Goal: Task Accomplishment & Management: Complete application form

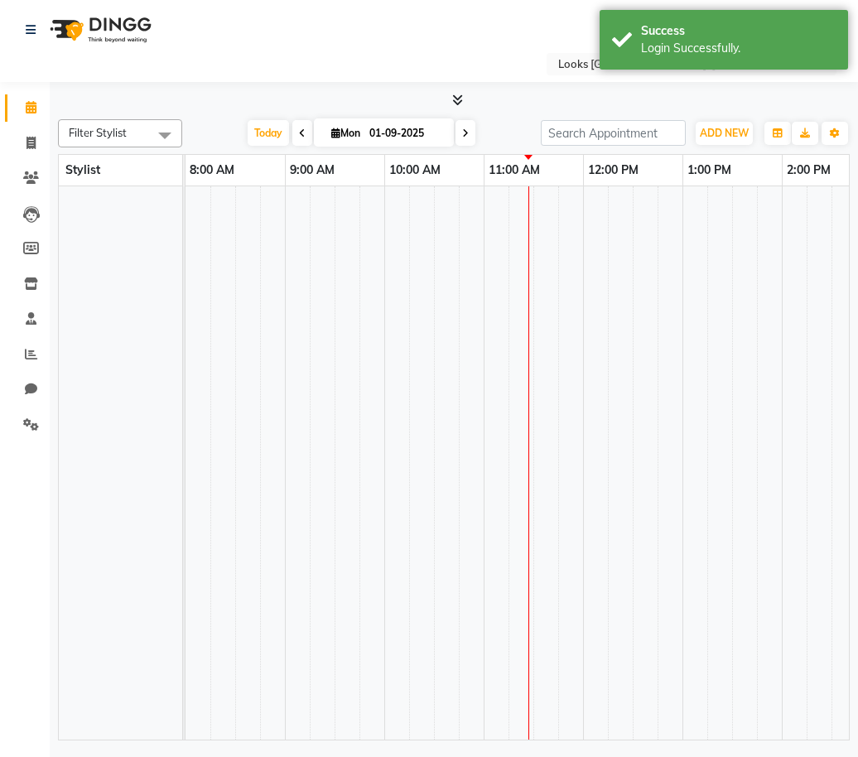
select select "en"
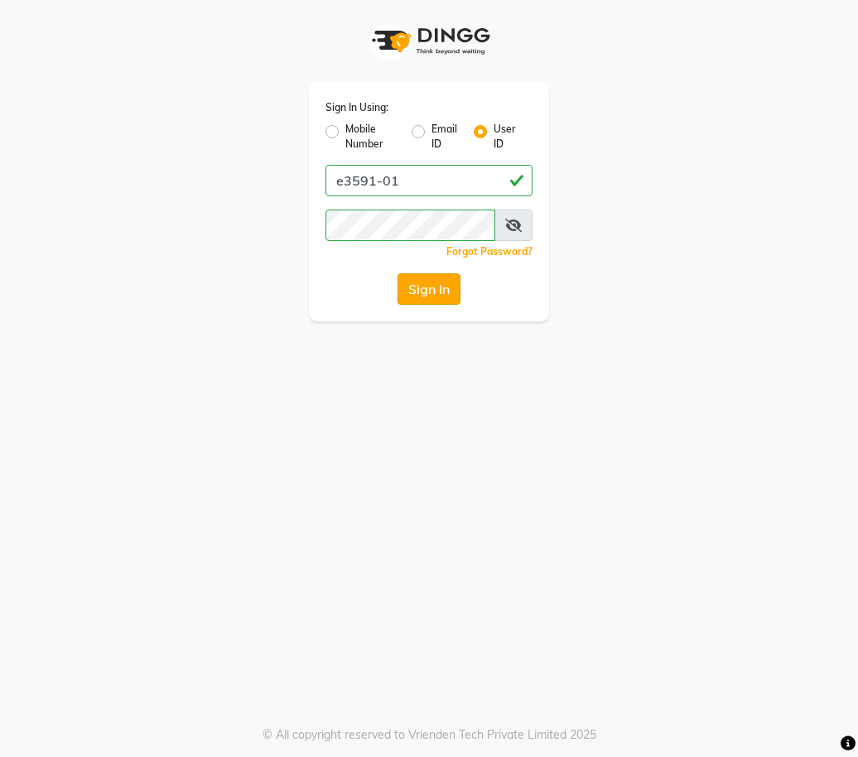
click at [436, 290] on button "Sign In" at bounding box center [429, 288] width 63 height 31
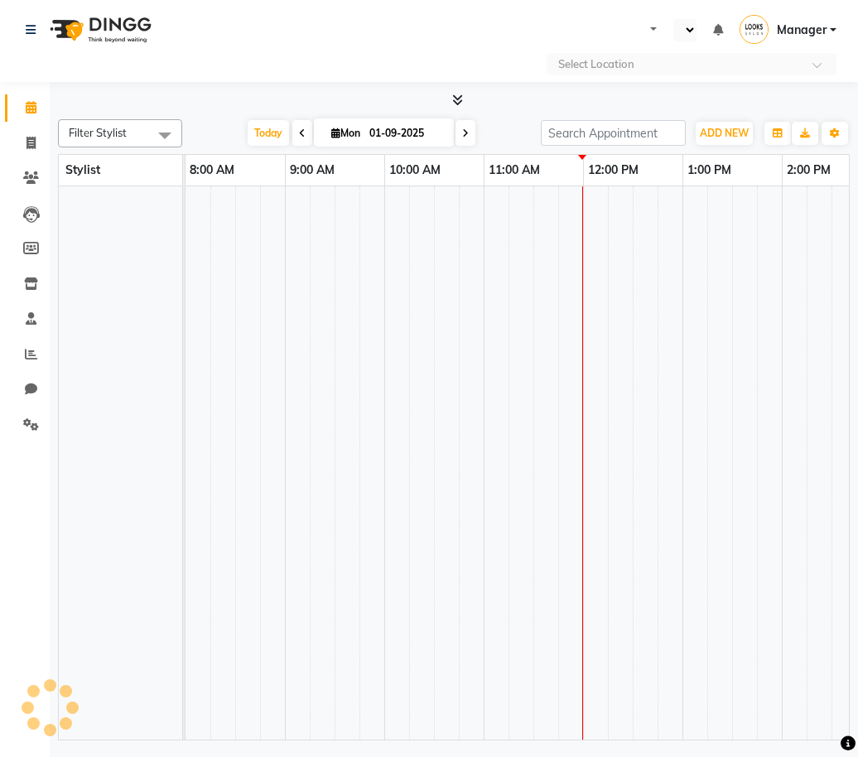
select select "en"
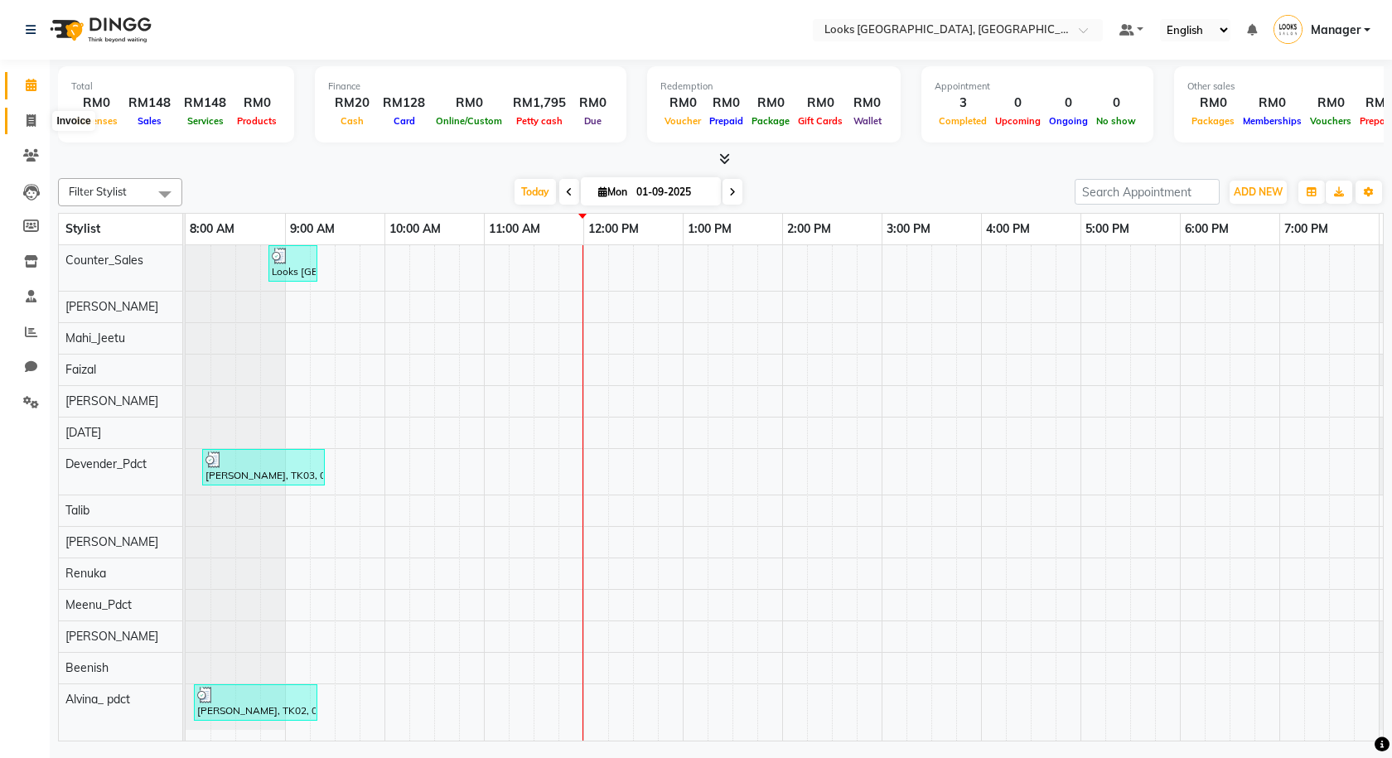
click at [27, 119] on icon at bounding box center [31, 120] width 9 height 12
select select "service"
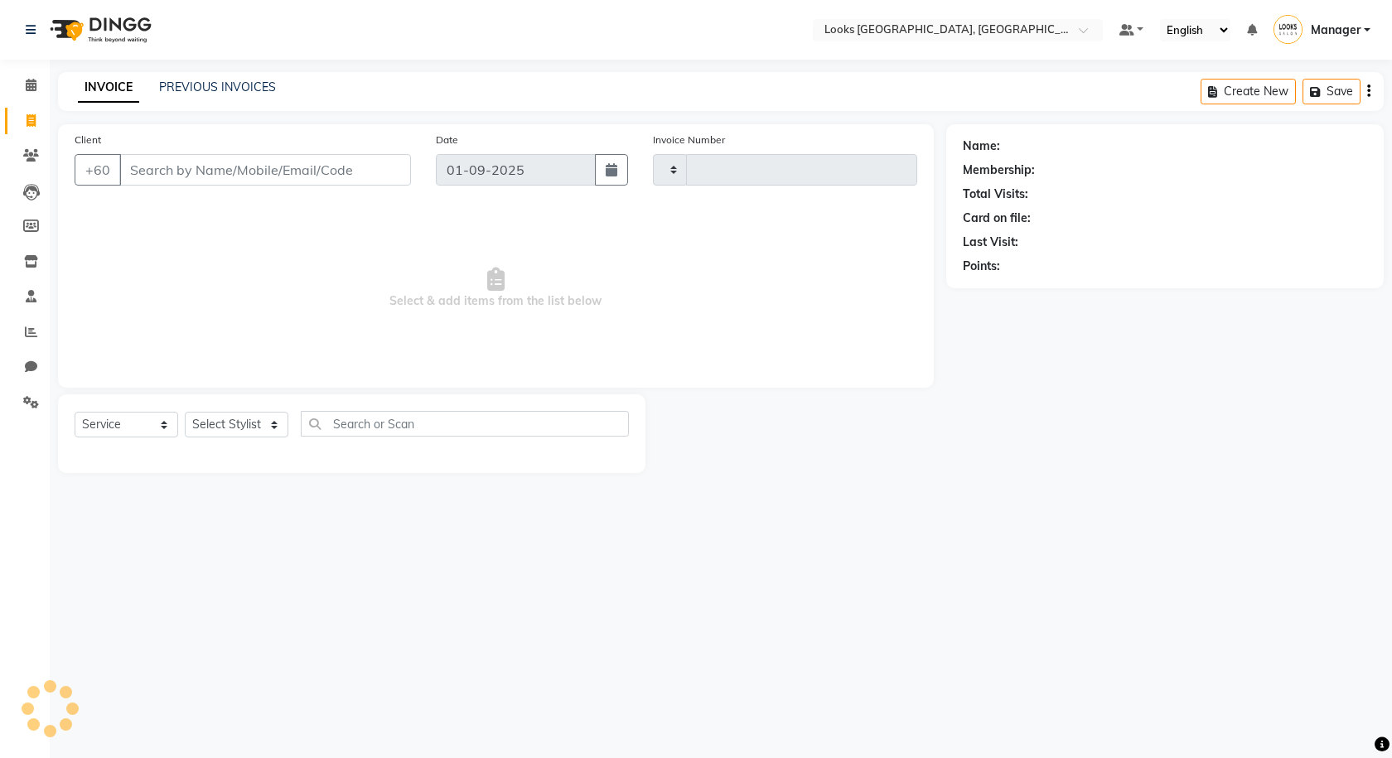
type input "1208"
select select "8109"
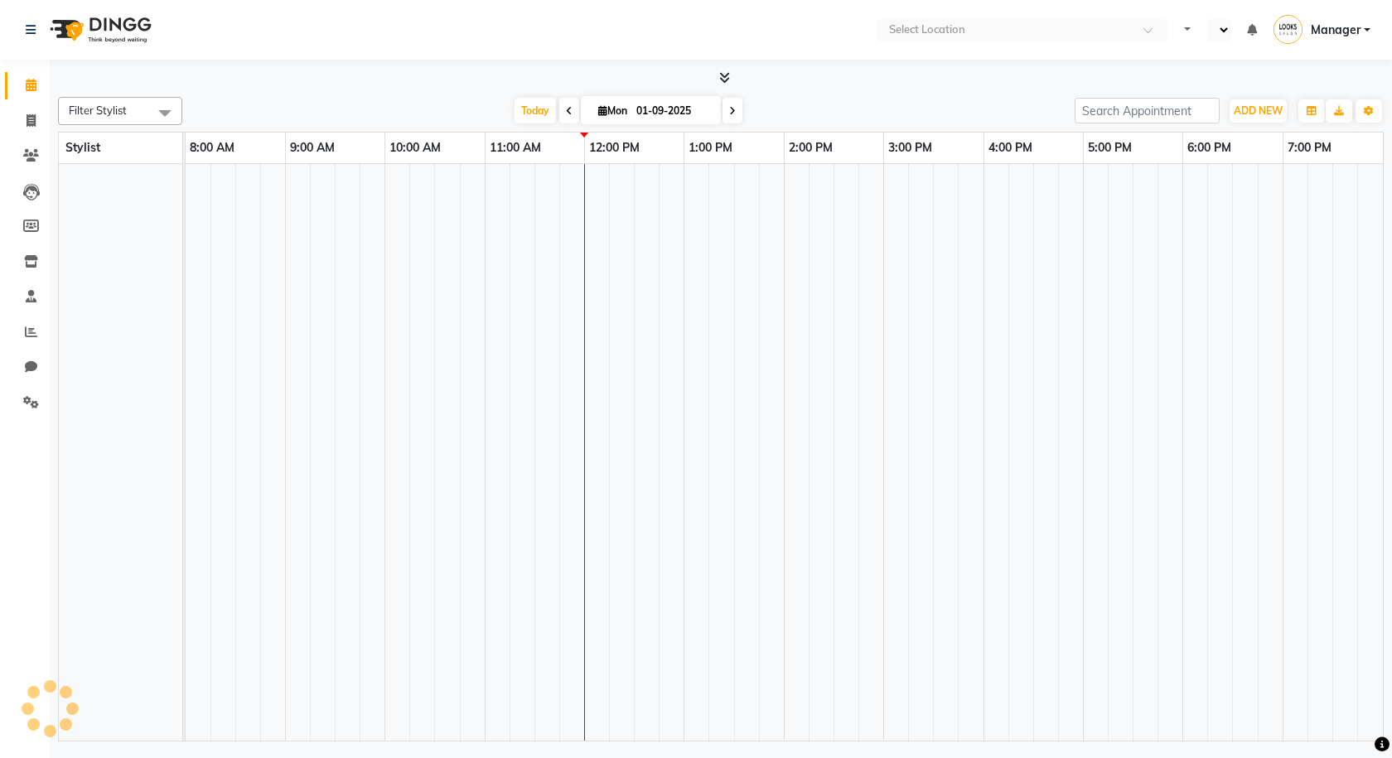
select select "en"
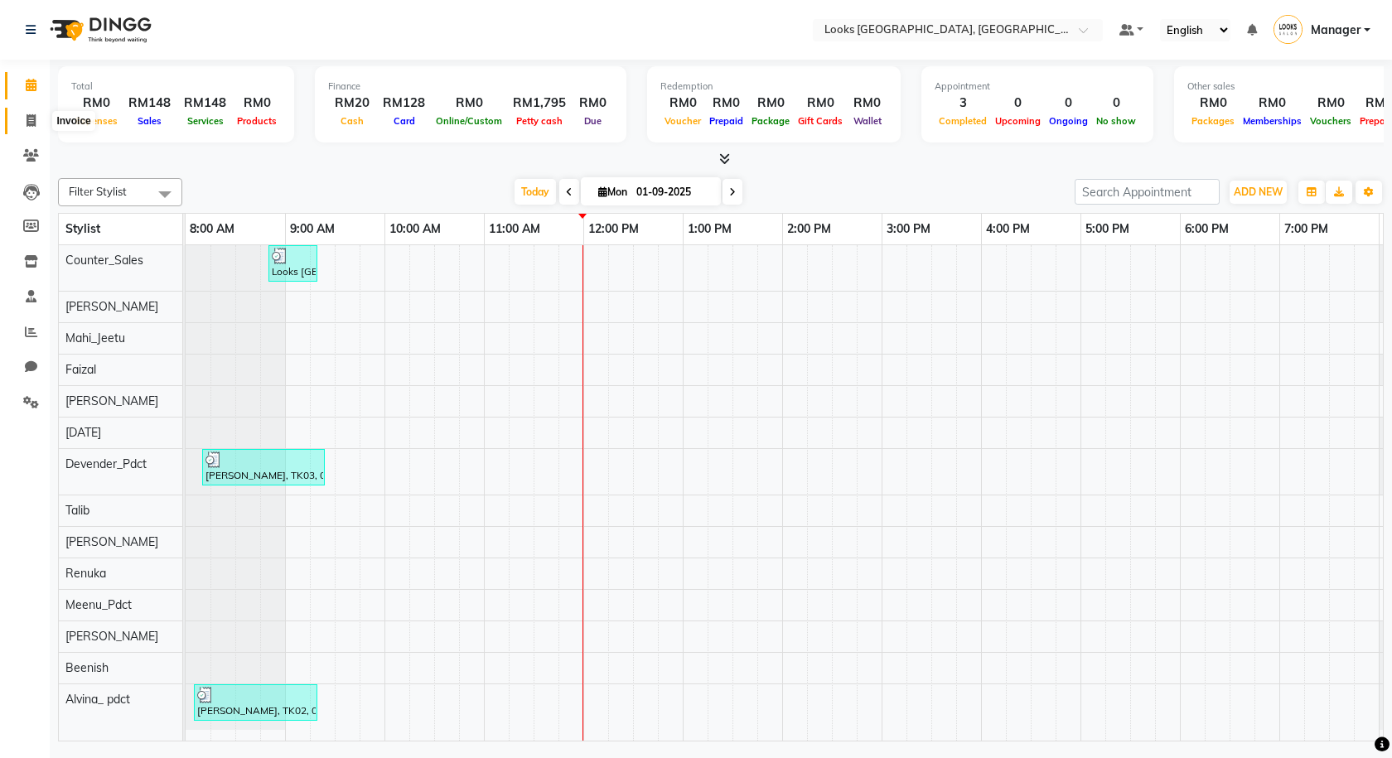
click at [35, 116] on icon at bounding box center [31, 120] width 9 height 12
select select "service"
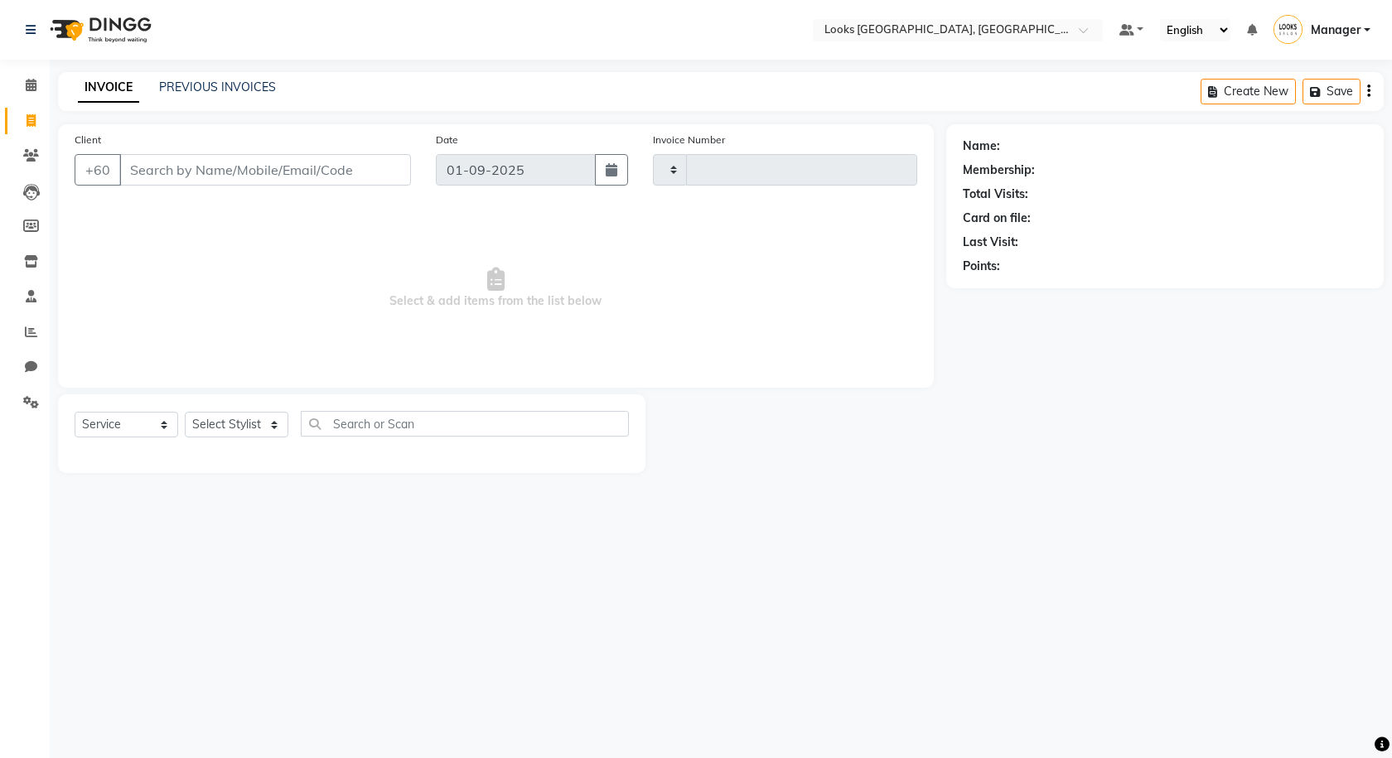
type input "1208"
select select "8109"
click at [215, 87] on link "PREVIOUS INVOICES" at bounding box center [217, 87] width 117 height 15
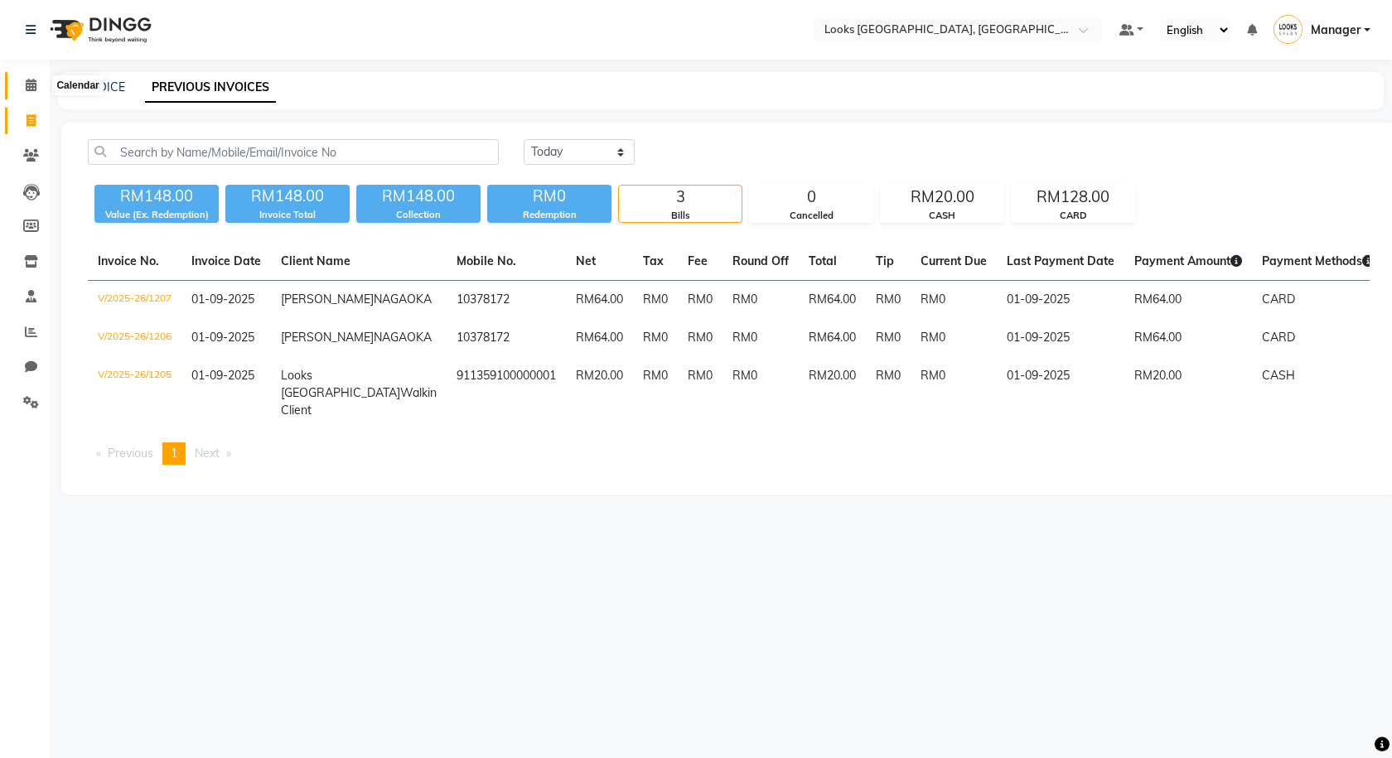
click at [26, 88] on icon at bounding box center [31, 85] width 11 height 12
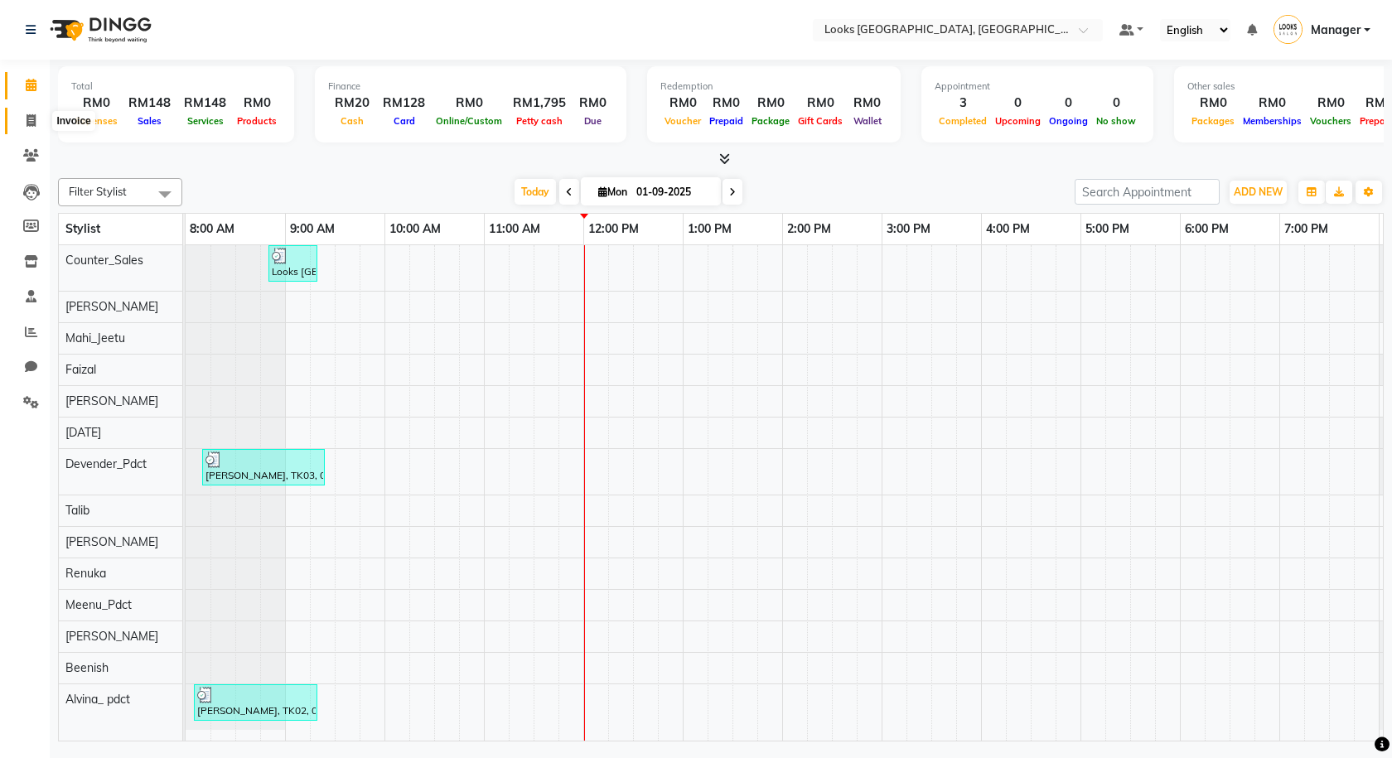
click at [30, 123] on icon at bounding box center [31, 120] width 9 height 12
select select "service"
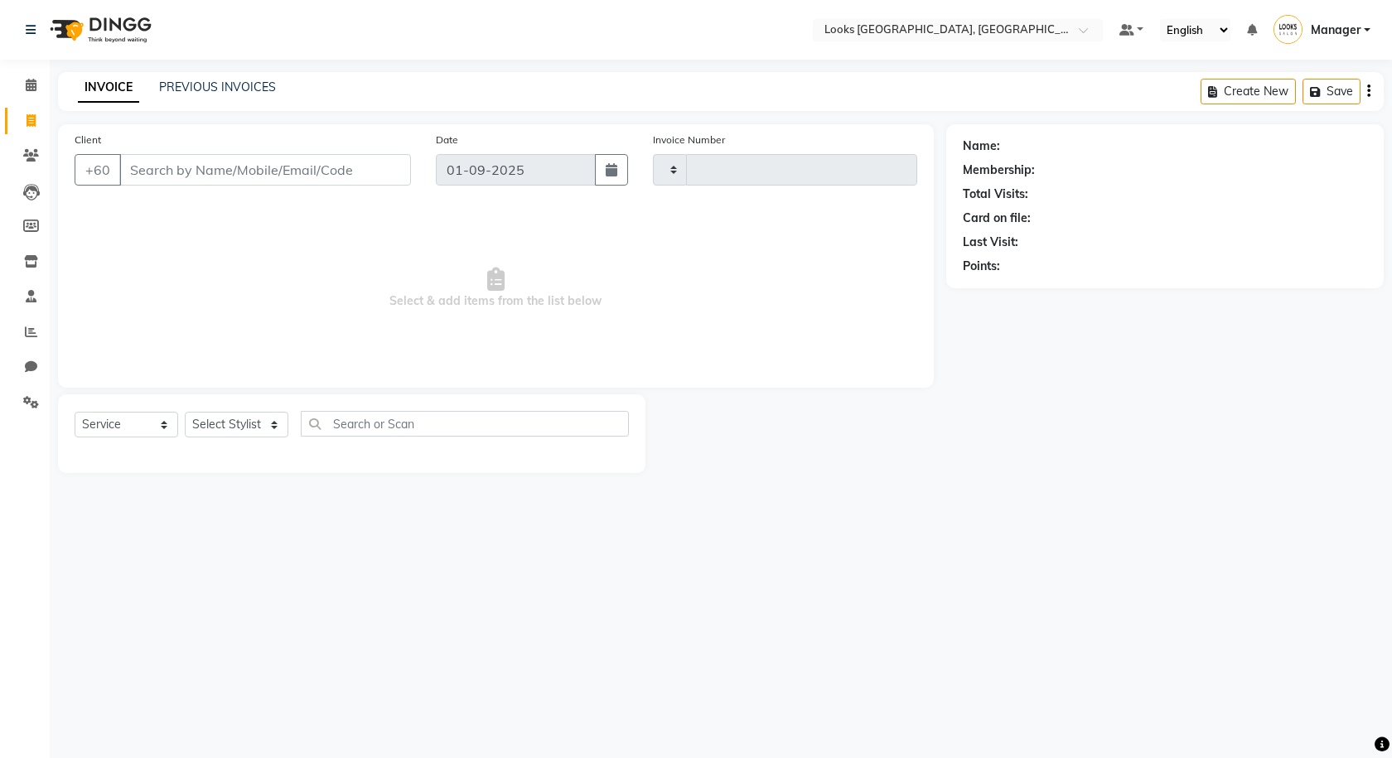
type input "1208"
select select "8109"
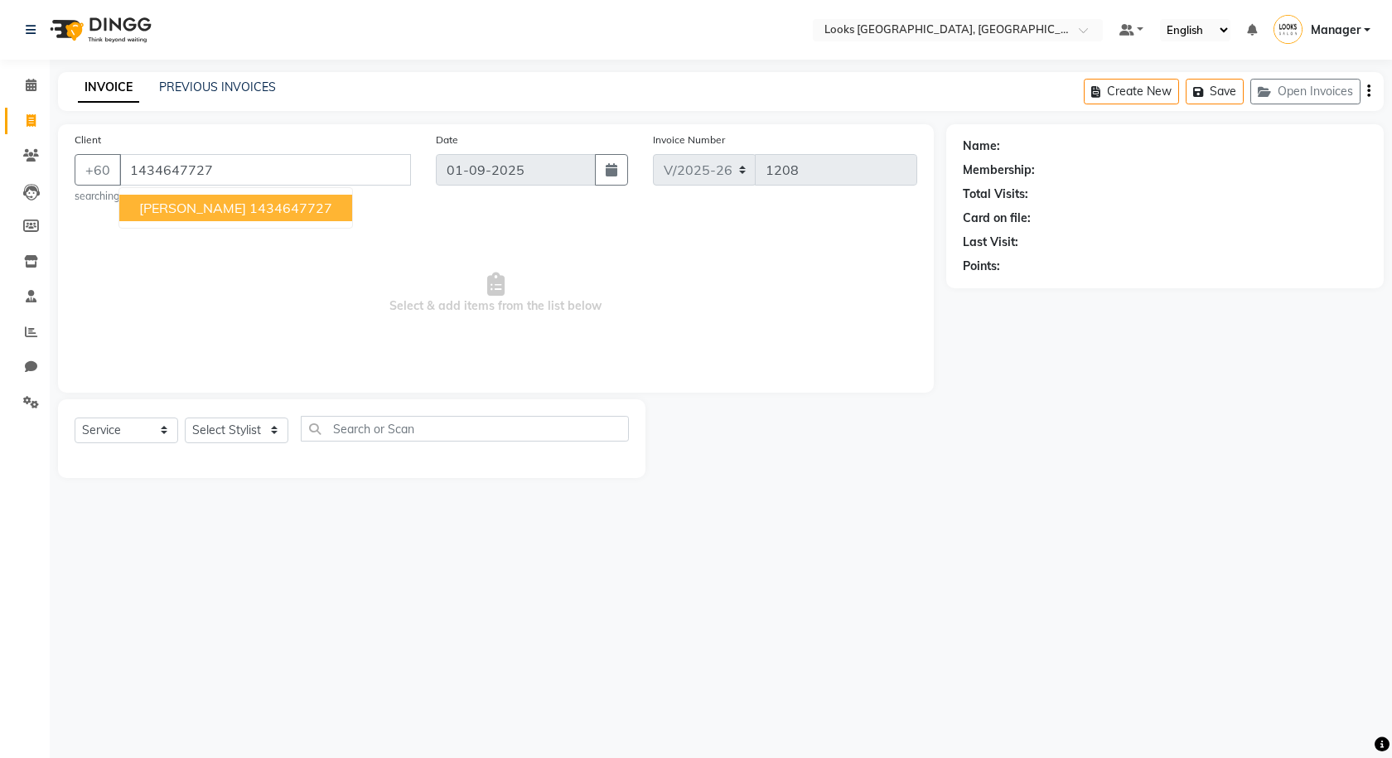
type input "1434647727"
select select "1: Object"
click at [172, 212] on span "TAMMY K" at bounding box center [192, 208] width 107 height 17
select select "1: Object"
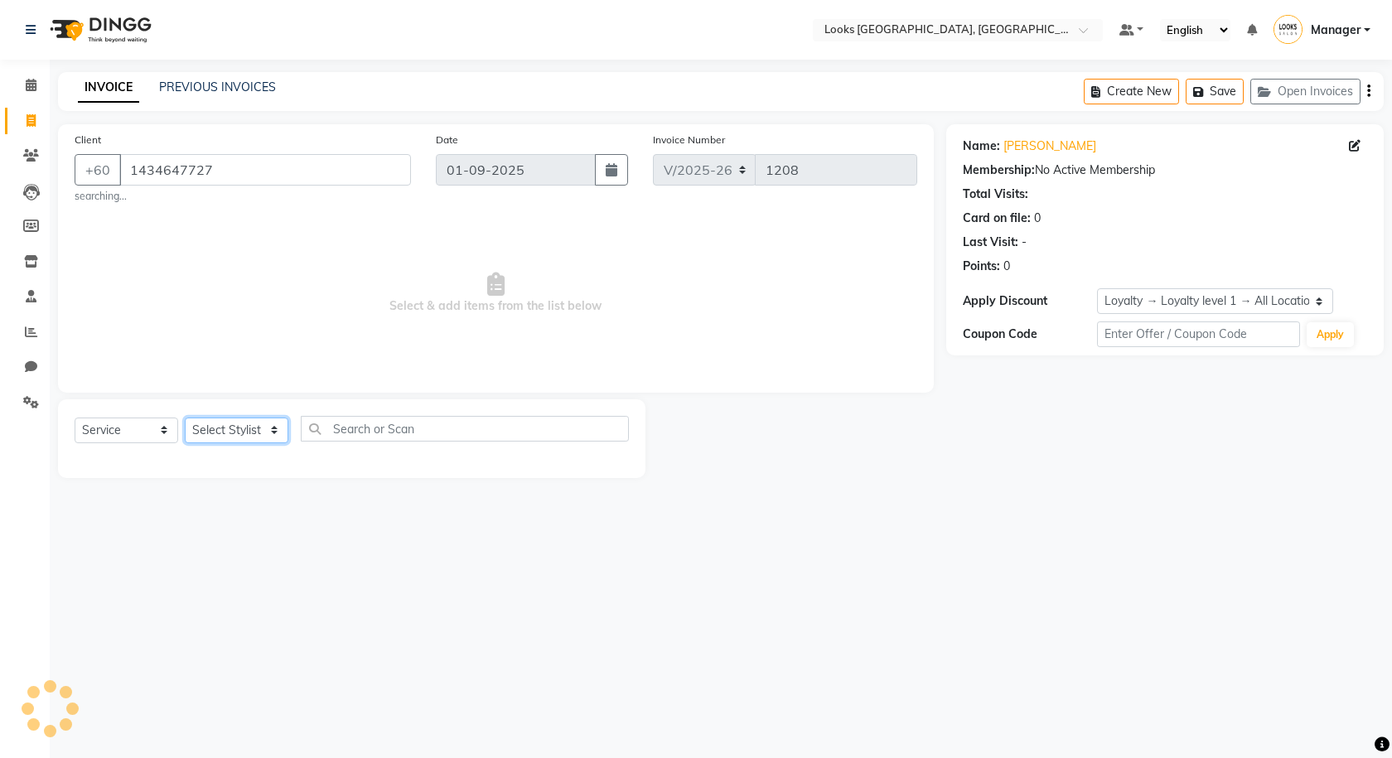
click at [268, 431] on select "Select Stylist Alvina_ pdct Awaiz_Mgr Beenish Counter_Sales [PERSON_NAME] Deven…" at bounding box center [237, 431] width 104 height 26
select select "75538"
click at [185, 418] on select "Select Stylist Alvina_ pdct Awaiz_Mgr Beenish Counter_Sales [PERSON_NAME] Deven…" at bounding box center [237, 431] width 104 height 26
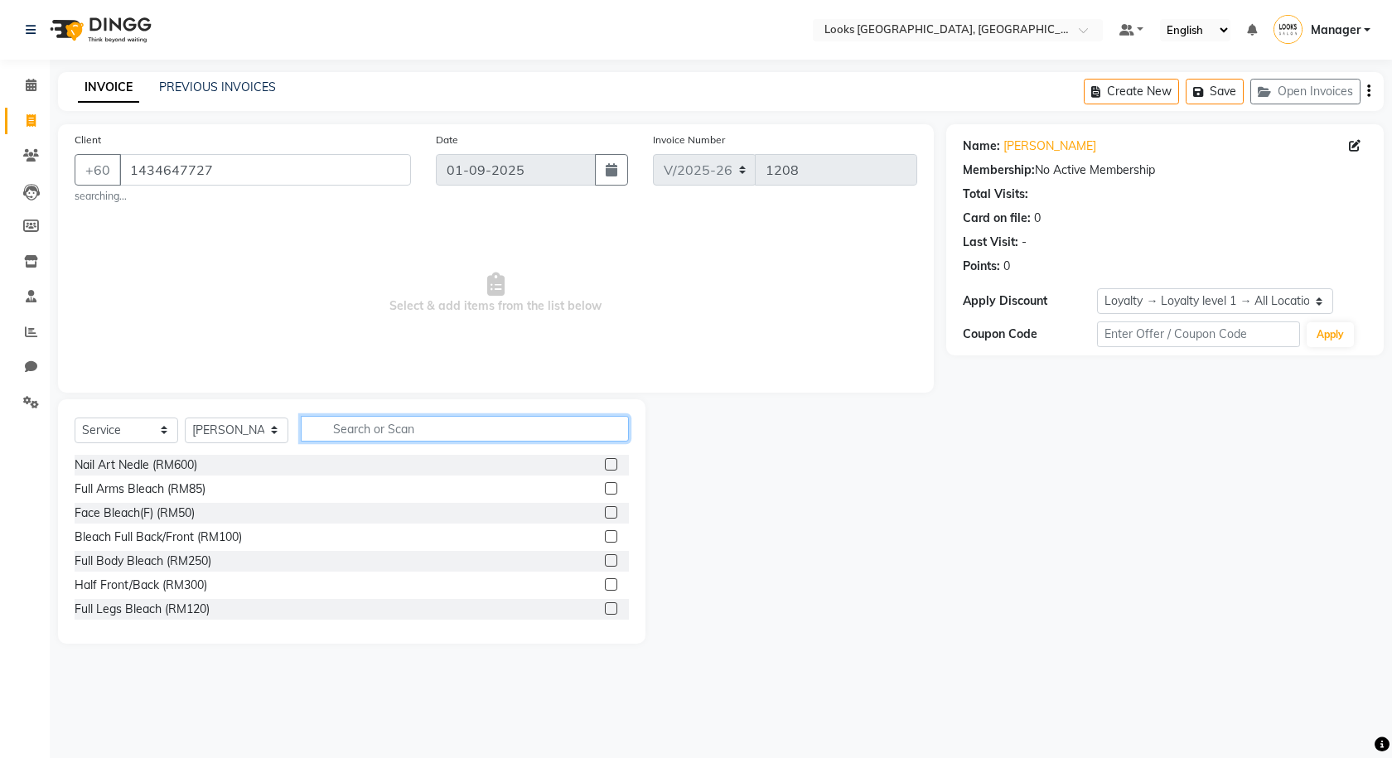
drag, startPoint x: 364, startPoint y: 428, endPoint x: 372, endPoint y: 432, distance: 9.3
click at [372, 432] on input "text" at bounding box center [465, 429] width 328 height 26
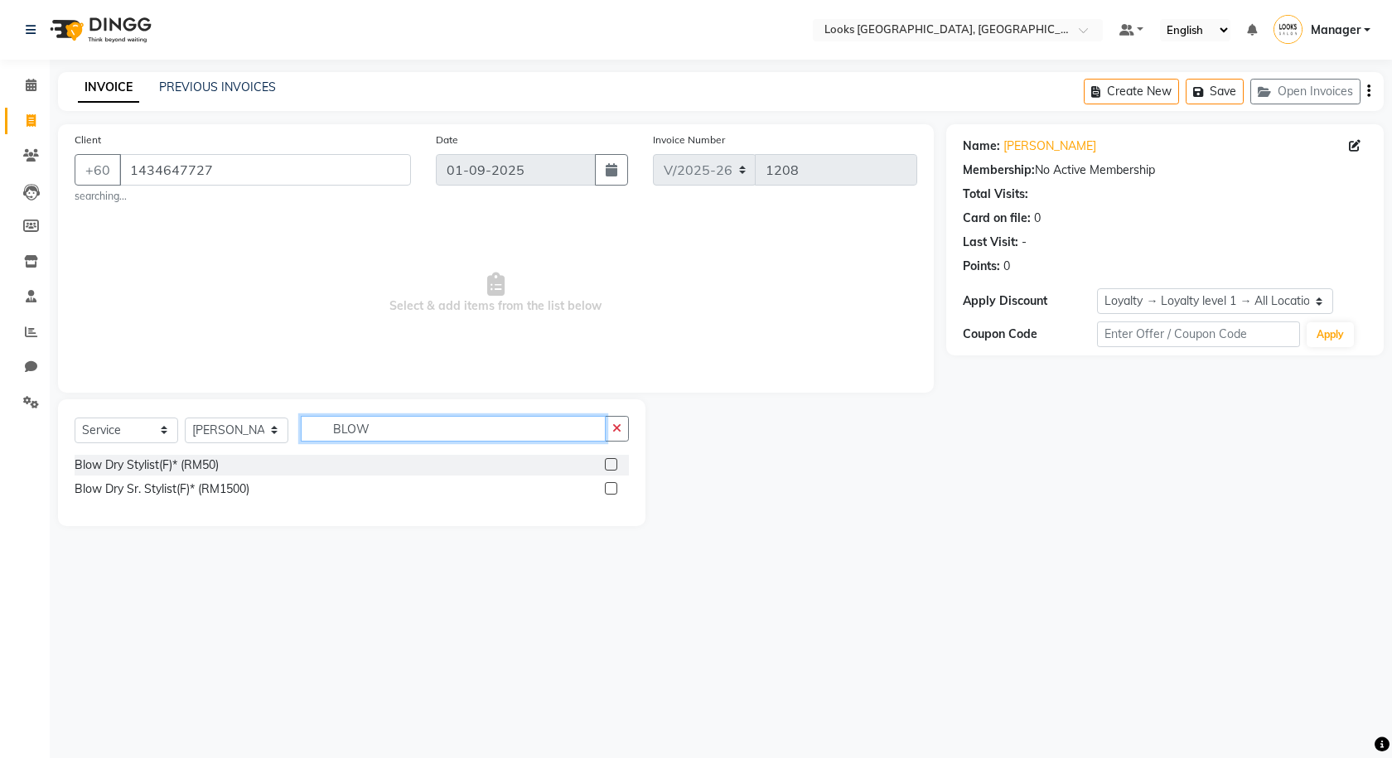
type input "BLOW"
click at [614, 465] on label at bounding box center [611, 464] width 12 height 12
click at [614, 465] on input "checkbox" at bounding box center [610, 465] width 11 height 11
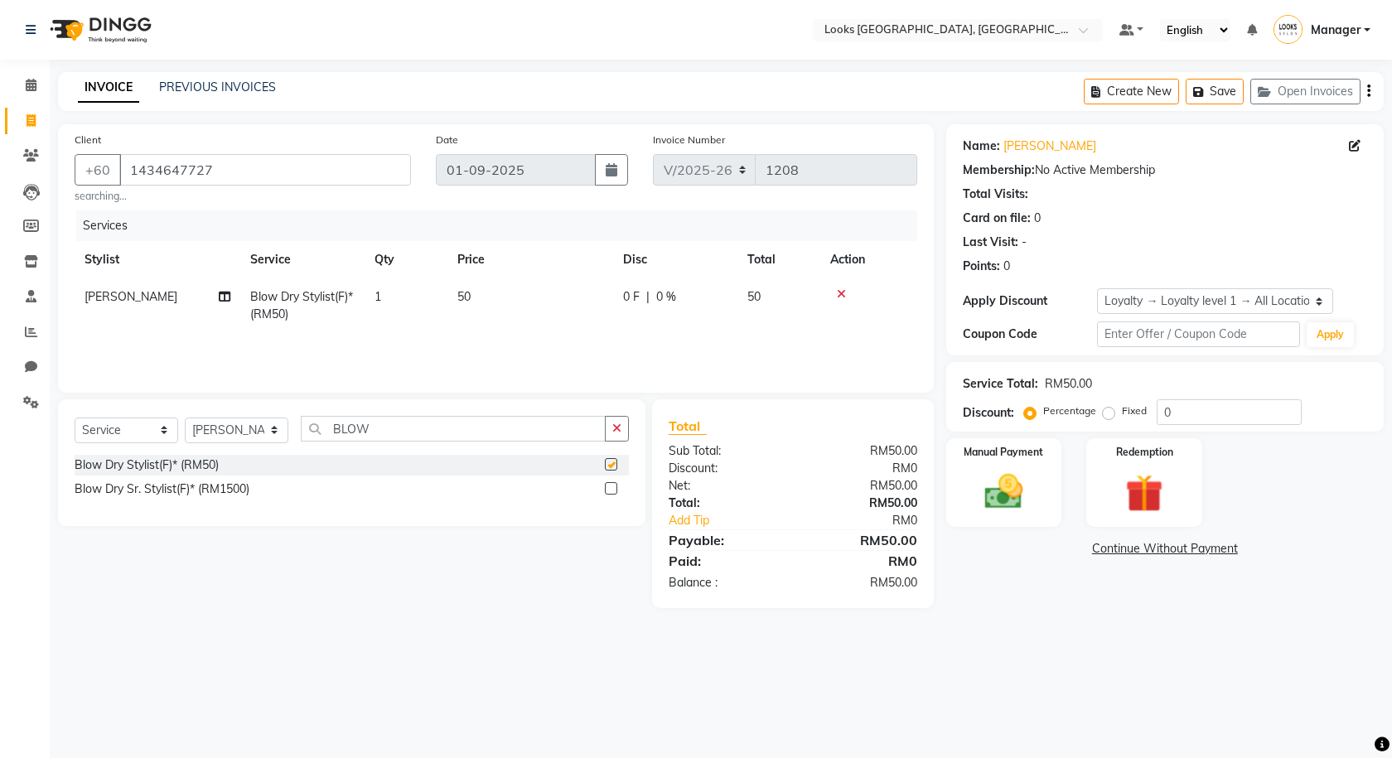
checkbox input "false"
click at [487, 290] on td "50" at bounding box center [530, 305] width 166 height 55
select select "75538"
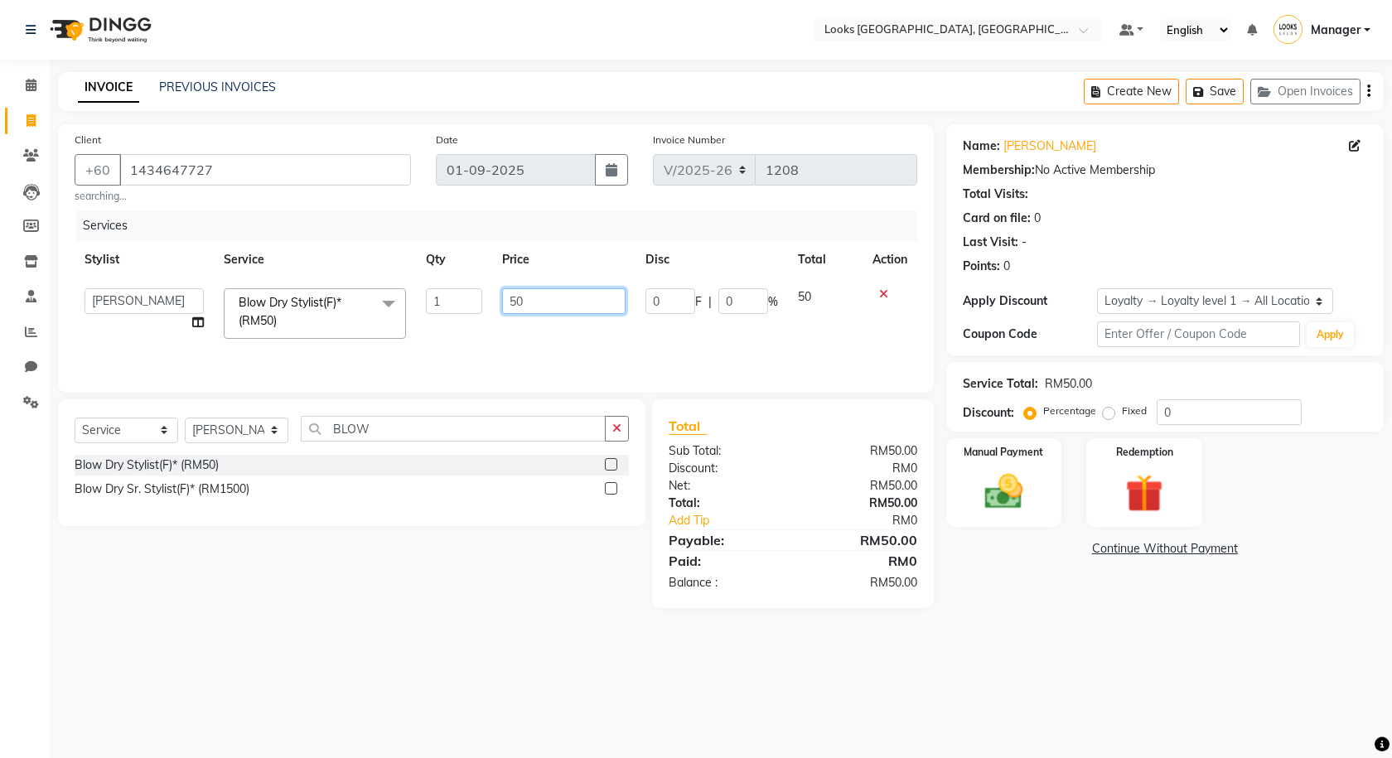
click at [546, 305] on input "50" at bounding box center [563, 301] width 123 height 26
type input "5"
type input "70"
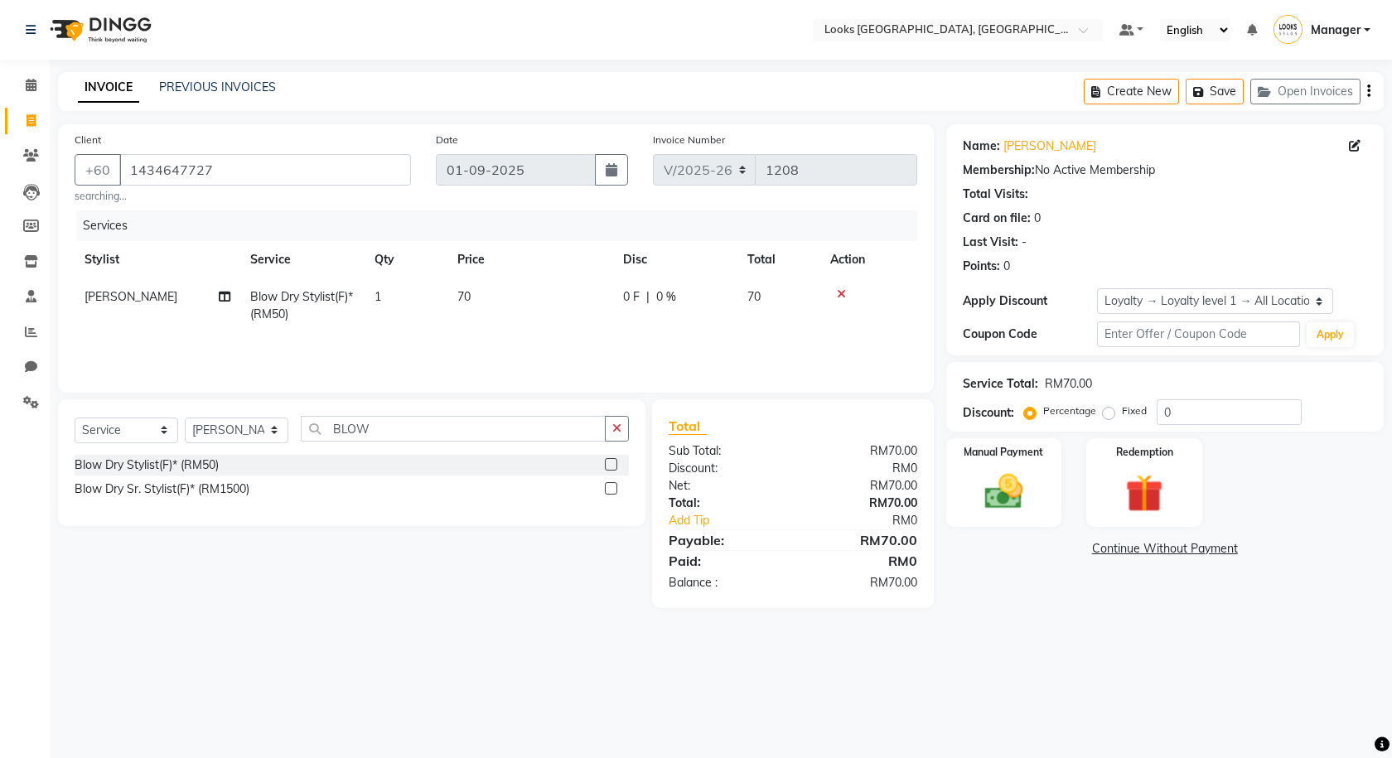
click at [602, 342] on div "Services Stylist Service Qty Price Disc Total Action Raj Blow Dry Stylist(F)* (…" at bounding box center [496, 293] width 843 height 166
click at [858, 94] on button "Save" at bounding box center [1215, 92] width 58 height 26
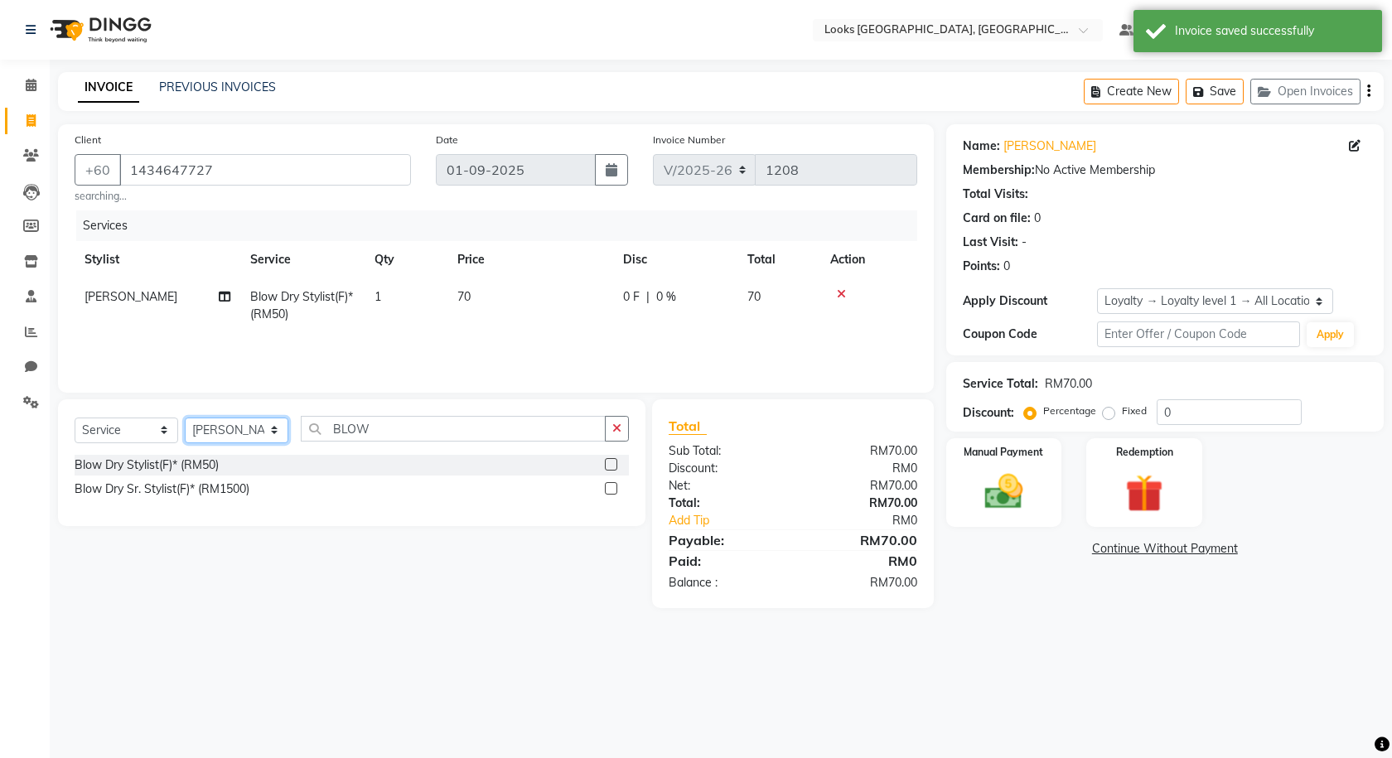
click at [273, 433] on select "Select Stylist Alvina_ pdct Awaiz_Mgr Beenish Counter_Sales [PERSON_NAME] Deven…" at bounding box center [237, 431] width 104 height 26
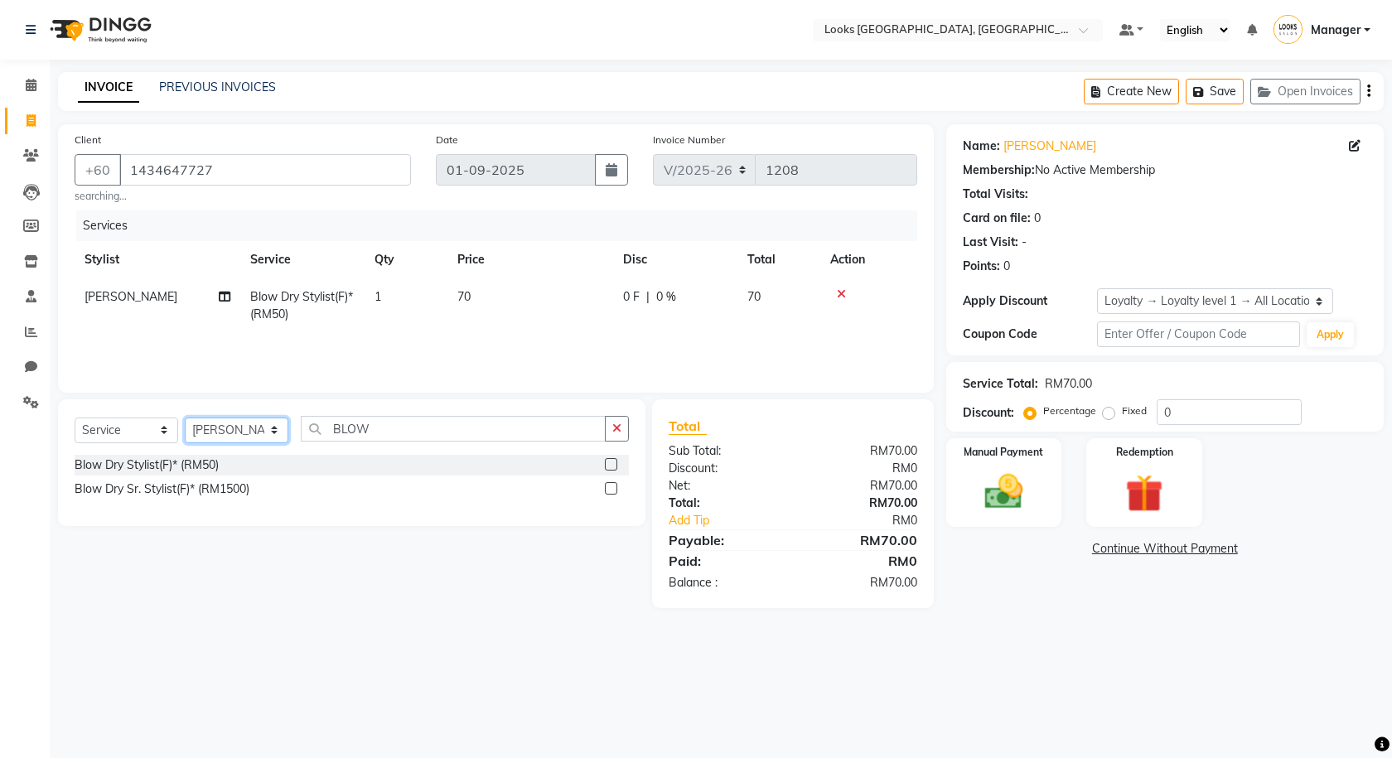
select select "75529"
click at [185, 418] on select "Select Stylist Alvina_ pdct Awaiz_Mgr Beenish Counter_Sales [PERSON_NAME] Deven…" at bounding box center [237, 431] width 104 height 26
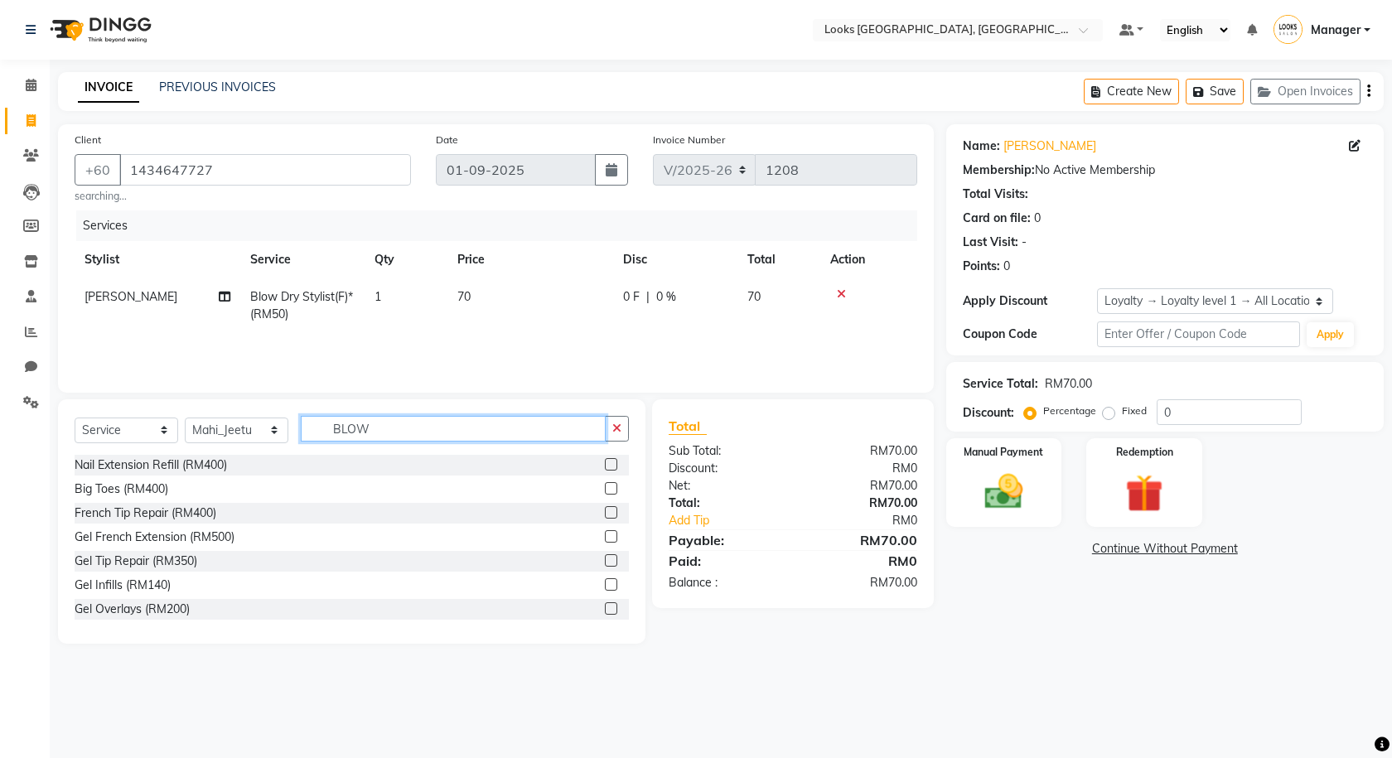
click at [387, 419] on input "BLOW" at bounding box center [453, 429] width 305 height 26
click at [223, 442] on select "Select Stylist Alvina_ pdct Awaiz_Mgr Beenish Counter_Sales [PERSON_NAME] Deven…" at bounding box center [237, 431] width 104 height 26
click at [415, 428] on input "BLOW" at bounding box center [453, 429] width 305 height 26
type input "B"
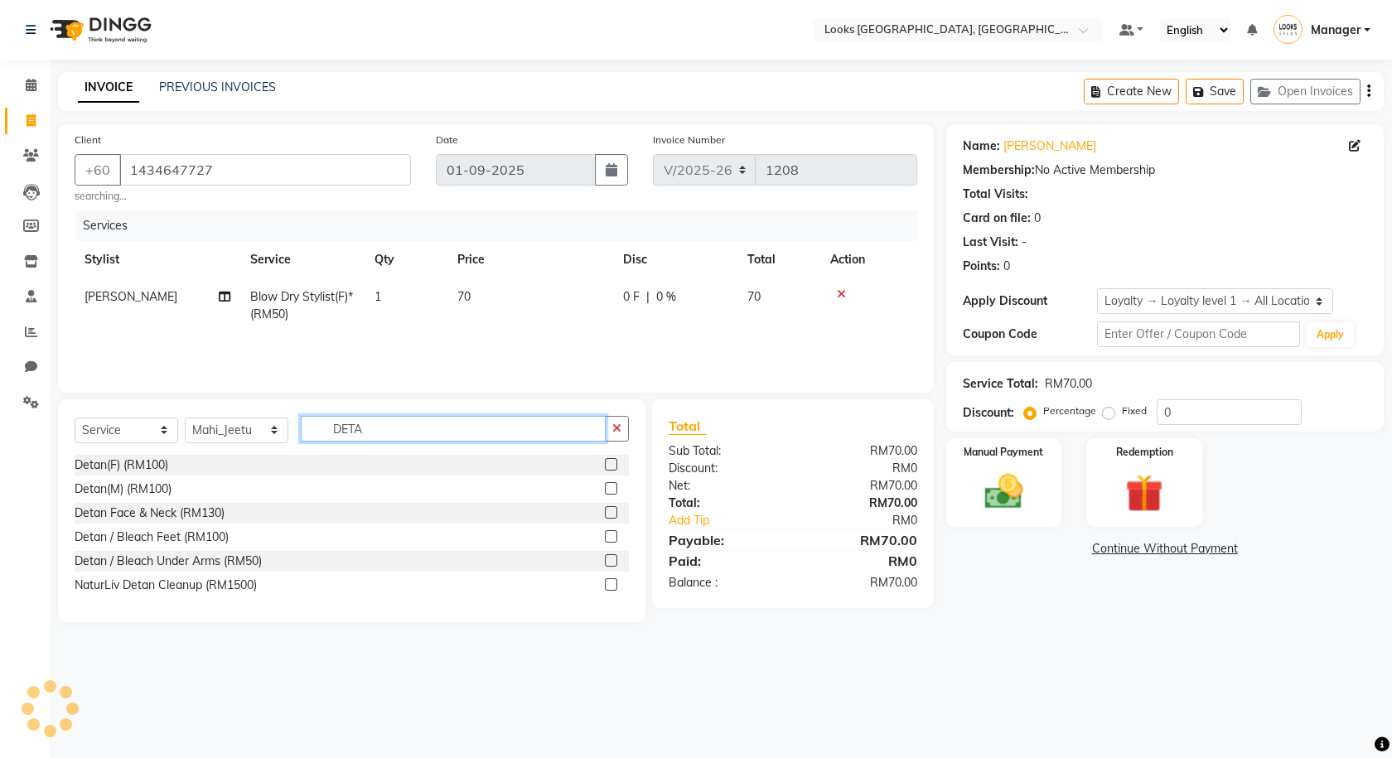
type input "DETA"
click at [610, 513] on label at bounding box center [611, 512] width 12 height 12
click at [610, 513] on input "checkbox" at bounding box center [610, 513] width 11 height 11
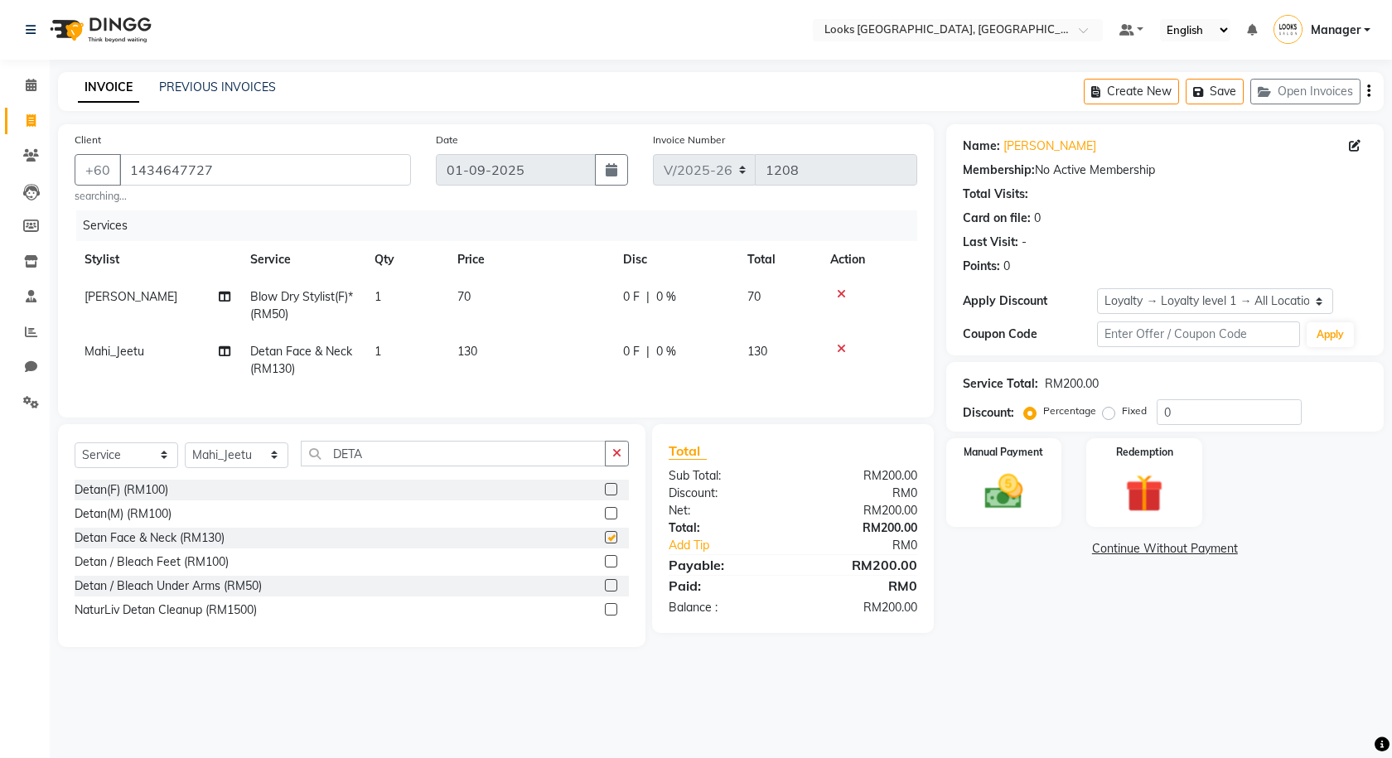
checkbox input "false"
click at [858, 86] on button "Save" at bounding box center [1215, 92] width 58 height 26
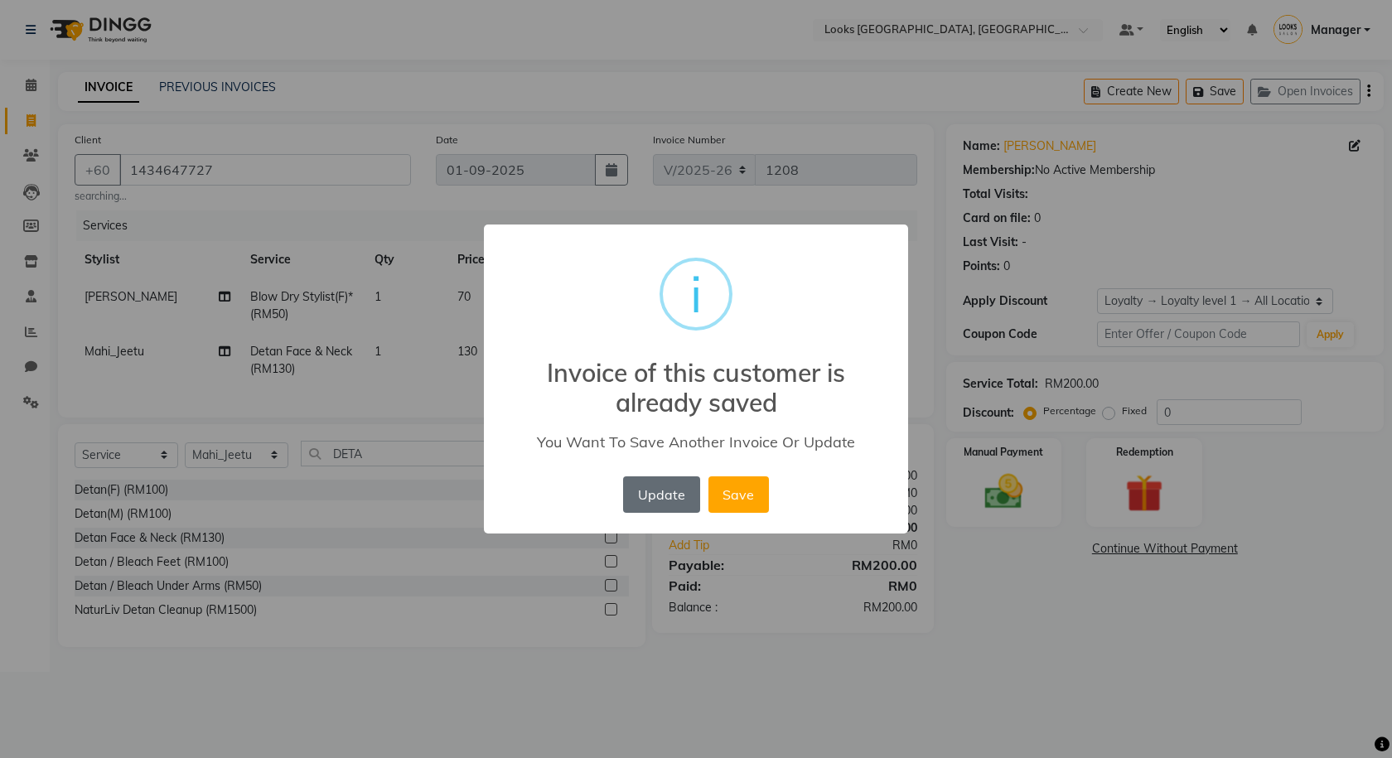
click at [645, 487] on button "Update" at bounding box center [661, 494] width 76 height 36
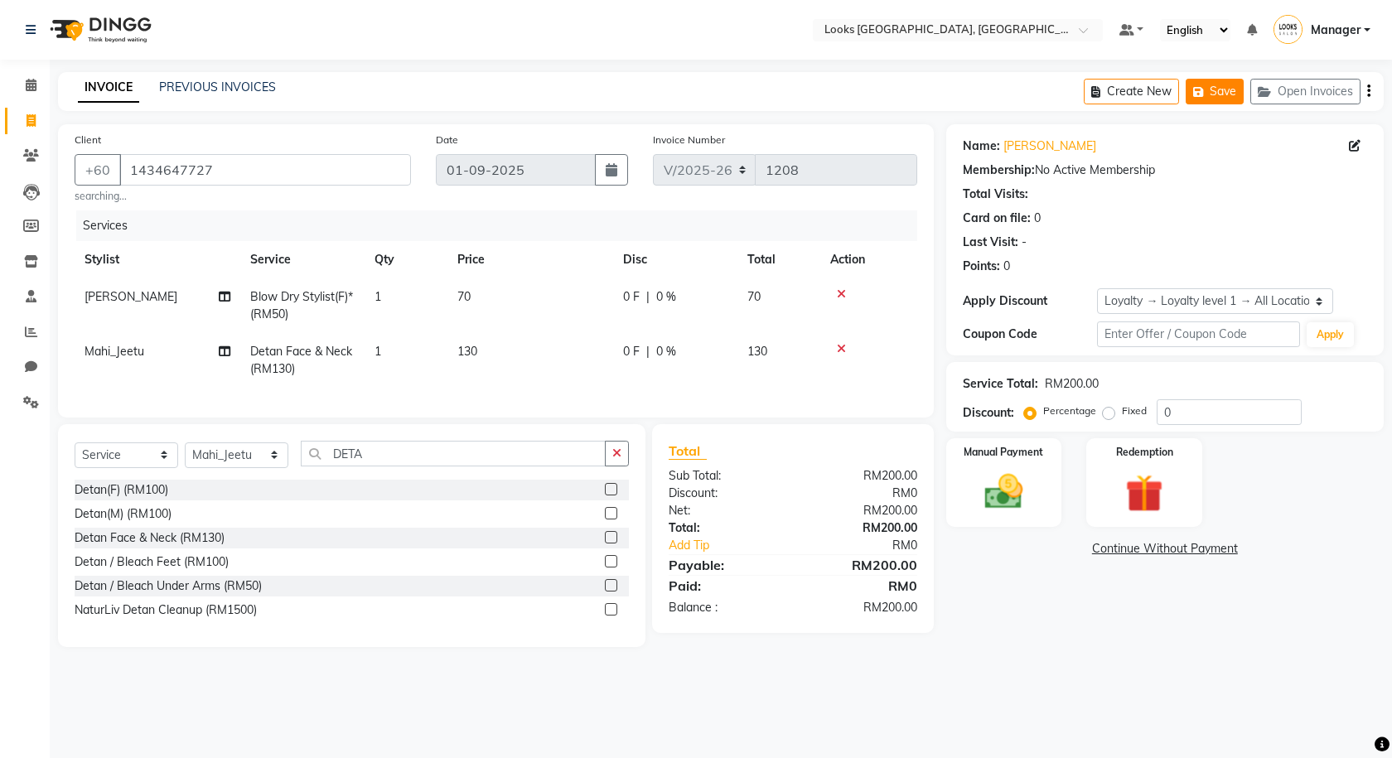
click at [858, 96] on button "Save" at bounding box center [1215, 92] width 58 height 26
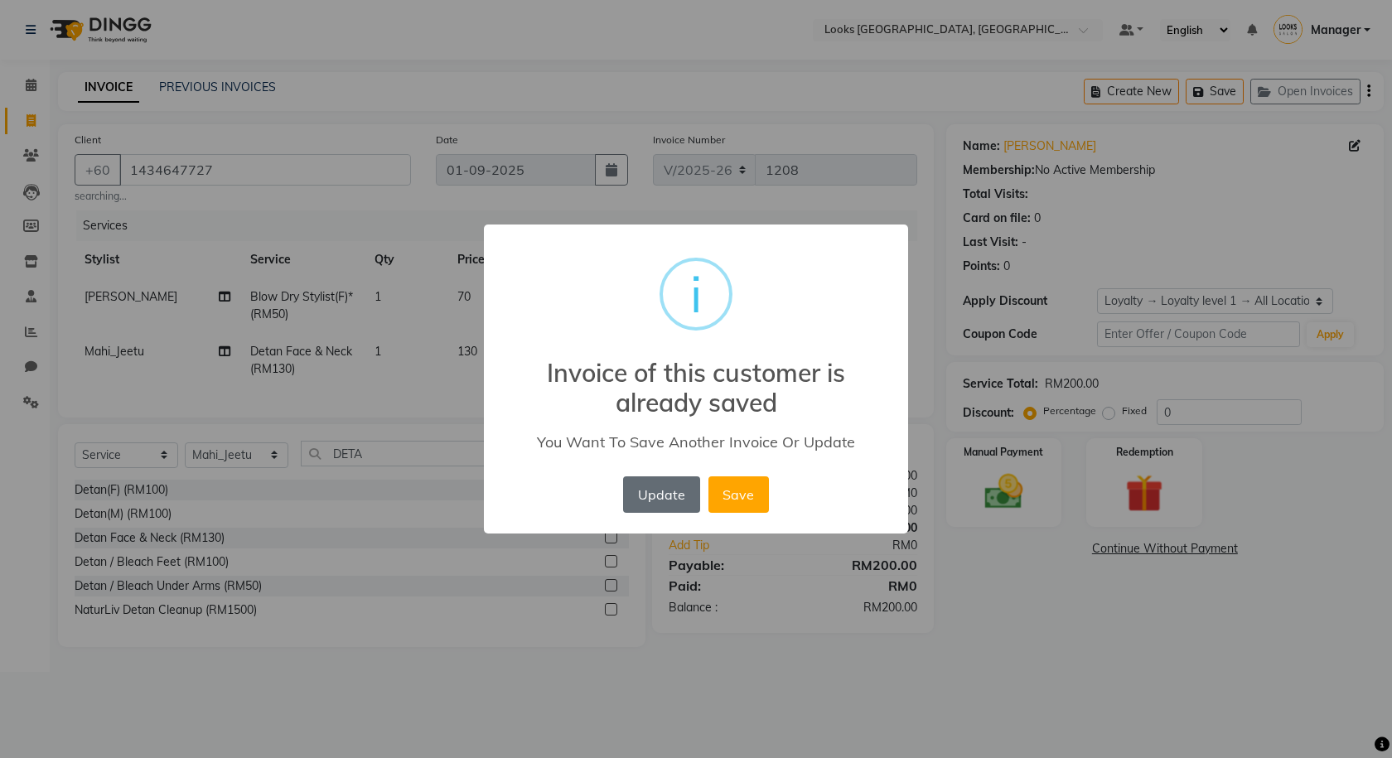
drag, startPoint x: 640, startPoint y: 496, endPoint x: 672, endPoint y: 488, distance: 33.4
click at [646, 496] on button "Update" at bounding box center [661, 494] width 76 height 36
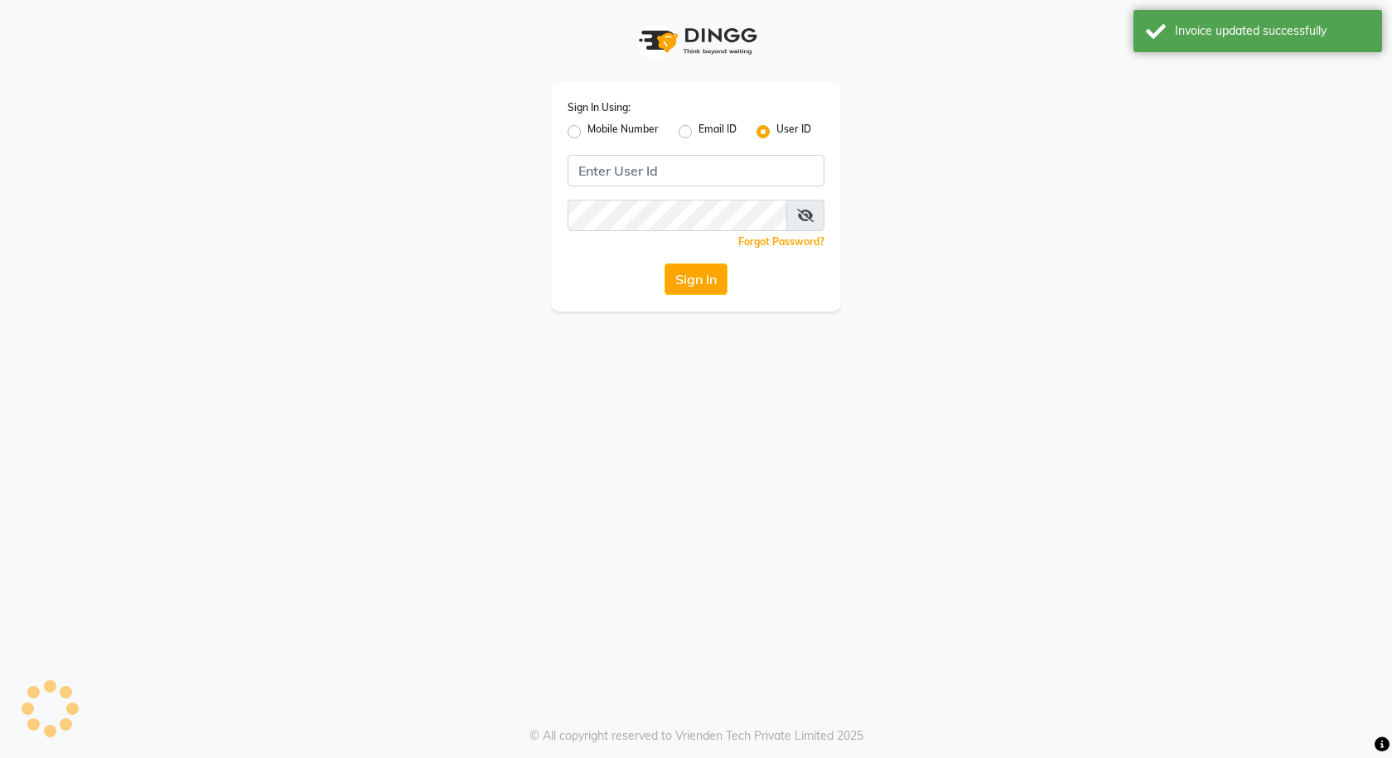
type input "e3591-01"
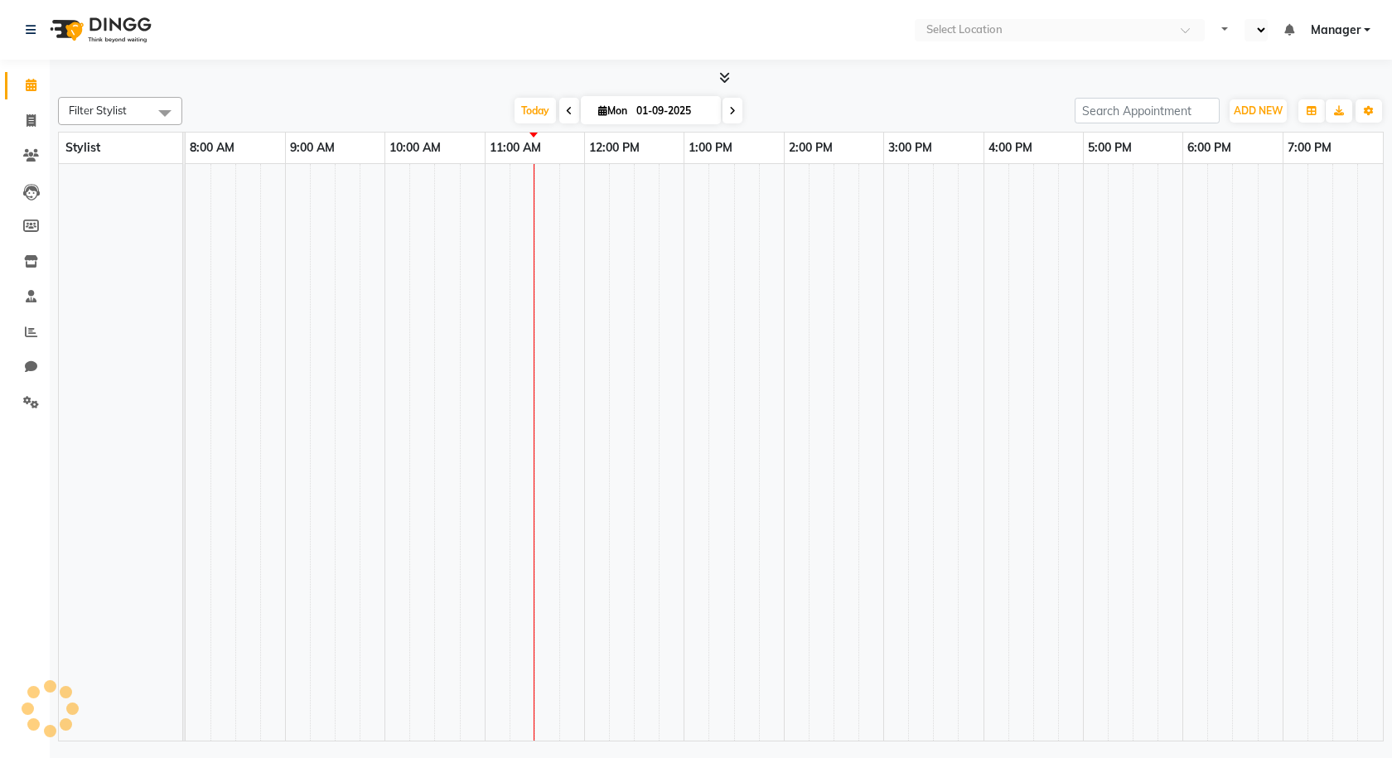
select select "en"
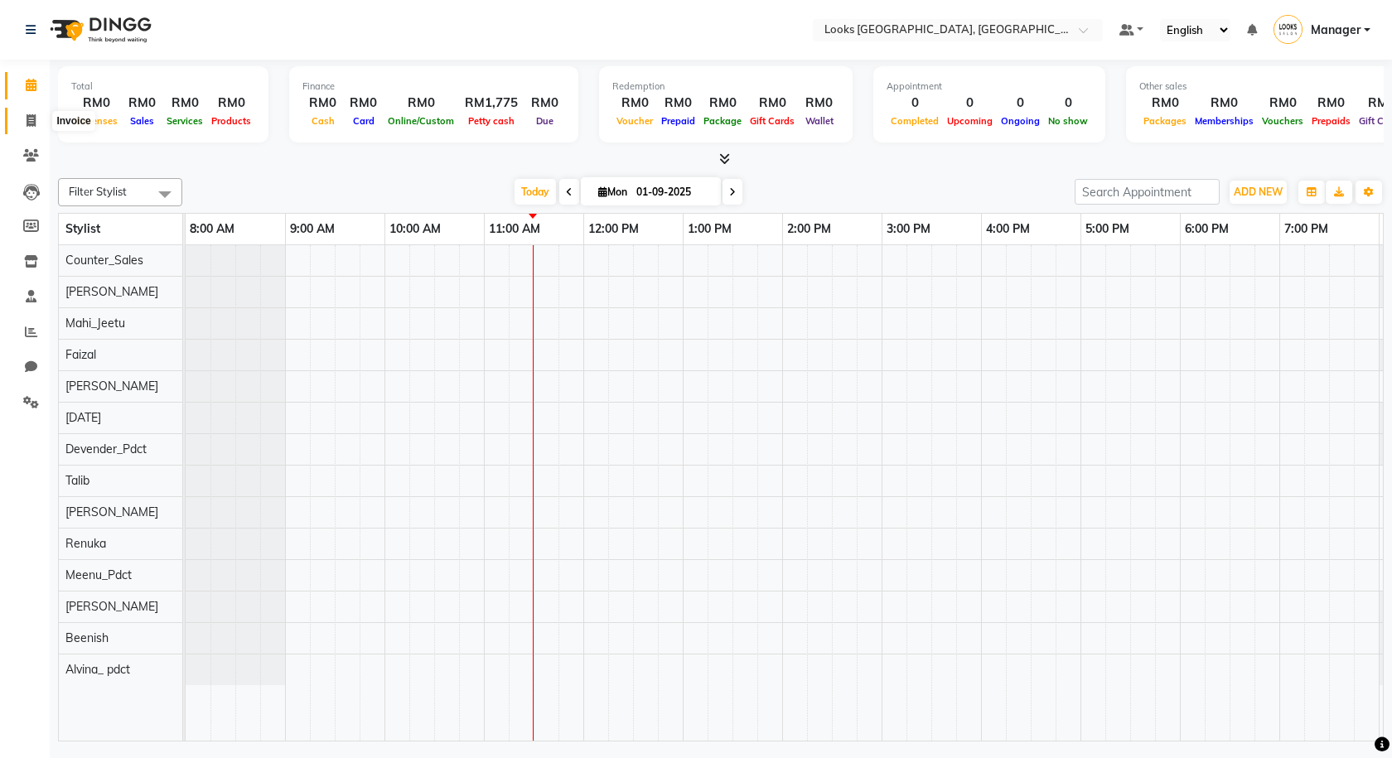
click at [27, 117] on icon at bounding box center [31, 120] width 9 height 12
select select "service"
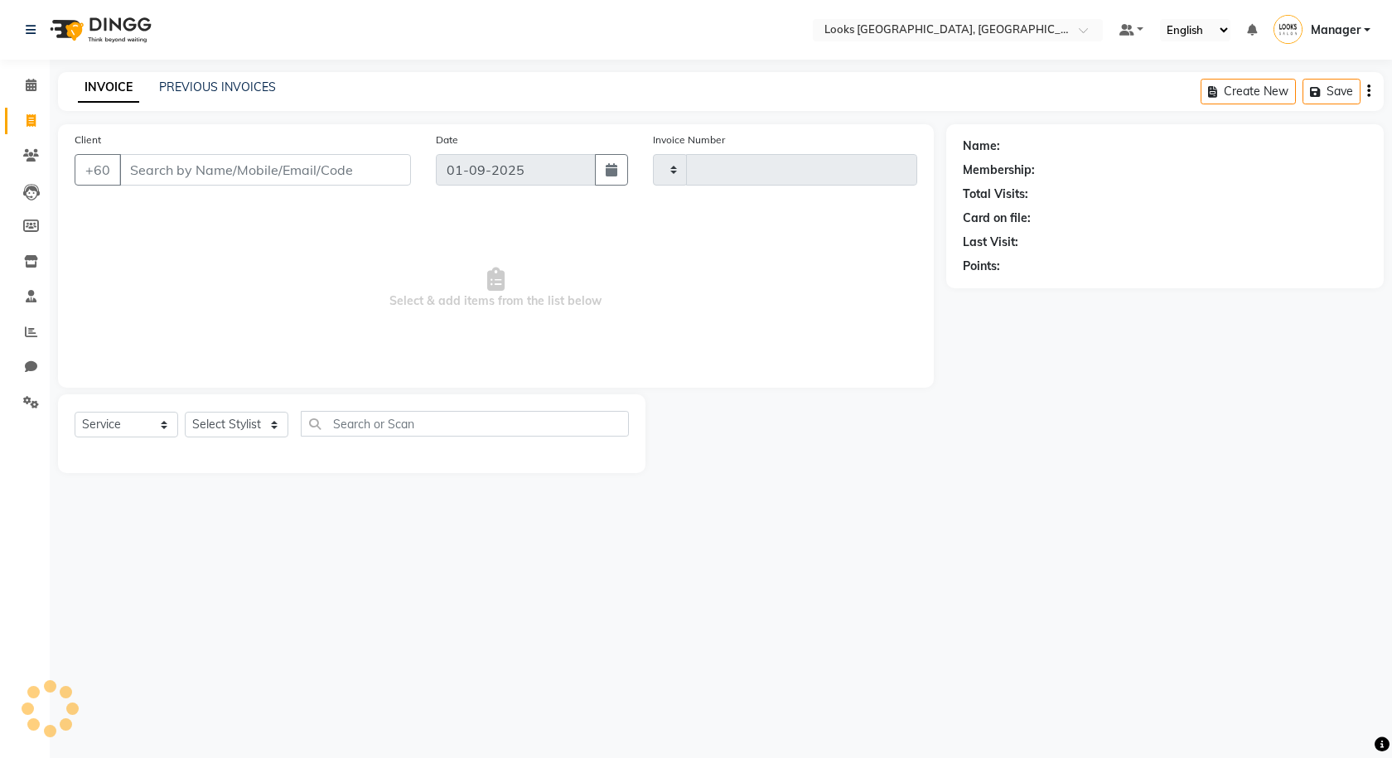
click at [25, 119] on span at bounding box center [31, 121] width 29 height 19
select select "8109"
select select "service"
click at [160, 176] on input "Client" at bounding box center [265, 169] width 292 height 31
click at [163, 167] on input "Client" at bounding box center [265, 169] width 292 height 31
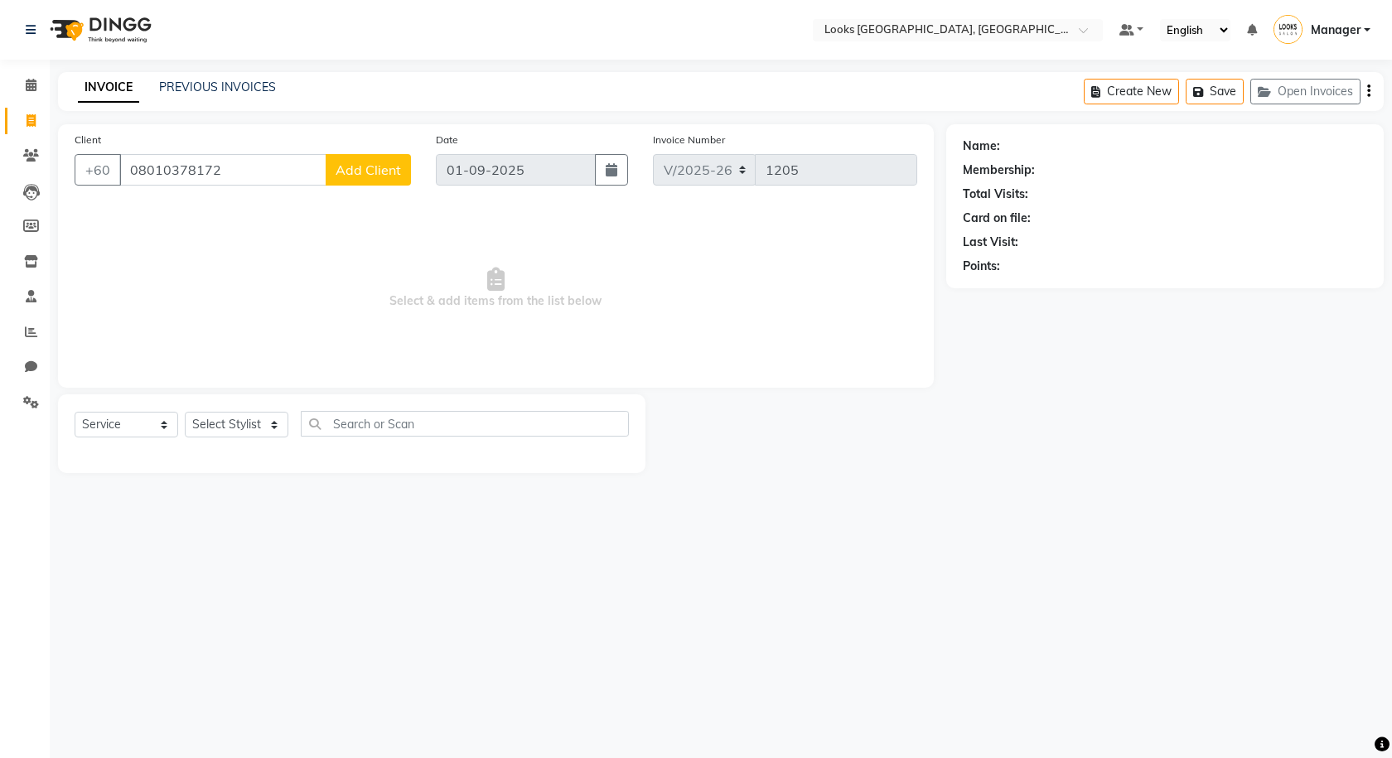
type input "08010378172"
click at [361, 178] on button "Add Client" at bounding box center [368, 169] width 85 height 31
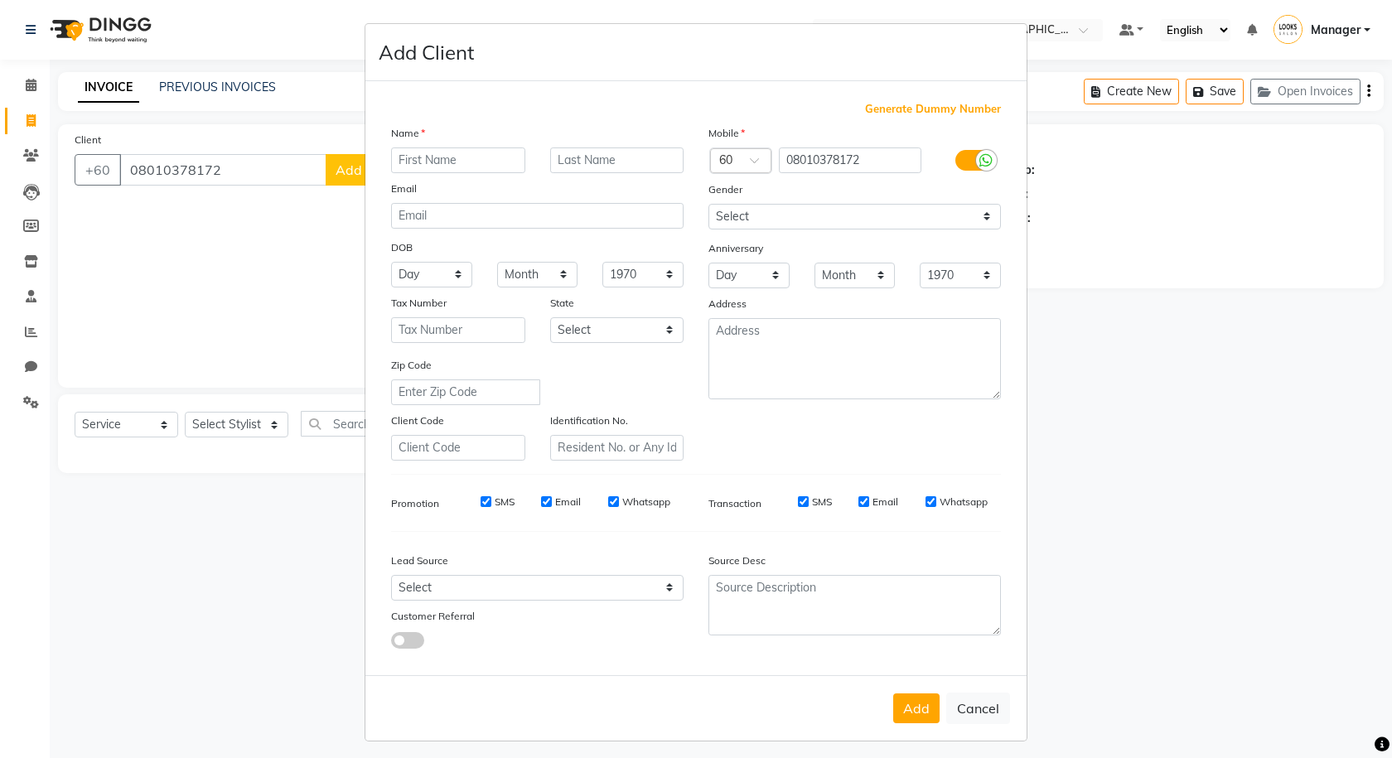
click at [408, 161] on input "text" at bounding box center [458, 160] width 134 height 26
click at [394, 161] on input "text" at bounding box center [458, 160] width 134 height 26
click at [458, 156] on input "sari" at bounding box center [458, 160] width 134 height 26
click at [399, 161] on input "sari" at bounding box center [458, 160] width 134 height 26
type input "[PERSON_NAME]"
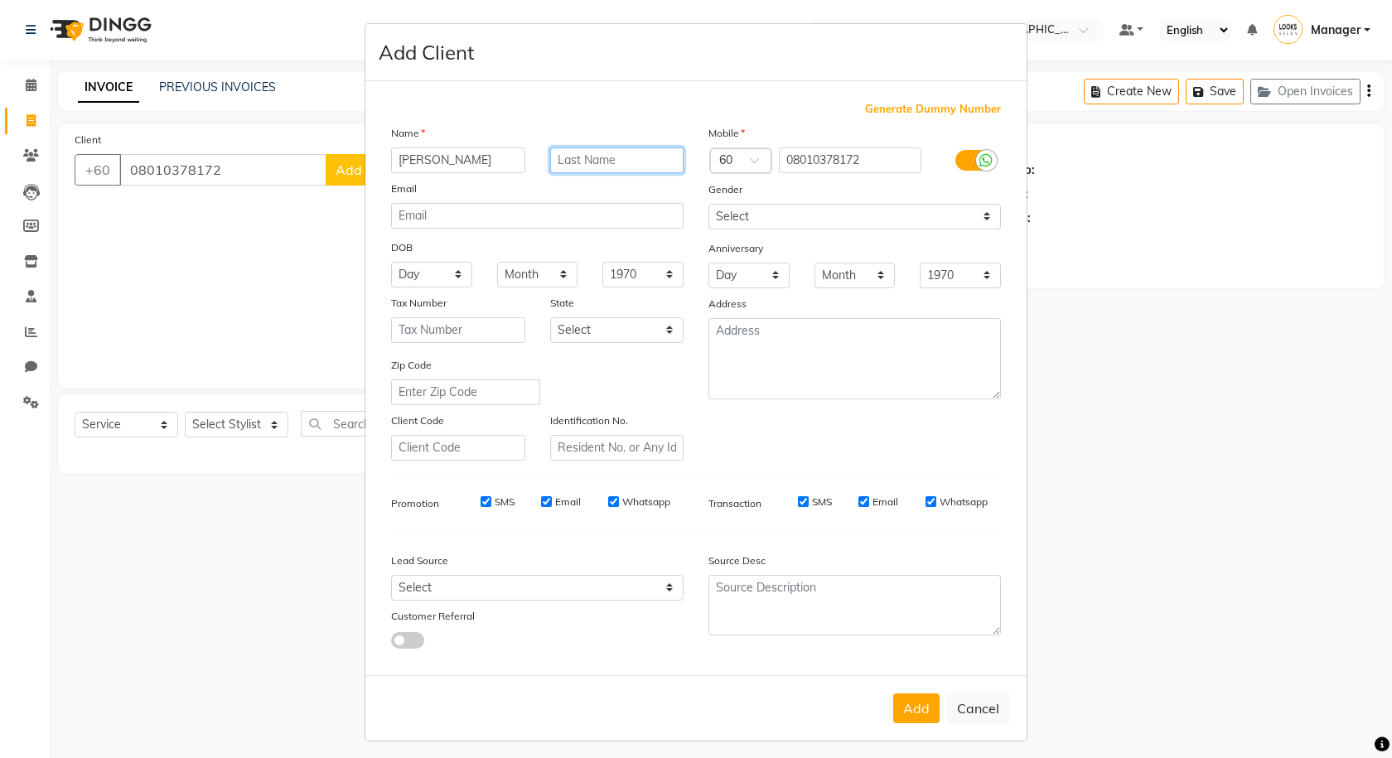
click at [580, 157] on input "text" at bounding box center [617, 160] width 134 height 26
type input "NAGAOKA"
click at [791, 155] on input "08010378172" at bounding box center [850, 160] width 143 height 26
click at [786, 152] on input "0010378172" at bounding box center [850, 160] width 143 height 26
type input "010378172"
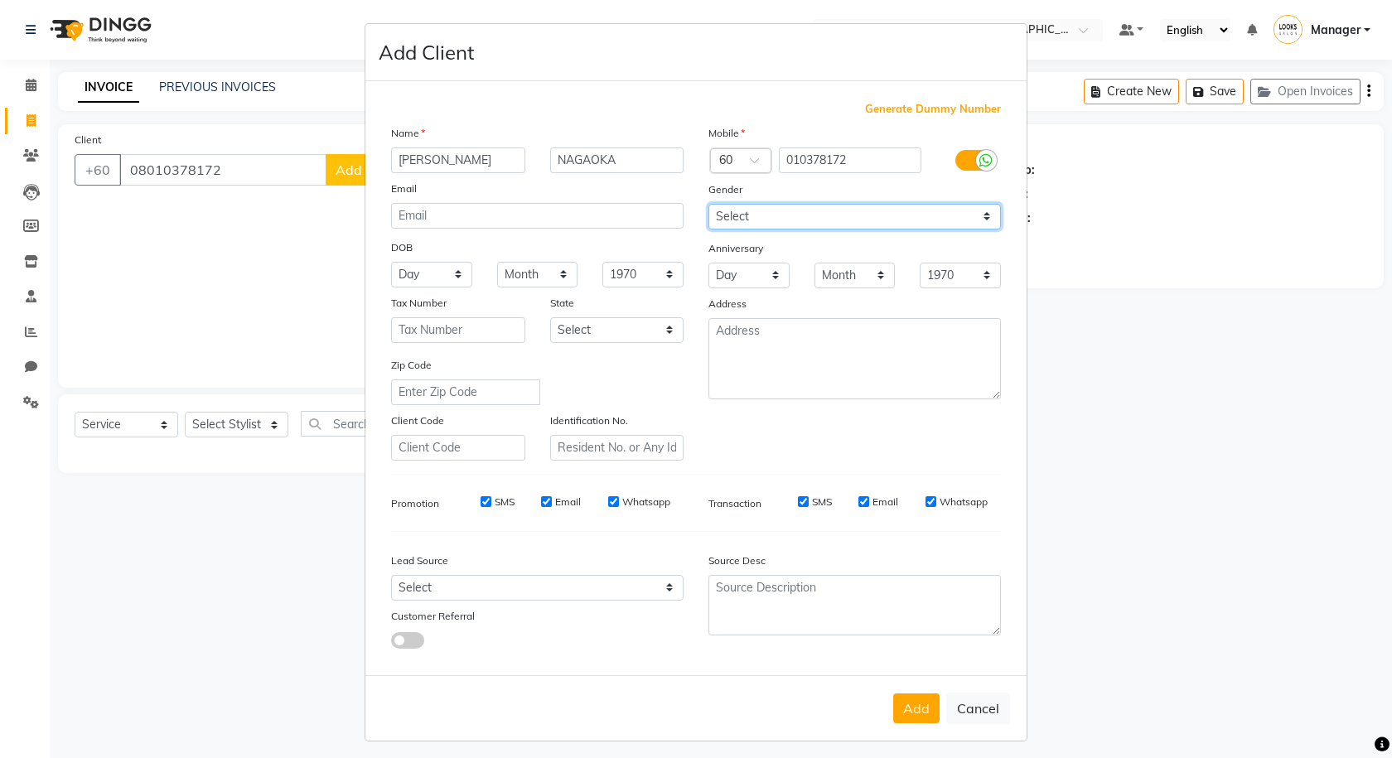
click at [775, 211] on select "Select Male Female Other Prefer Not To Say" at bounding box center [854, 217] width 292 height 26
select select "[DEMOGRAPHIC_DATA]"
click at [708, 204] on select "Select Male Female Other Prefer Not To Say" at bounding box center [854, 217] width 292 height 26
click at [650, 273] on select "1940 1941 1942 1943 1944 1945 1946 1947 1948 1949 1950 1951 1952 1953 1954 1955…" at bounding box center [642, 275] width 81 height 26
select select "2000"
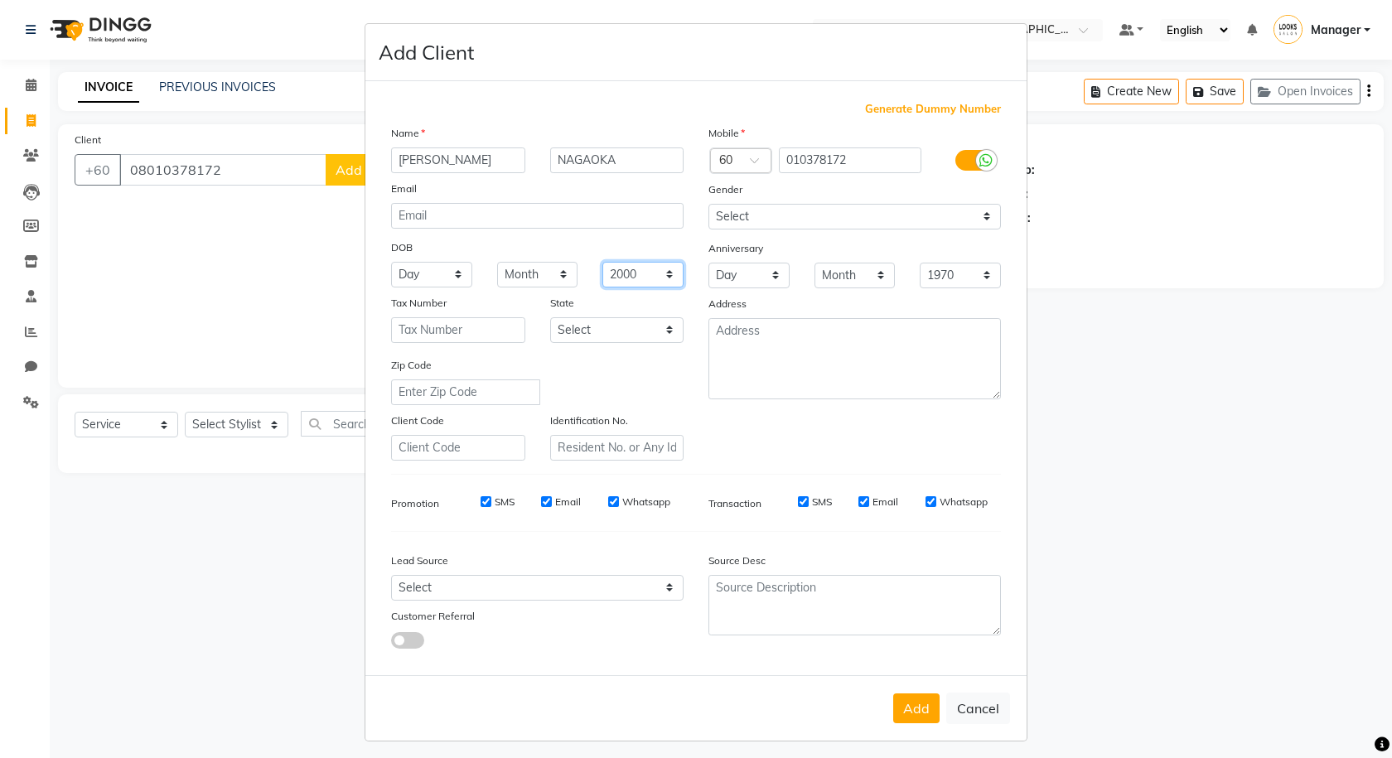
click at [602, 262] on select "1940 1941 1942 1943 1944 1945 1946 1947 1948 1949 1950 1951 1952 1953 1954 1955…" at bounding box center [642, 275] width 81 height 26
click at [544, 270] on select "Month January February March April May June July August September October Novem…" at bounding box center [537, 275] width 81 height 26
select select "05"
click at [497, 262] on select "Month January February March April May June July August September October Novem…" at bounding box center [537, 275] width 81 height 26
click at [415, 268] on select "Day 01 02 03 04 05 06 07 08 09 10 11 12 13 14 15 16 17 18 19 20 21 22 23 24 25 …" at bounding box center [431, 275] width 81 height 26
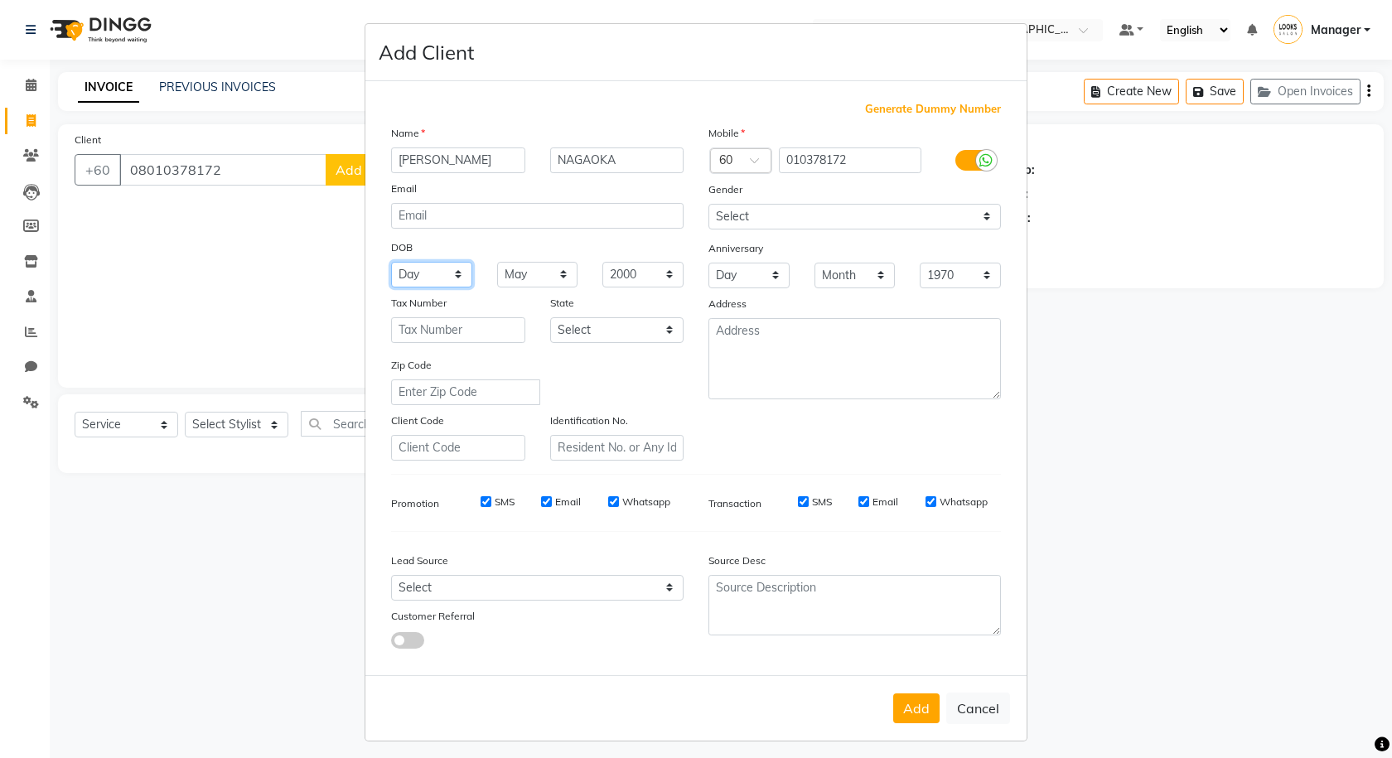
select select "05"
click at [391, 262] on select "Day 01 02 03 04 05 06 07 08 09 10 11 12 13 14 15 16 17 18 19 20 21 22 23 24 25 …" at bounding box center [431, 275] width 81 height 26
drag, startPoint x: 906, startPoint y: 699, endPoint x: 895, endPoint y: 684, distance: 18.4
click at [908, 702] on button "Add" at bounding box center [916, 708] width 46 height 30
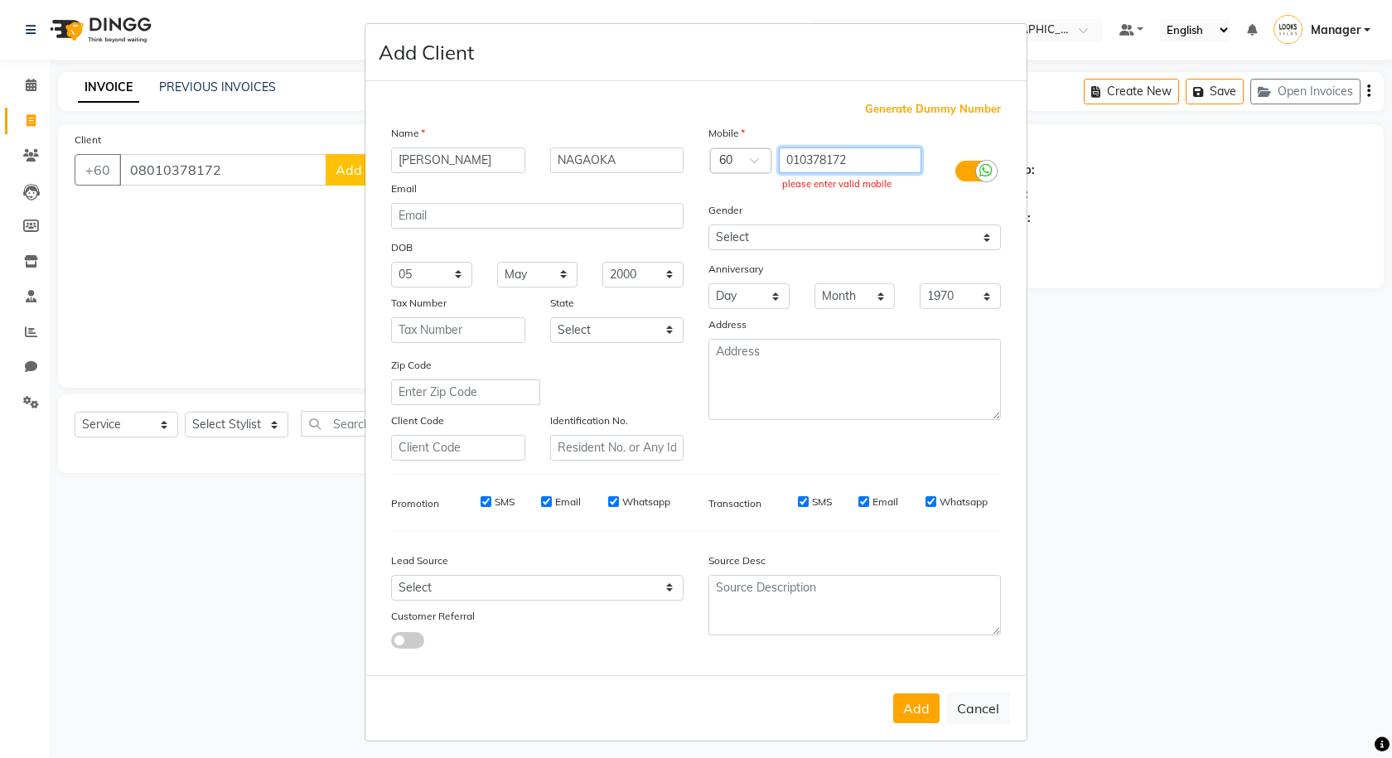
click at [788, 164] on input "010378172" at bounding box center [850, 160] width 143 height 26
type input "10378172"
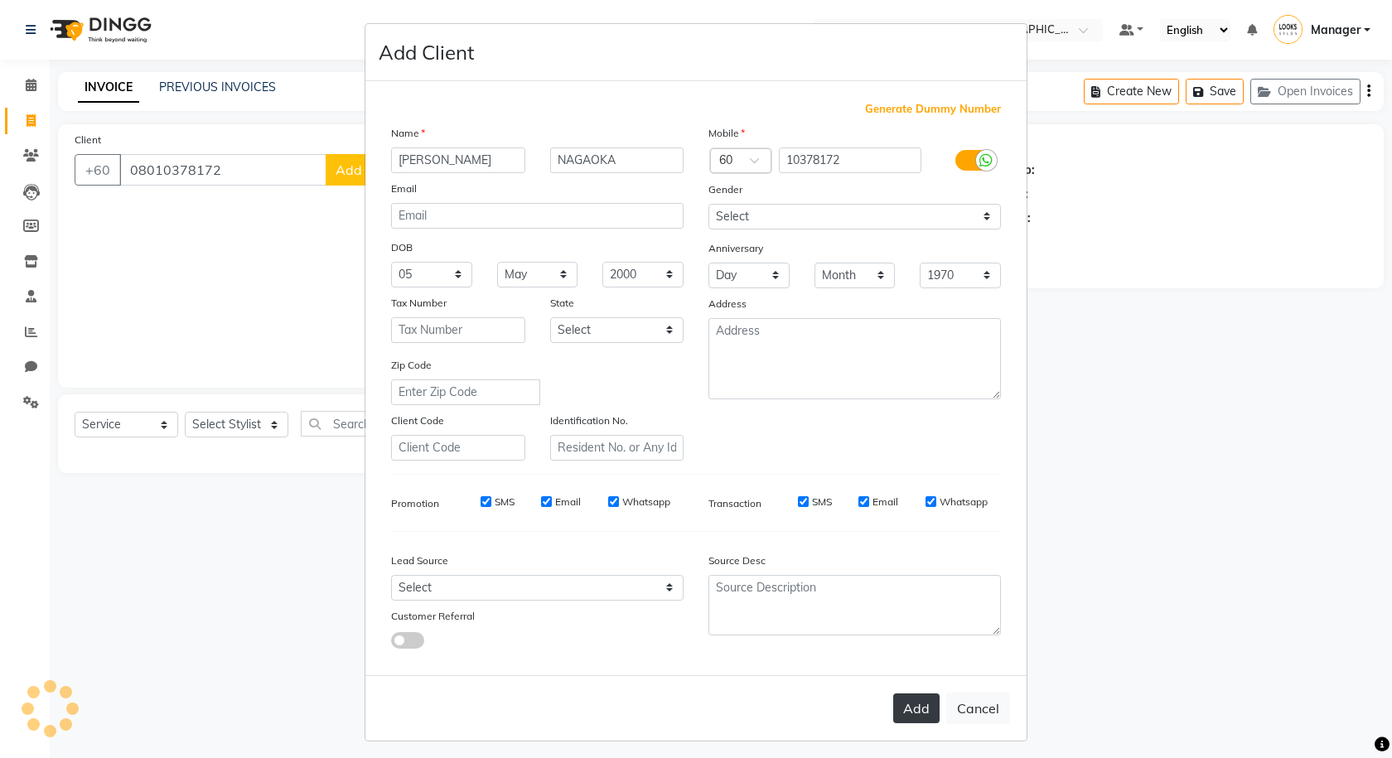
click at [910, 712] on button "Add" at bounding box center [916, 708] width 46 height 30
type input "10378172"
select select
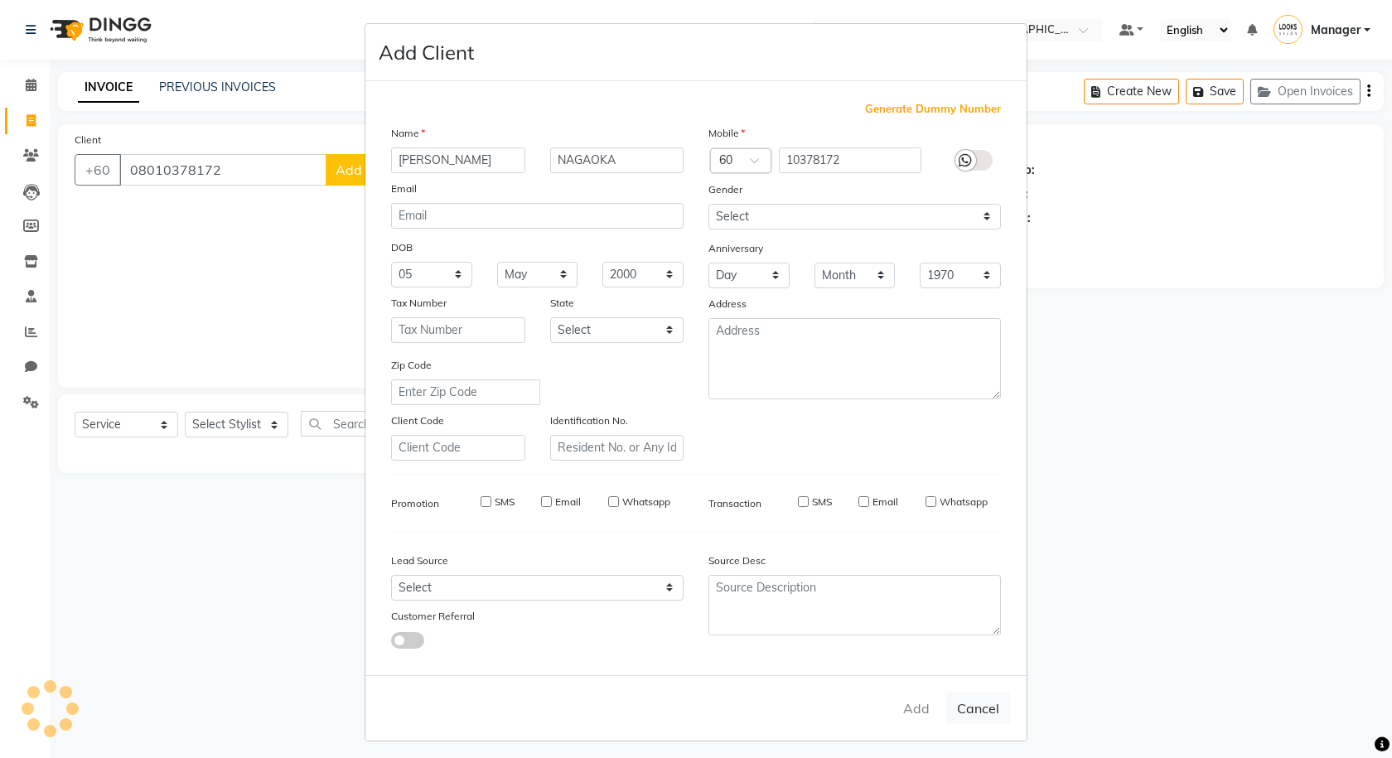
select select
checkbox input "false"
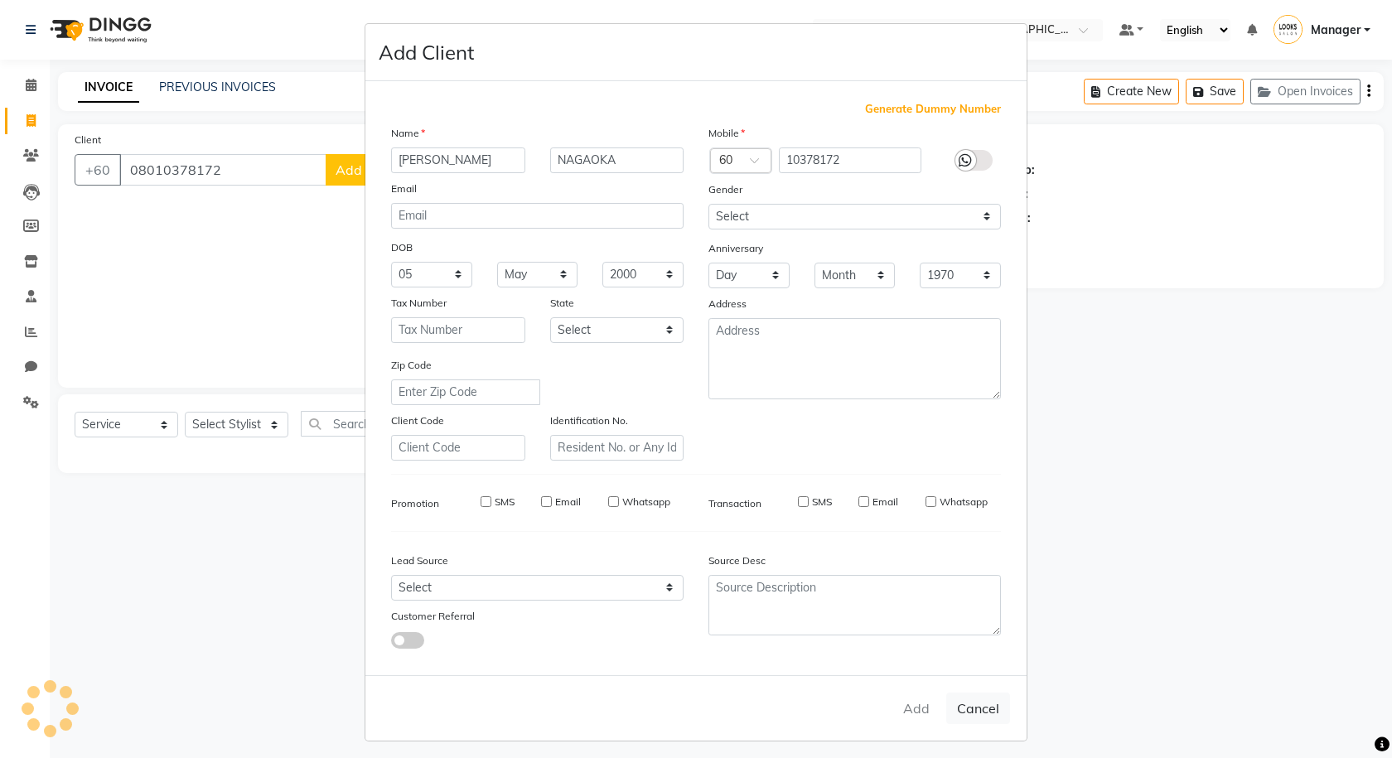
checkbox input "false"
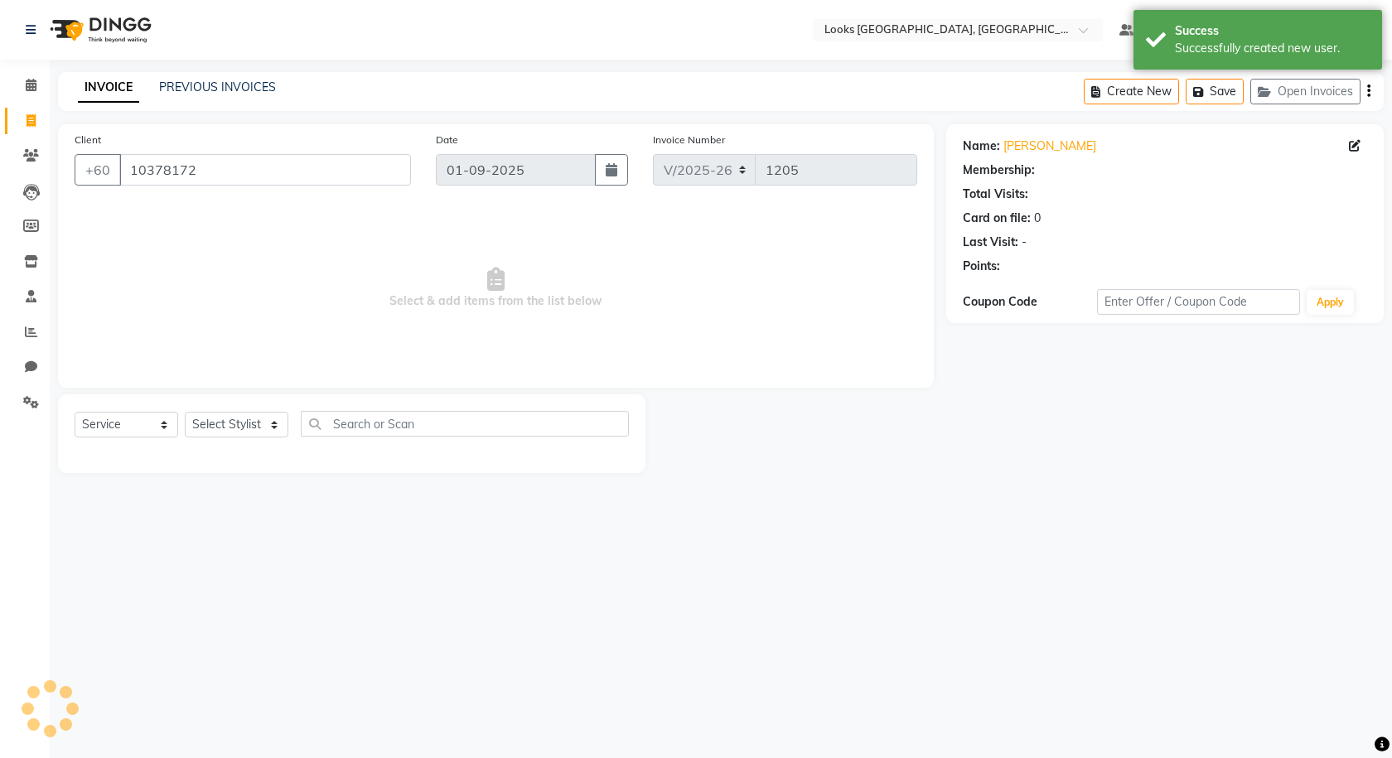
select select "1: Object"
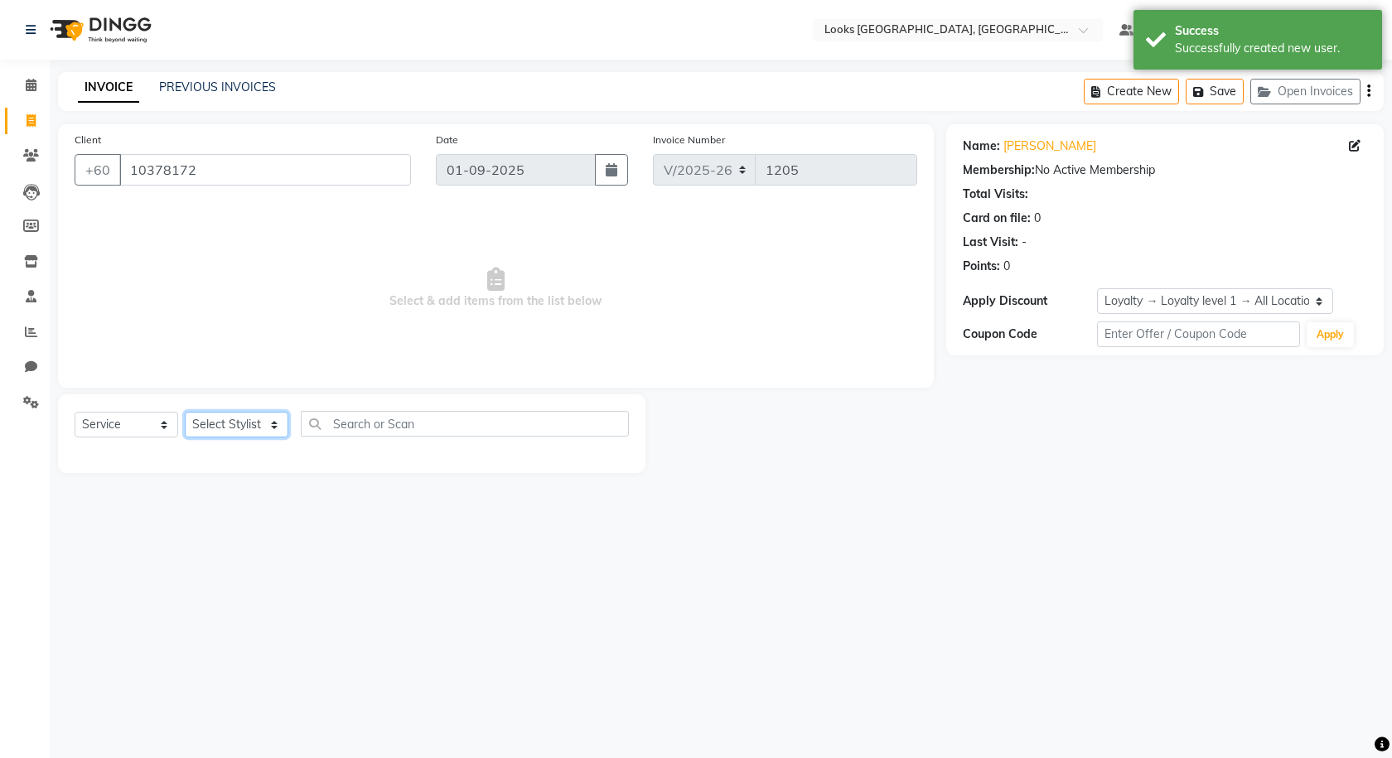
drag, startPoint x: 218, startPoint y: 431, endPoint x: 222, endPoint y: 423, distance: 8.5
click at [222, 423] on select "Select Stylist Alvina_ pdct Awaiz_Mgr Beenish Counter_Sales [PERSON_NAME] Deven…" at bounding box center [237, 425] width 104 height 26
select select "89279"
click at [185, 412] on select "Select Stylist Alvina_ pdct Awaiz_Mgr Beenish Counter_Sales [PERSON_NAME] Deven…" at bounding box center [237, 425] width 104 height 26
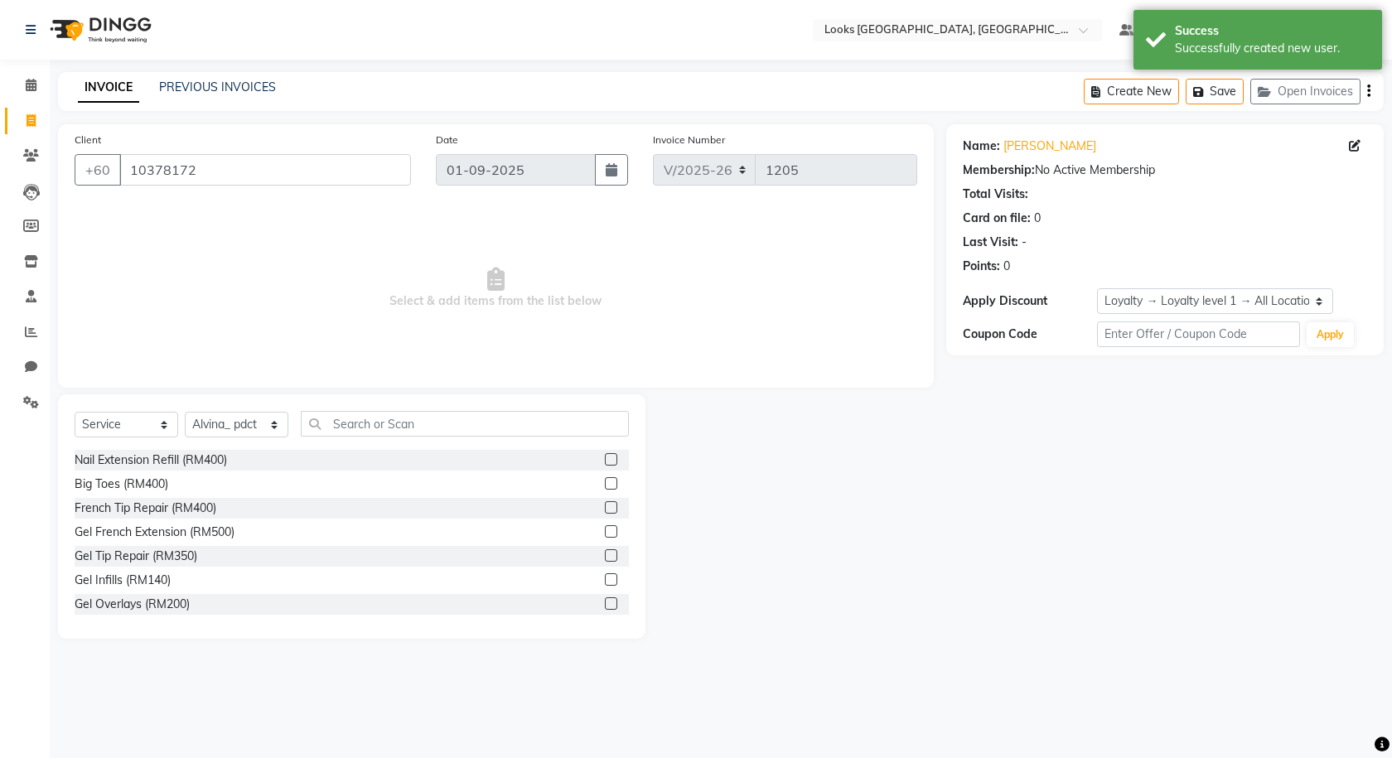
drag, startPoint x: 399, startPoint y: 401, endPoint x: 399, endPoint y: 412, distance: 10.8
click at [399, 412] on div "Select Service Product Membership Package Voucher Prepaid Gift Card Select Styl…" at bounding box center [351, 516] width 587 height 244
click at [399, 412] on input "text" at bounding box center [465, 424] width 328 height 26
click at [394, 421] on input "text" at bounding box center [465, 424] width 328 height 26
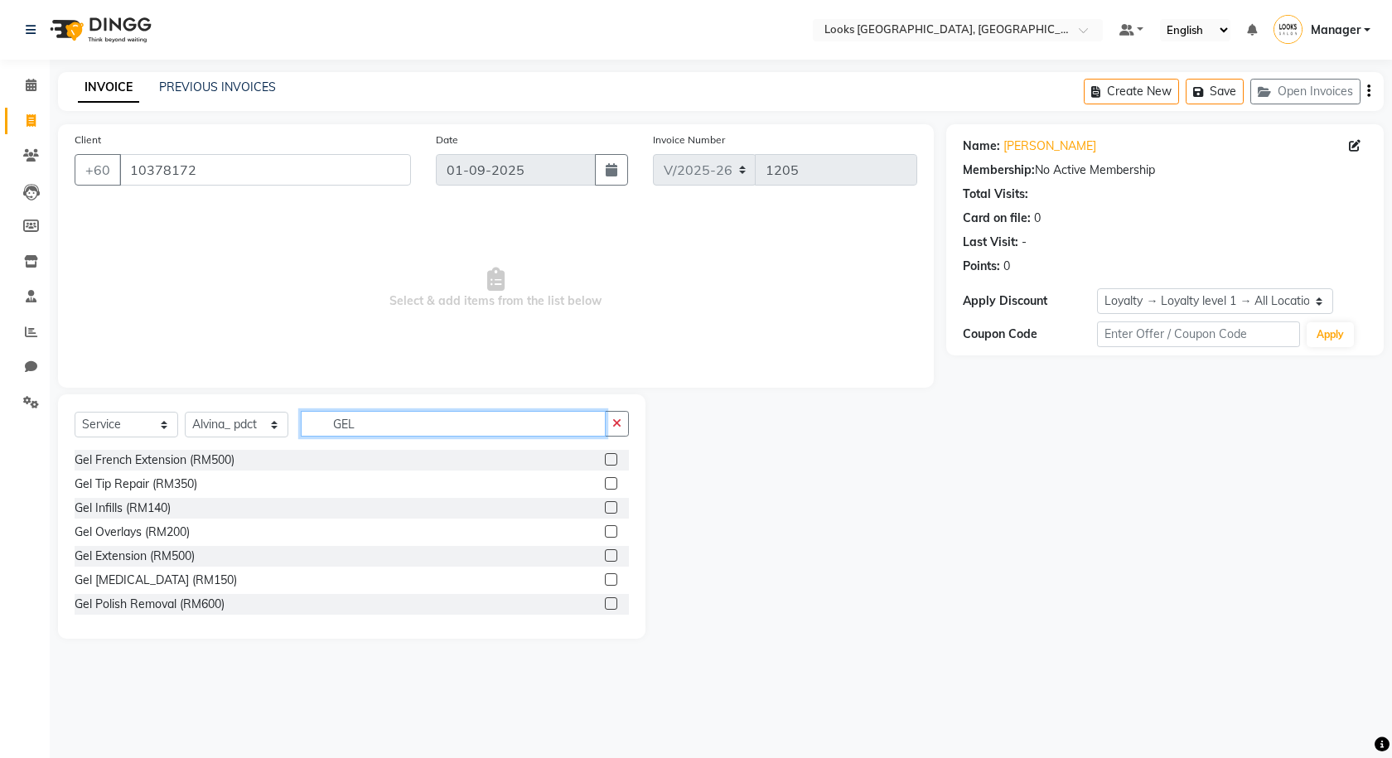
type input "GEL"
click at [605, 582] on label at bounding box center [611, 579] width 12 height 12
click at [605, 582] on input "checkbox" at bounding box center [610, 580] width 11 height 11
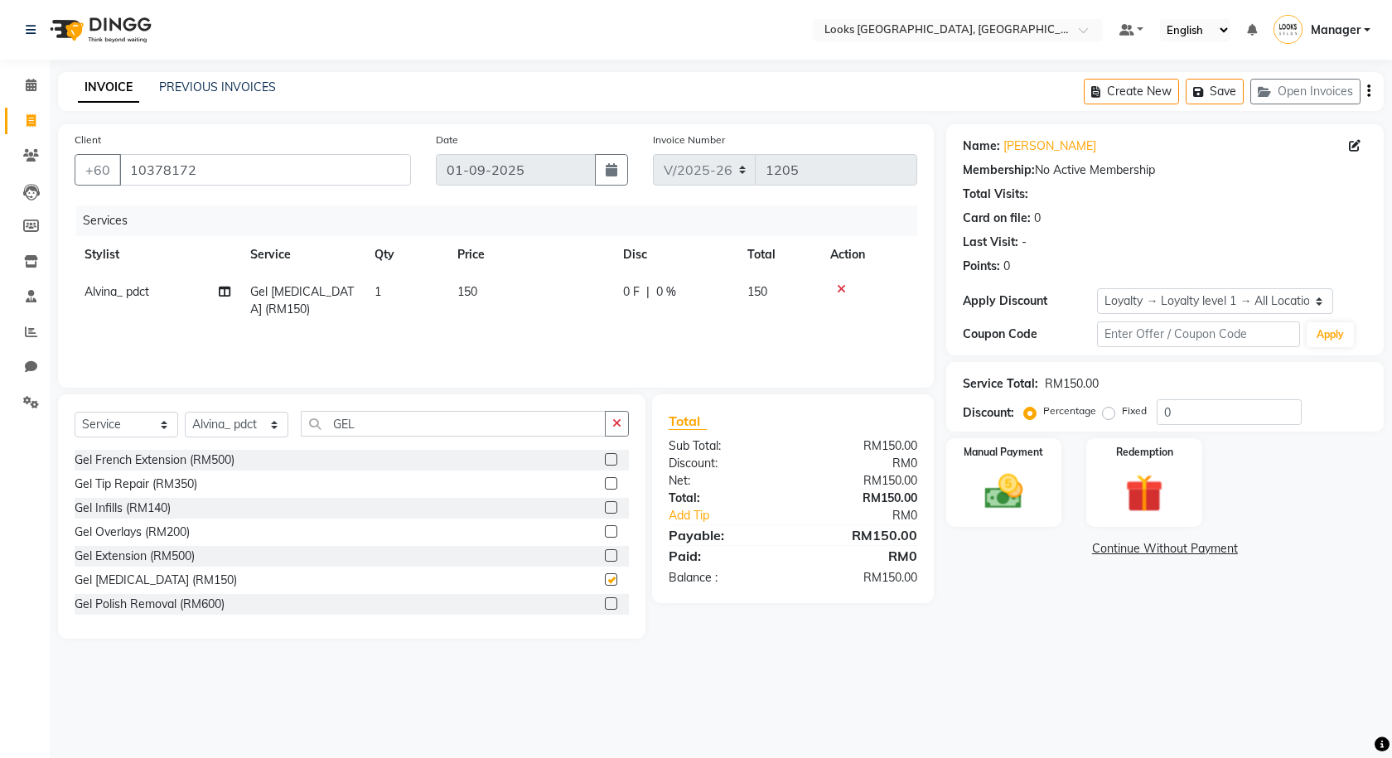
checkbox input "false"
click at [489, 292] on td "150" at bounding box center [530, 300] width 166 height 55
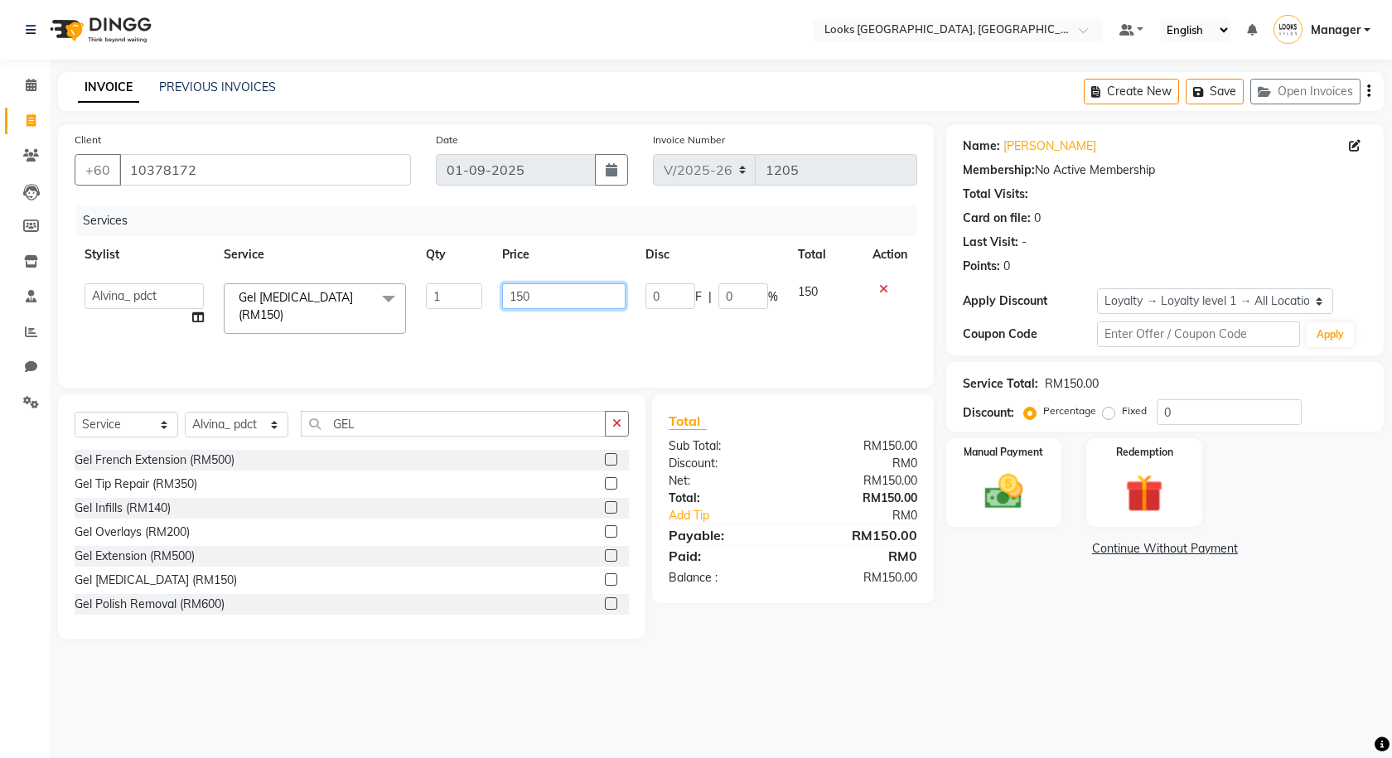
click at [539, 300] on input "150" at bounding box center [563, 296] width 123 height 26
type input "15"
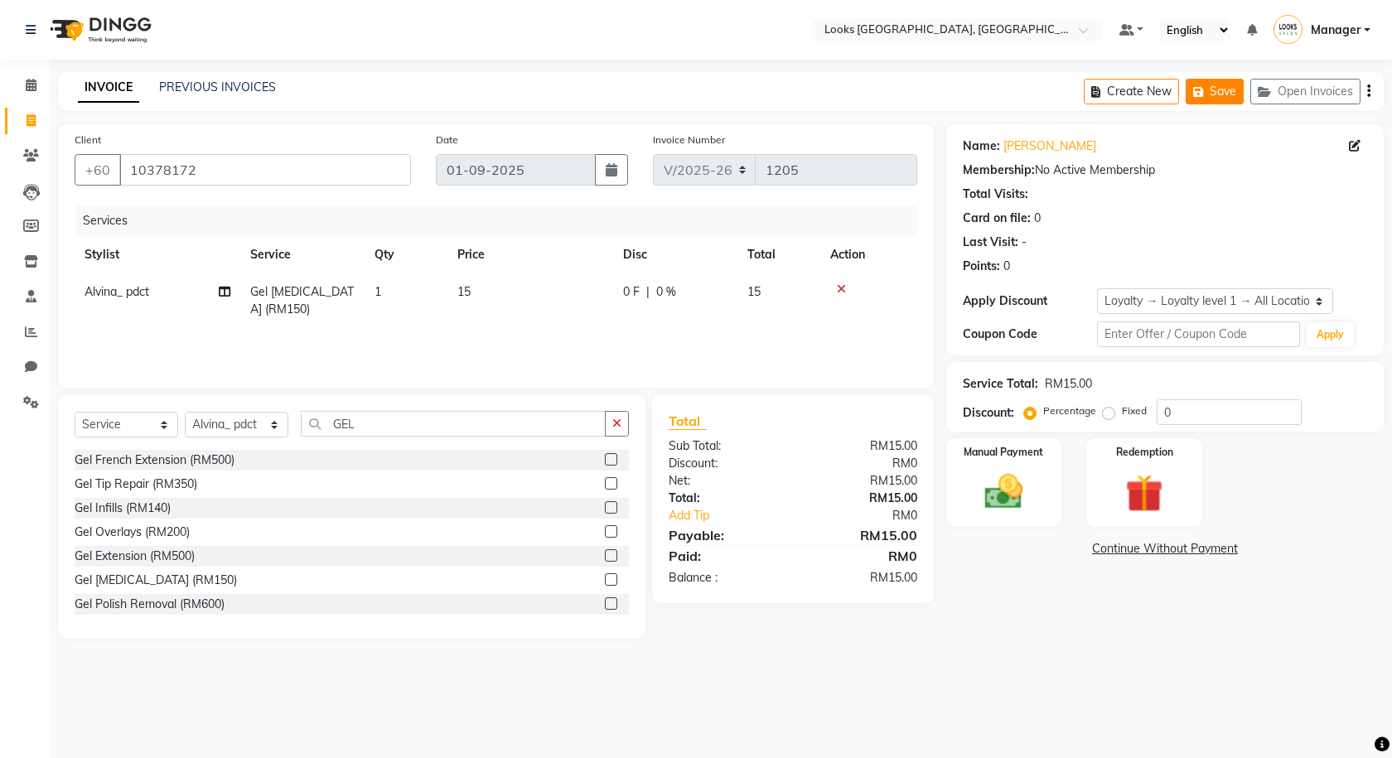
click at [1220, 89] on button "Save" at bounding box center [1215, 92] width 58 height 26
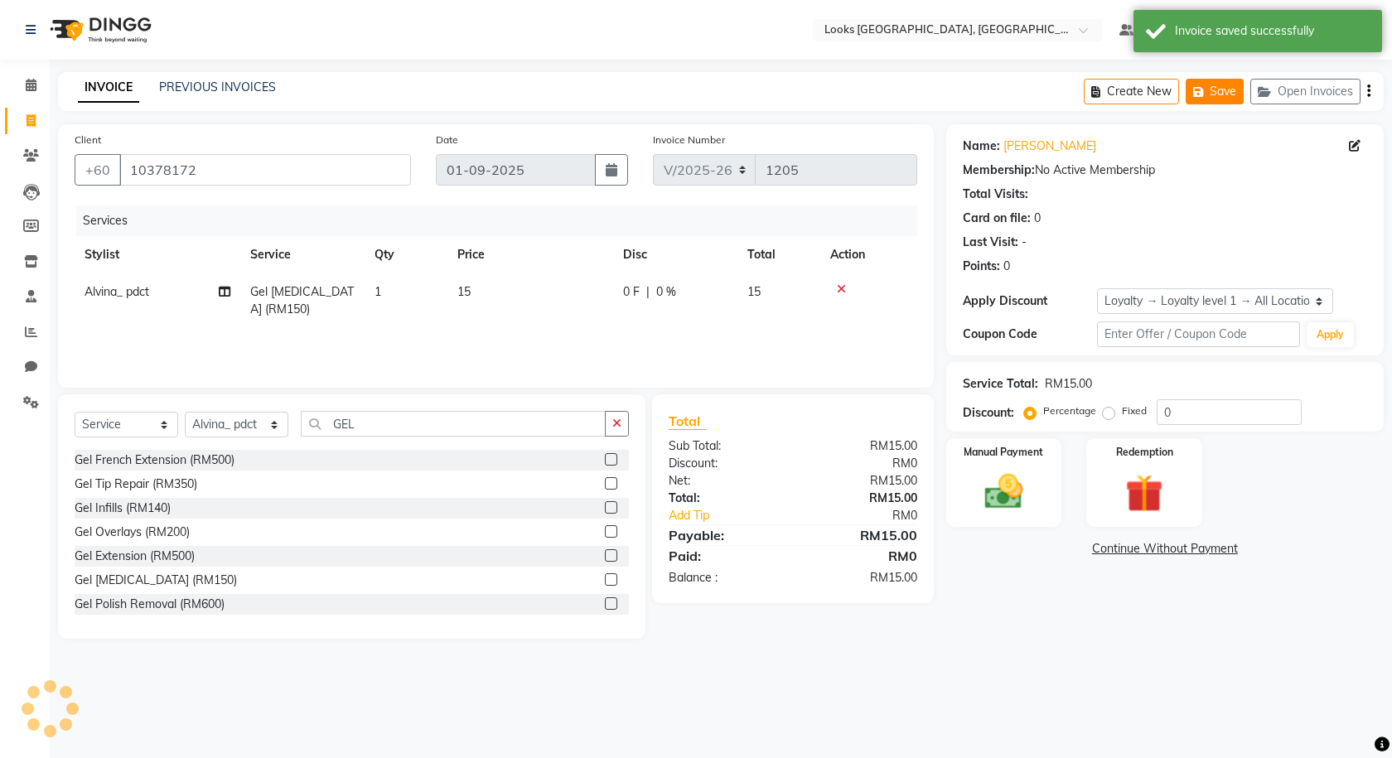
click at [1220, 89] on button "Save" at bounding box center [1215, 92] width 58 height 26
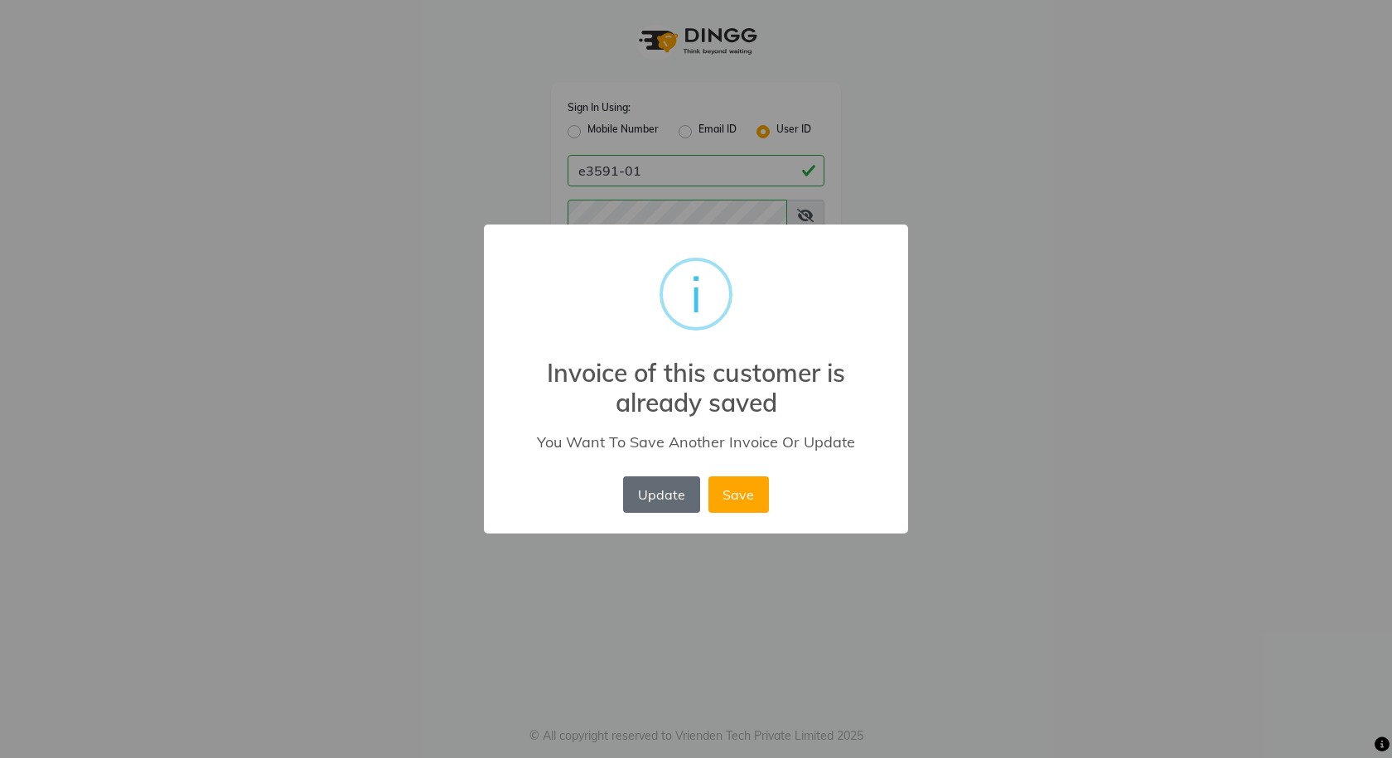
click at [669, 499] on button "Update" at bounding box center [661, 494] width 76 height 36
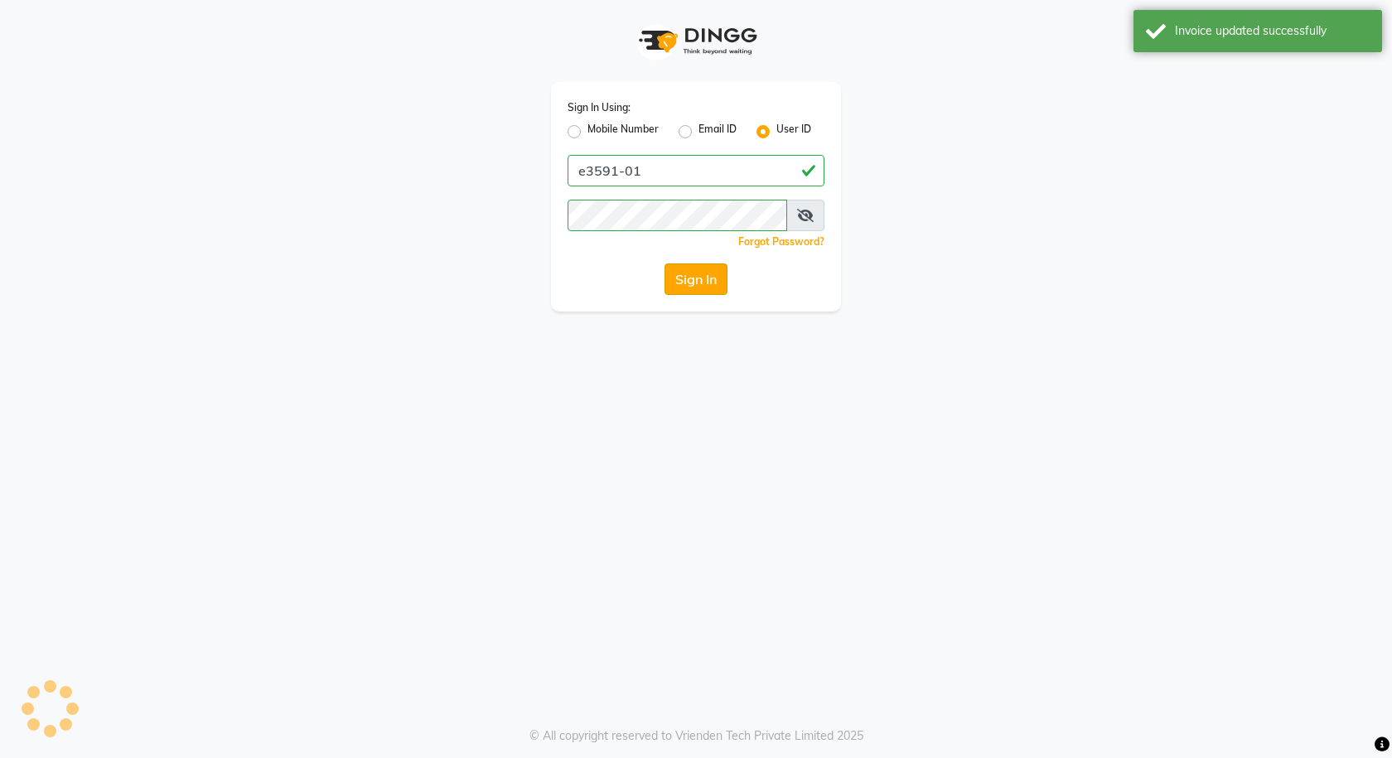
click at [689, 283] on button "Sign In" at bounding box center [695, 278] width 63 height 31
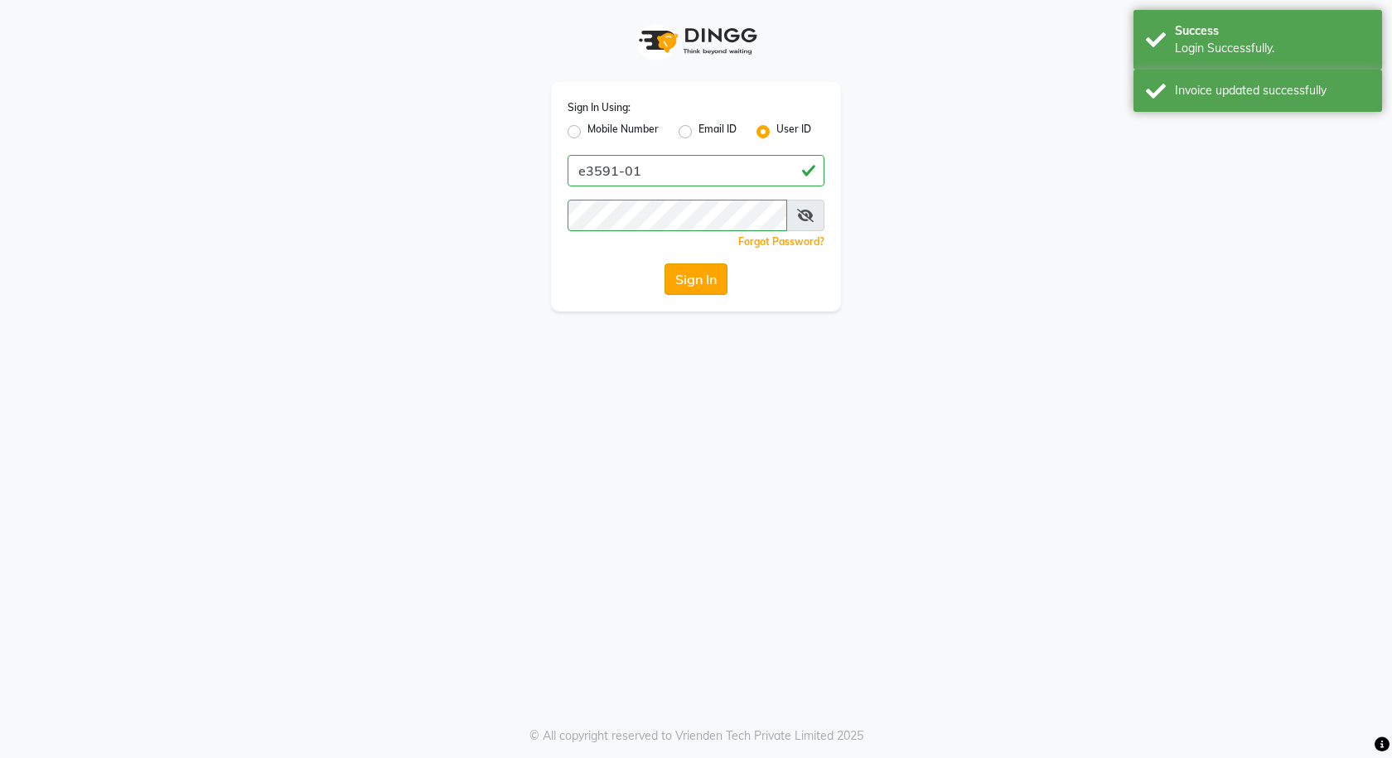
click at [679, 285] on button "Sign In" at bounding box center [695, 278] width 63 height 31
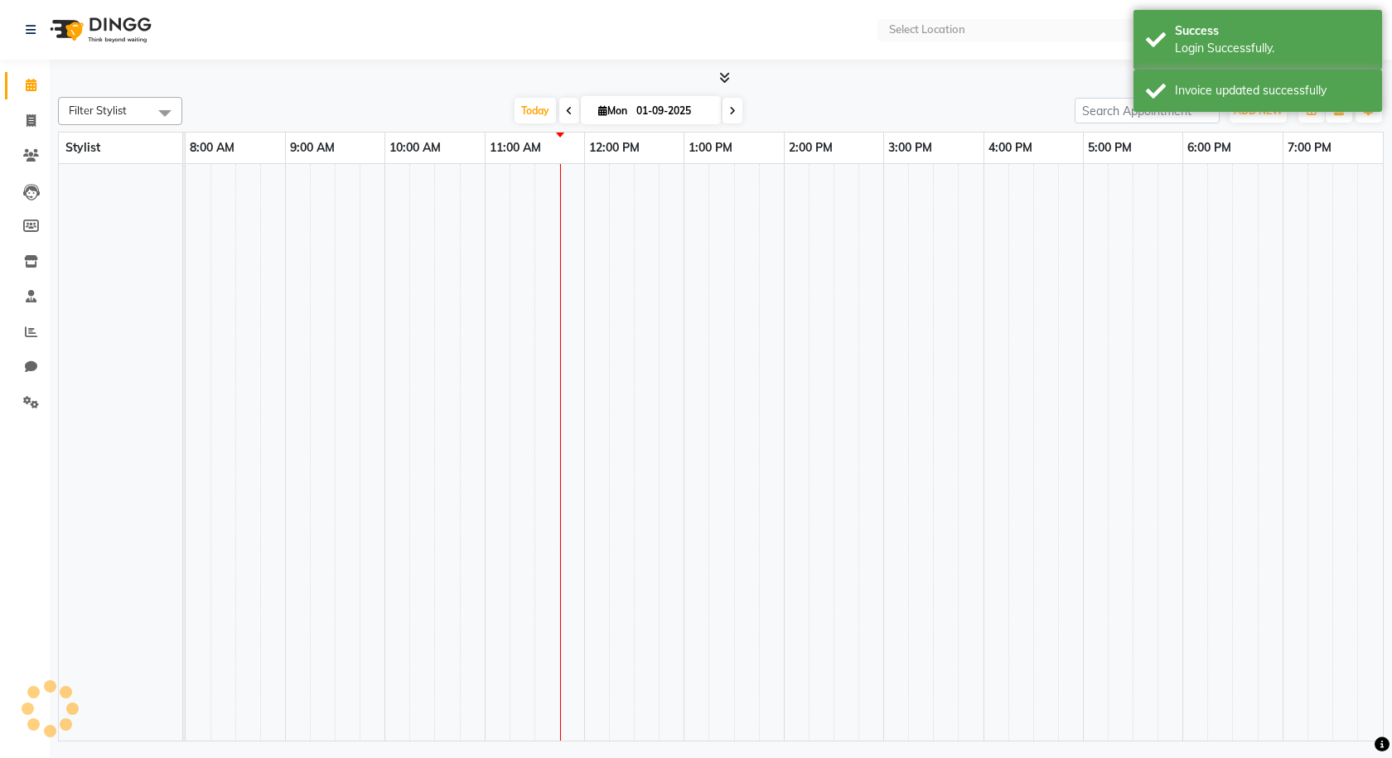
select select "en"
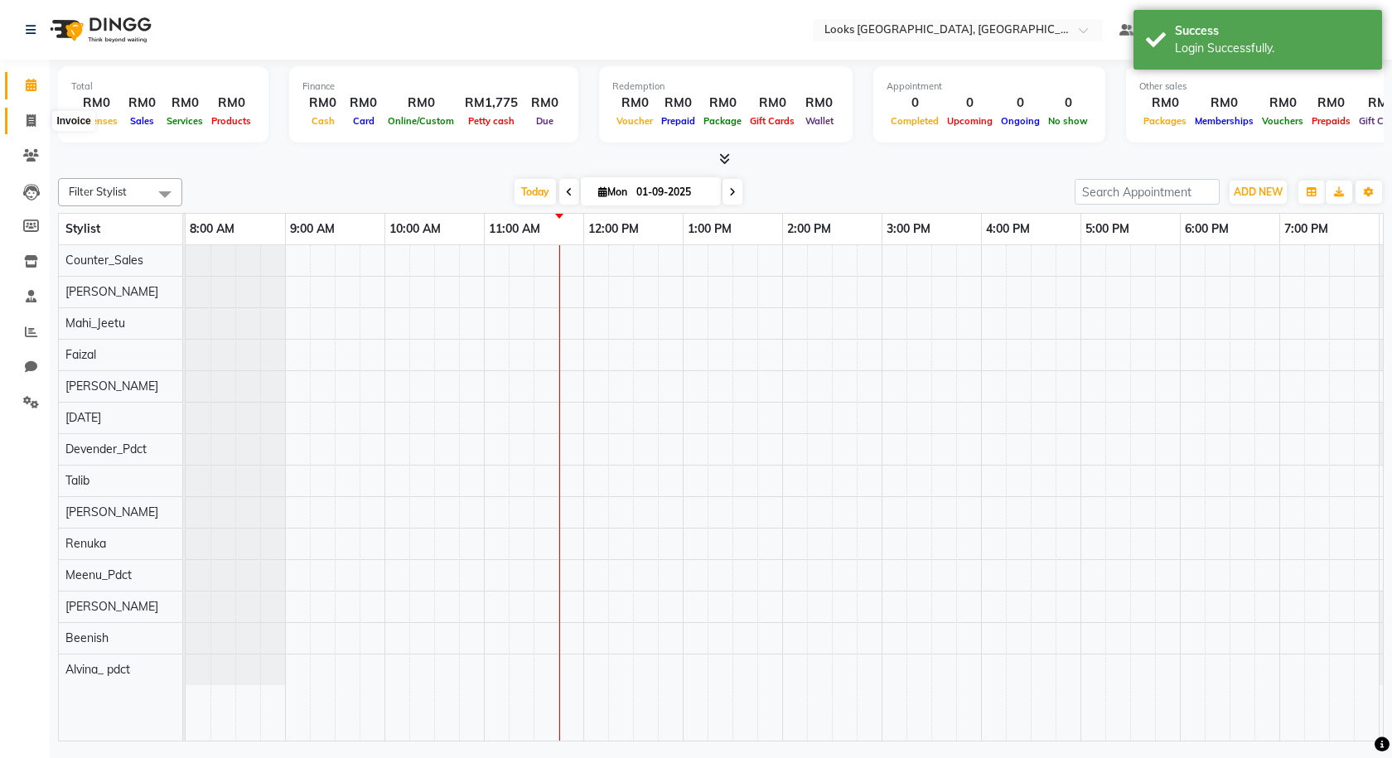
click at [27, 117] on icon at bounding box center [31, 120] width 9 height 12
select select "service"
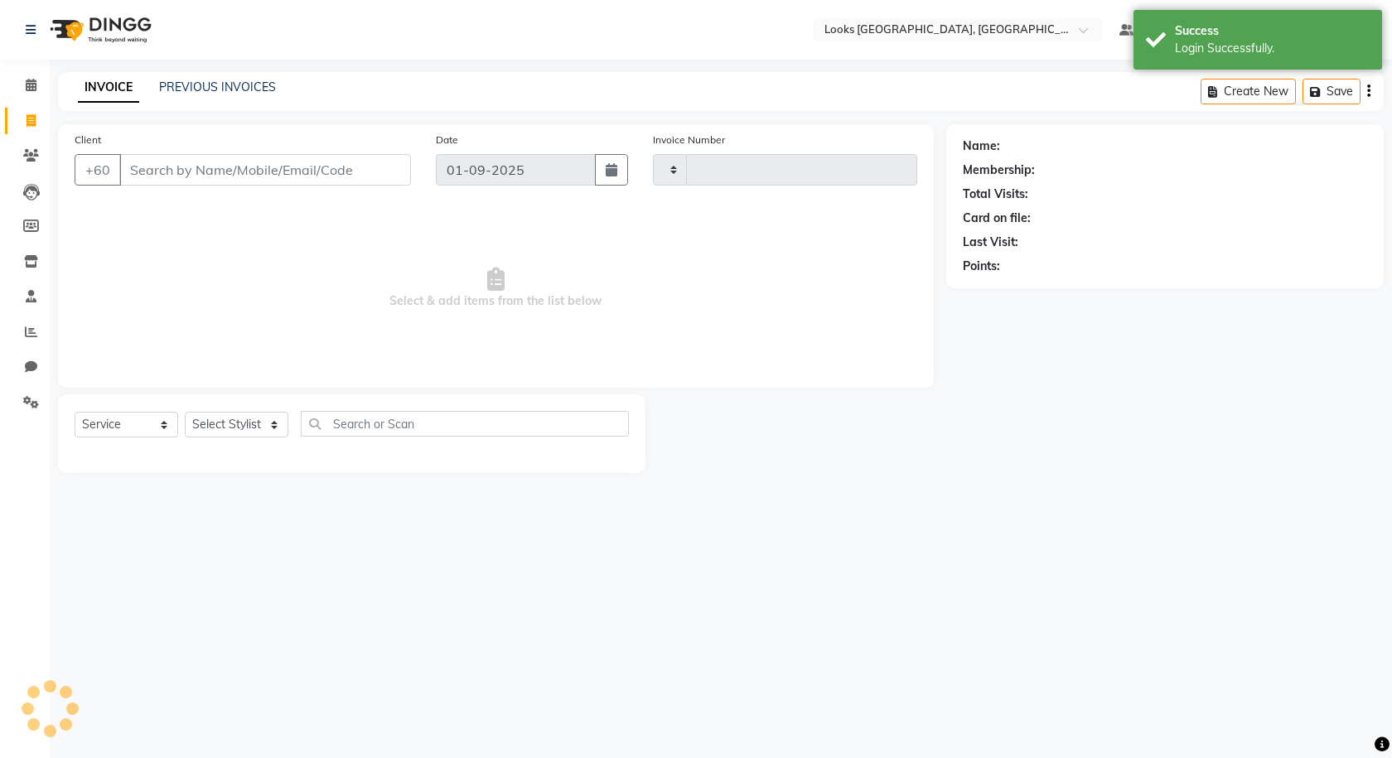
type input "1205"
select select "8109"
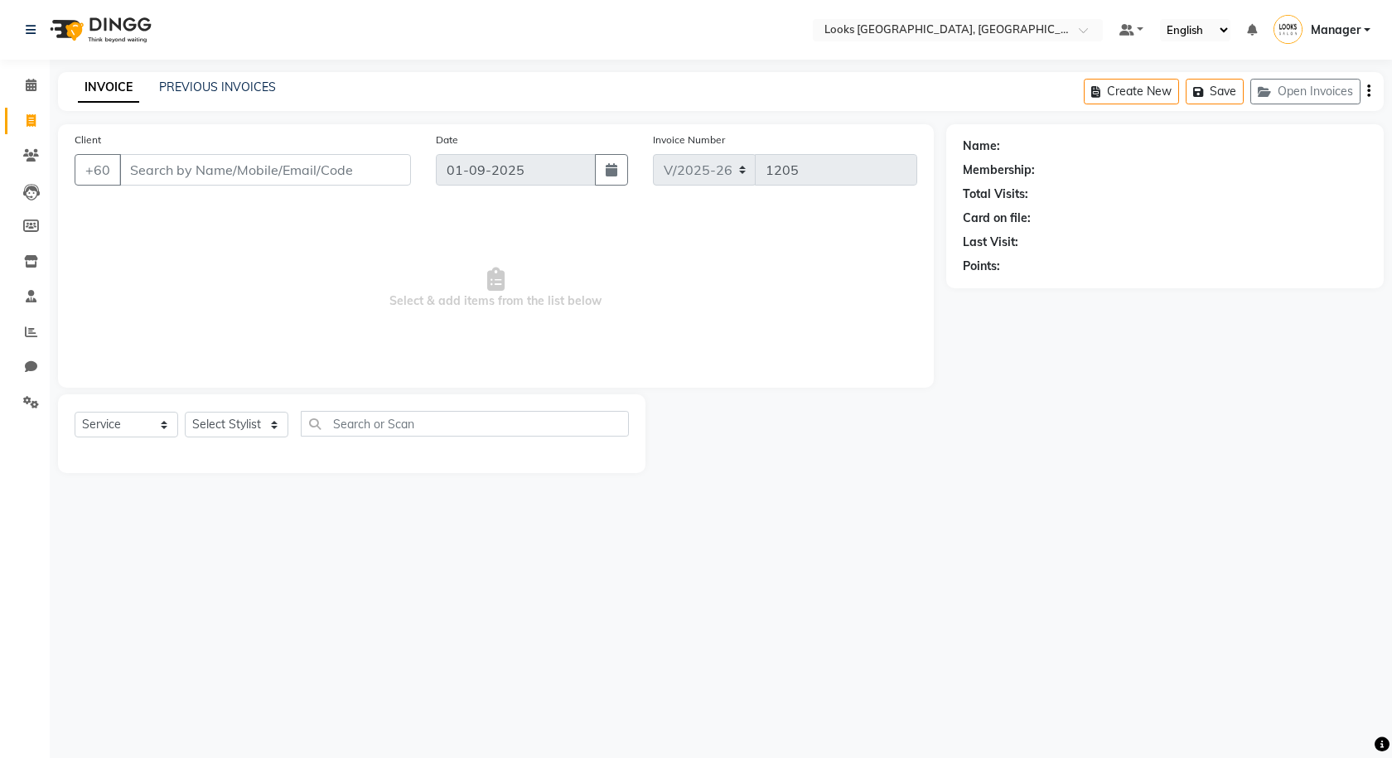
click at [145, 167] on input "Client" at bounding box center [265, 169] width 292 height 31
click at [128, 167] on input "434647727" at bounding box center [222, 169] width 207 height 31
type input "1434647727"
click at [363, 176] on span "Add Client" at bounding box center [368, 170] width 65 height 17
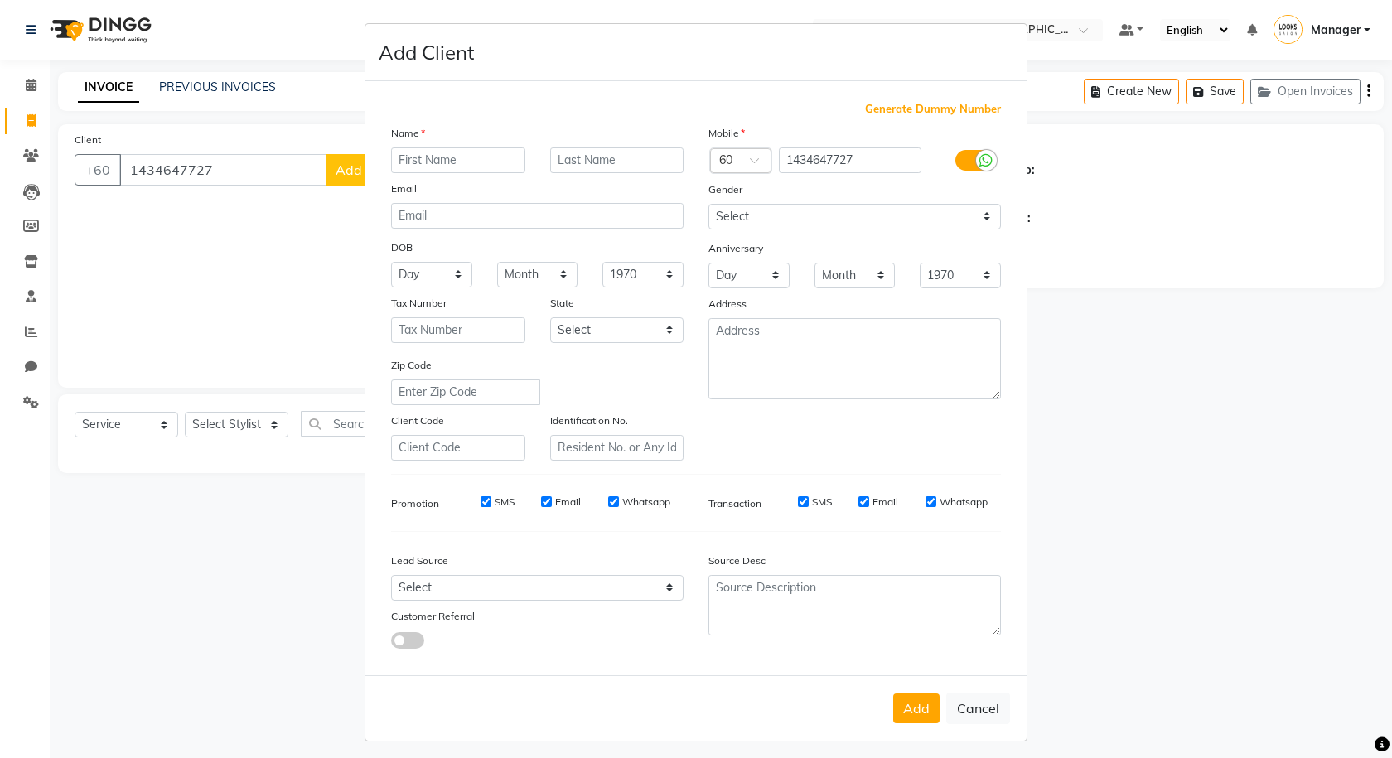
click at [426, 159] on input "text" at bounding box center [458, 160] width 134 height 26
type input "[PERSON_NAME]"
click at [569, 157] on input "text" at bounding box center [617, 160] width 134 height 26
type input "K"
click at [732, 217] on select "Select Male Female Other Prefer Not To Say" at bounding box center [854, 217] width 292 height 26
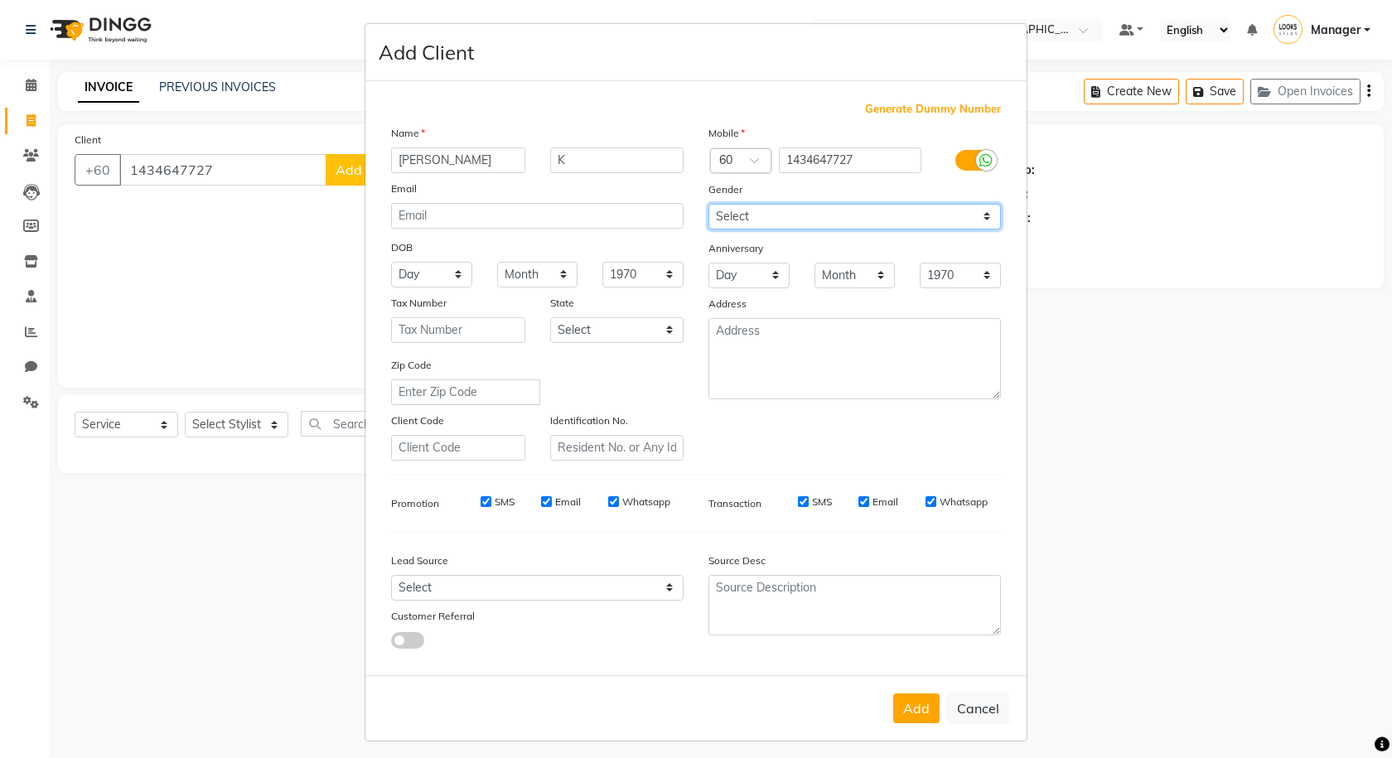
select select "[DEMOGRAPHIC_DATA]"
click at [708, 204] on select "Select Male Female Other Prefer Not To Say" at bounding box center [854, 217] width 292 height 26
click at [900, 699] on button "Add" at bounding box center [916, 708] width 46 height 30
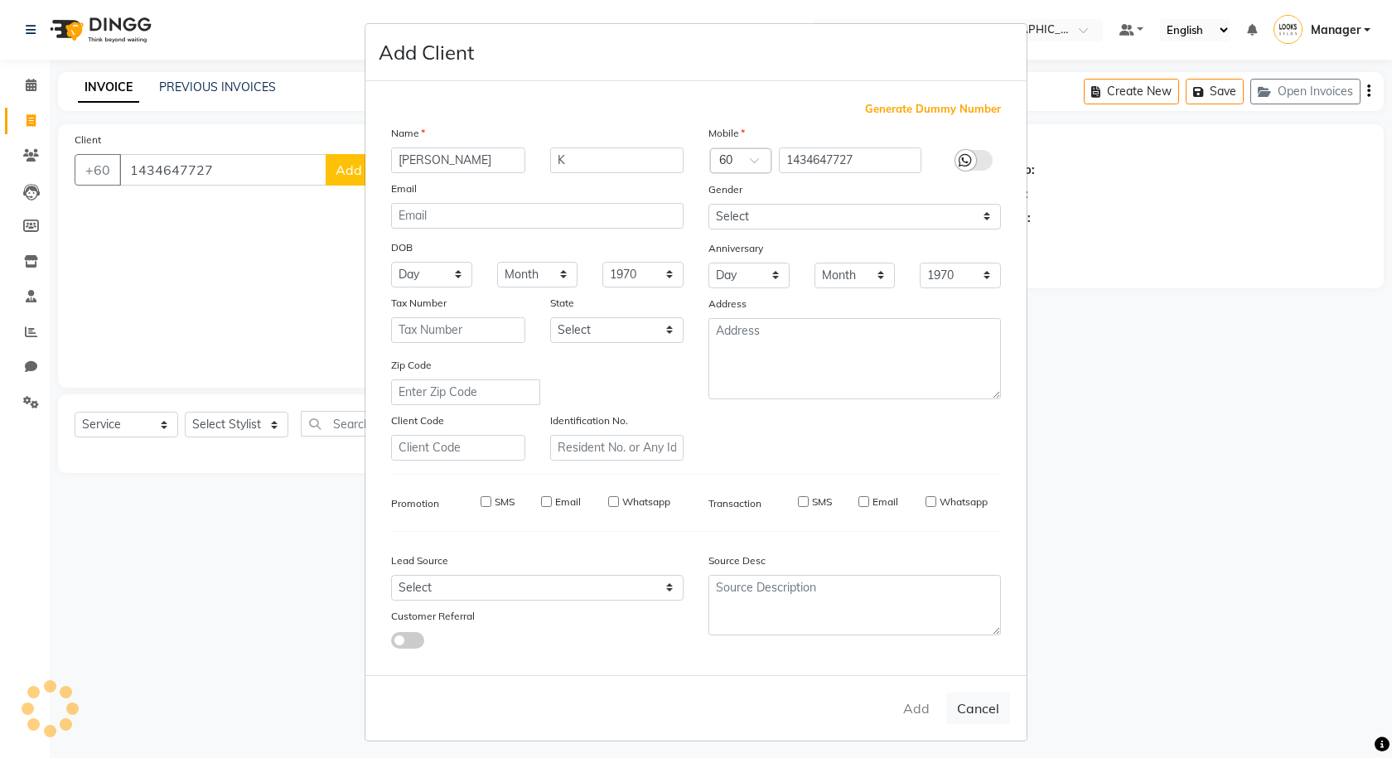
select select
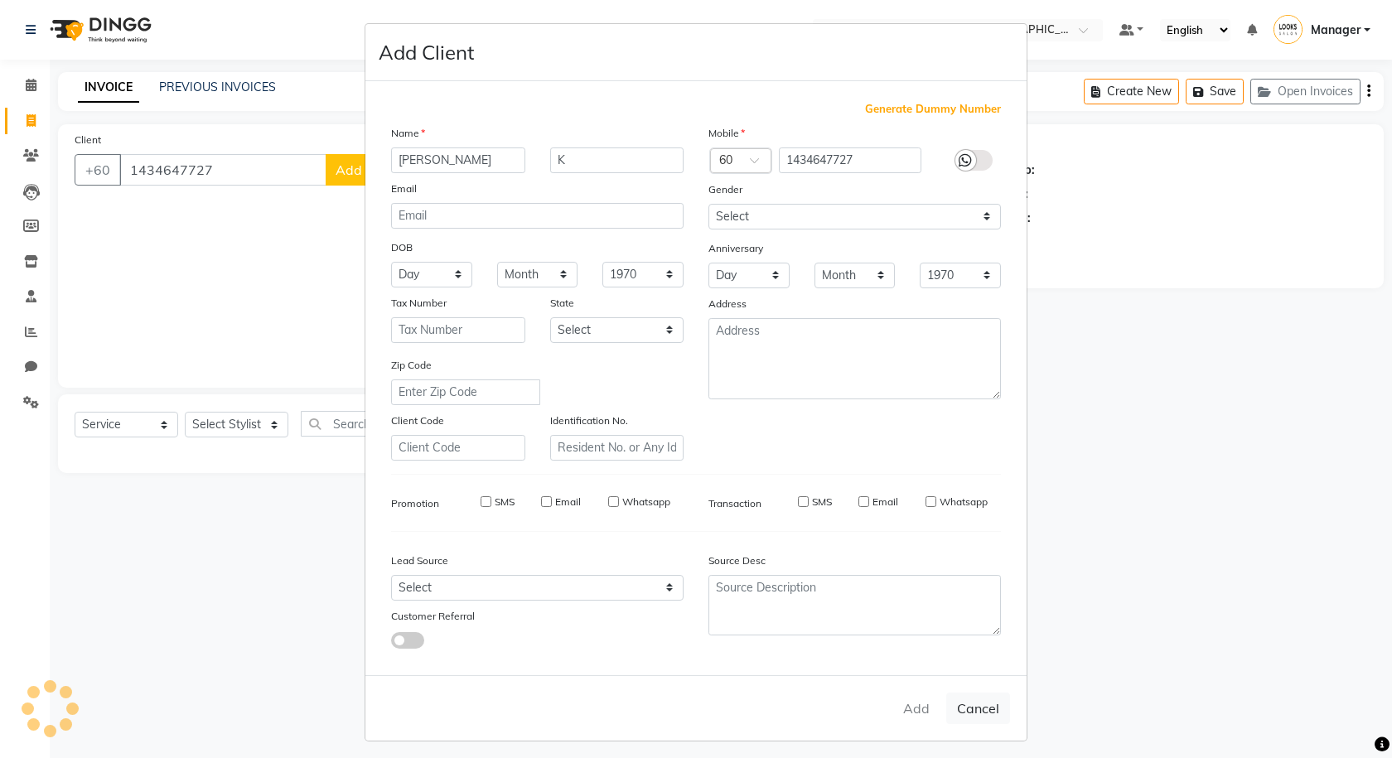
select select
checkbox input "false"
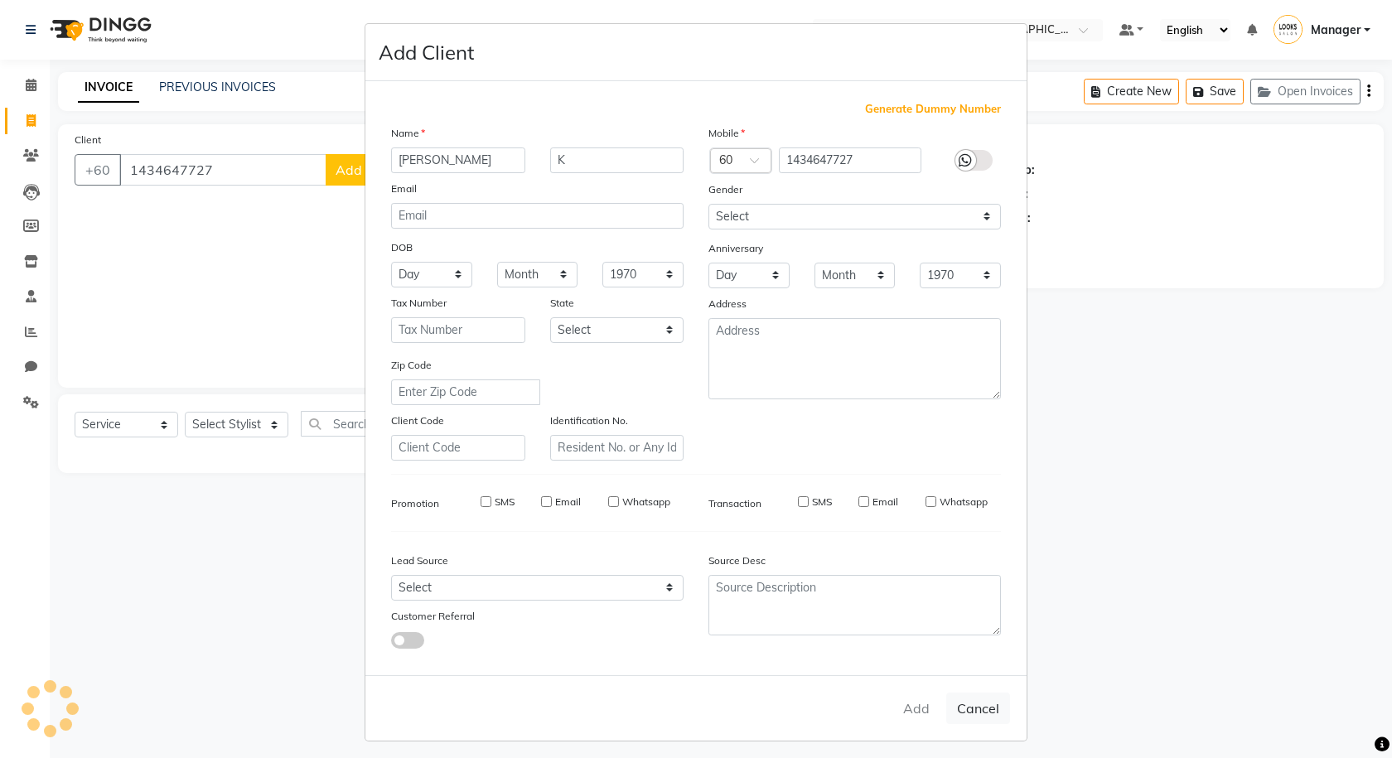
checkbox input "false"
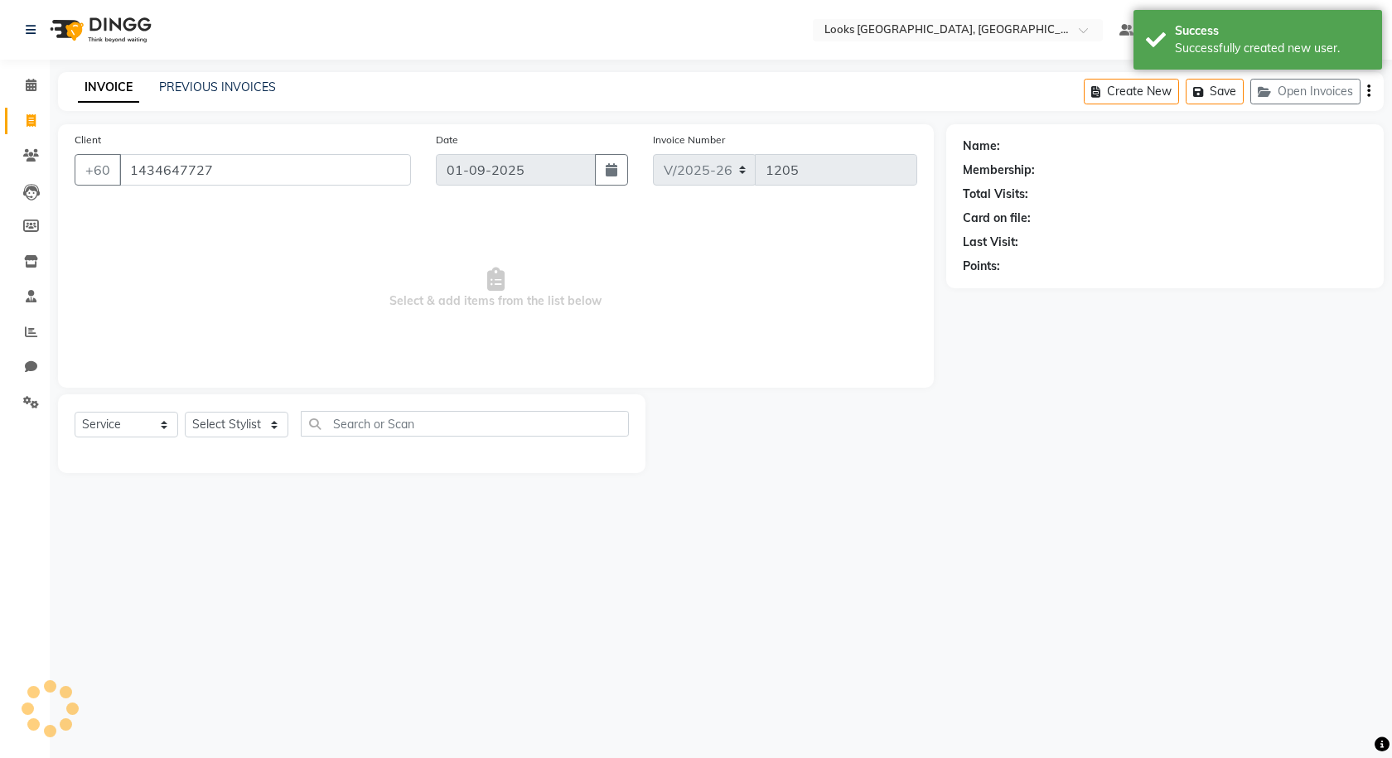
select select "1: Object"
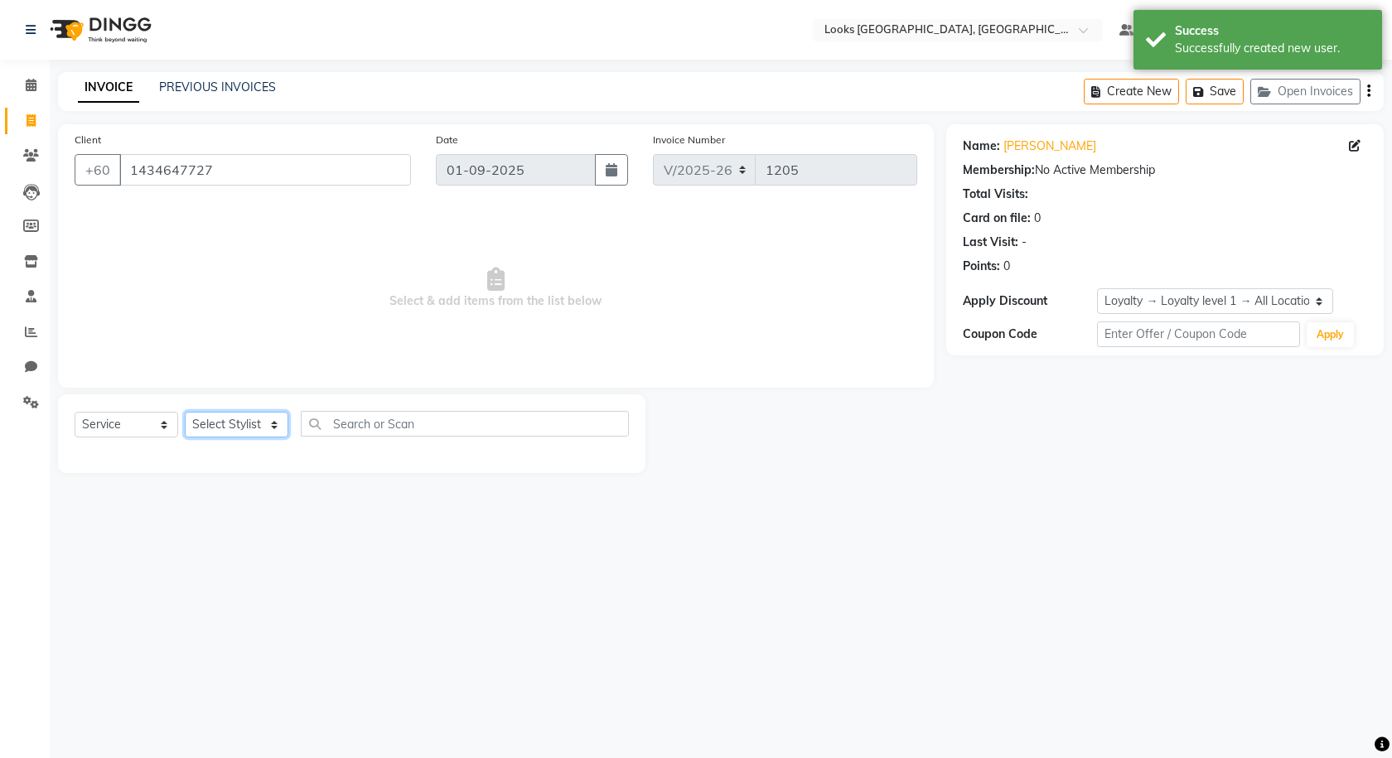
click at [229, 422] on select "Select Stylist Alvina_ pdct Awaiz_Mgr Beenish Counter_Sales [PERSON_NAME] Deven…" at bounding box center [237, 425] width 104 height 26
select select "75536"
click at [185, 412] on select "Select Stylist Alvina_ pdct Awaiz_Mgr Beenish Counter_Sales [PERSON_NAME] Deven…" at bounding box center [237, 425] width 104 height 26
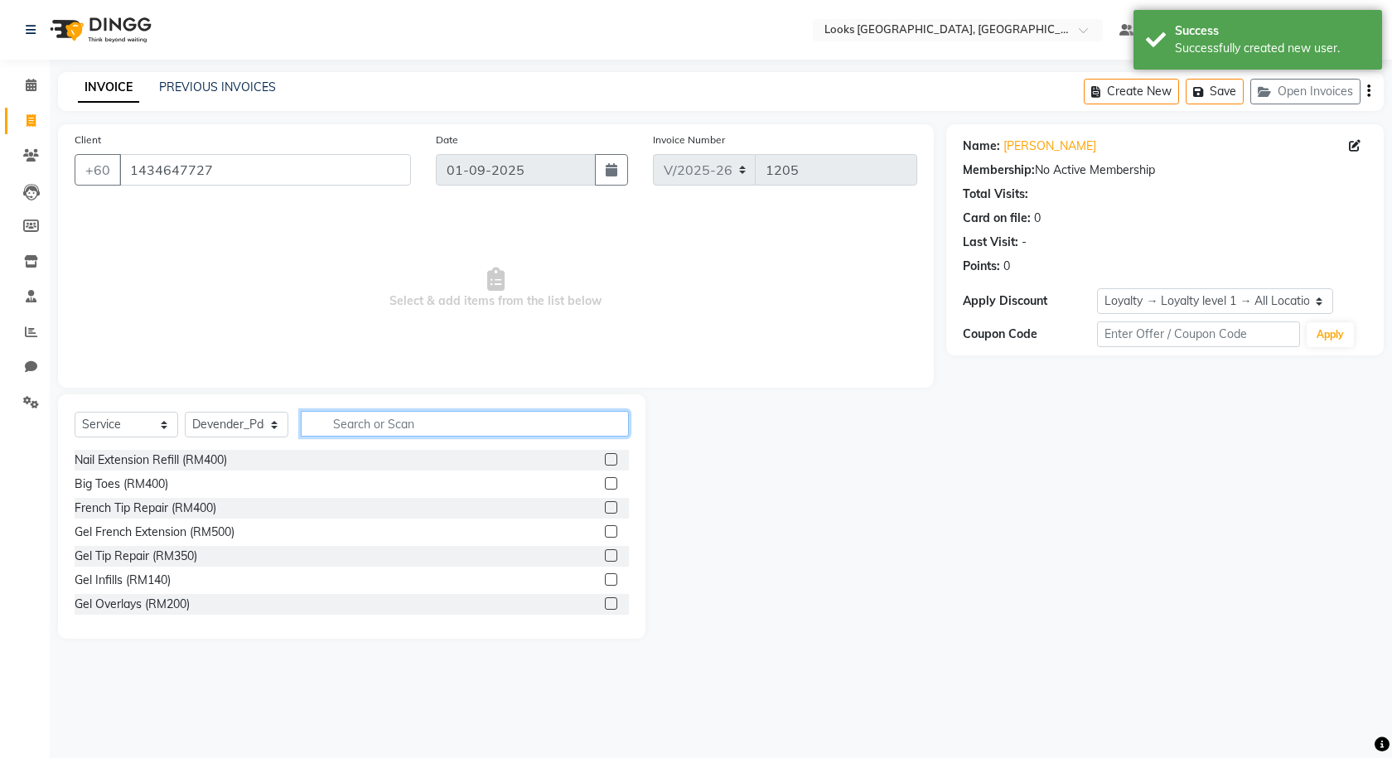
drag, startPoint x: 365, startPoint y: 423, endPoint x: 370, endPoint y: 415, distance: 9.0
click at [370, 421] on input "text" at bounding box center [465, 424] width 328 height 26
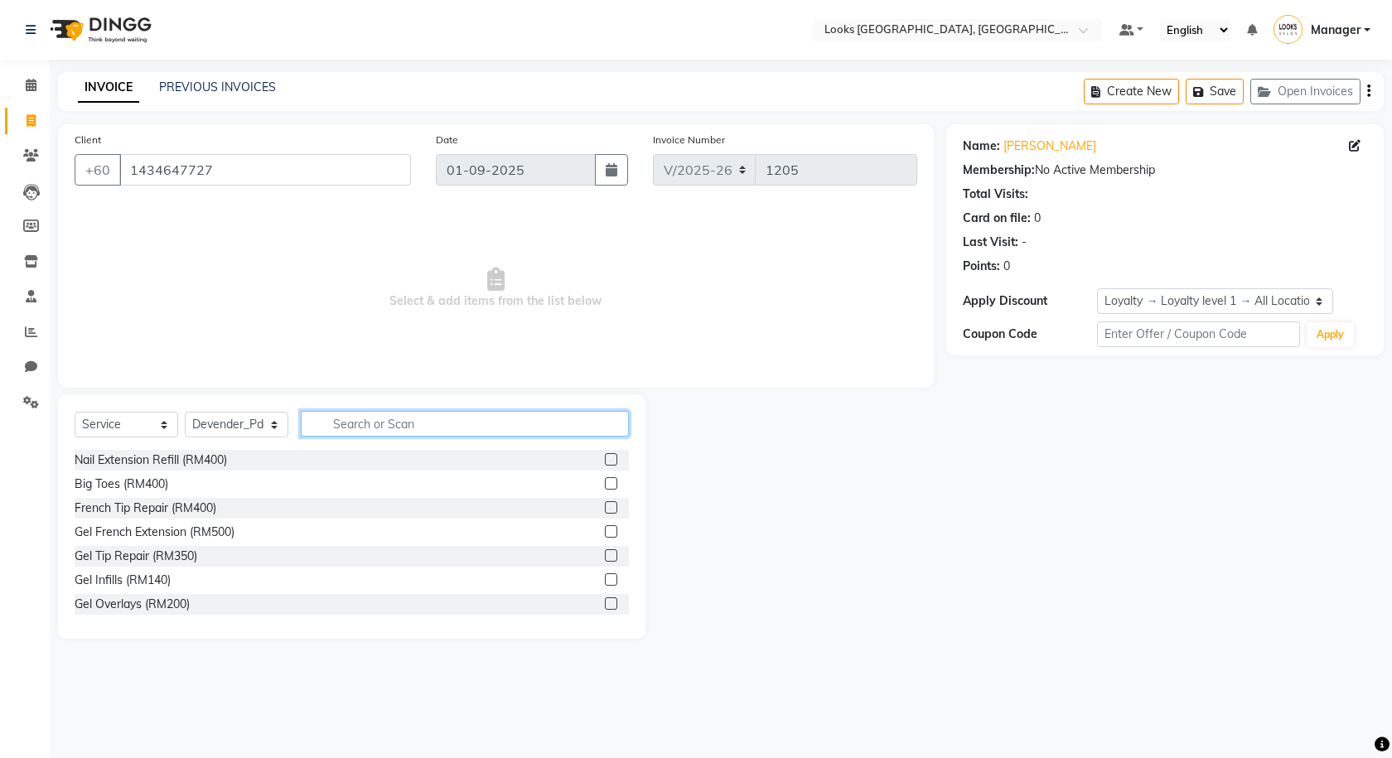
type input "F"
type input "GEL"
click at [605, 577] on label at bounding box center [611, 579] width 12 height 12
click at [605, 577] on input "checkbox" at bounding box center [610, 580] width 11 height 11
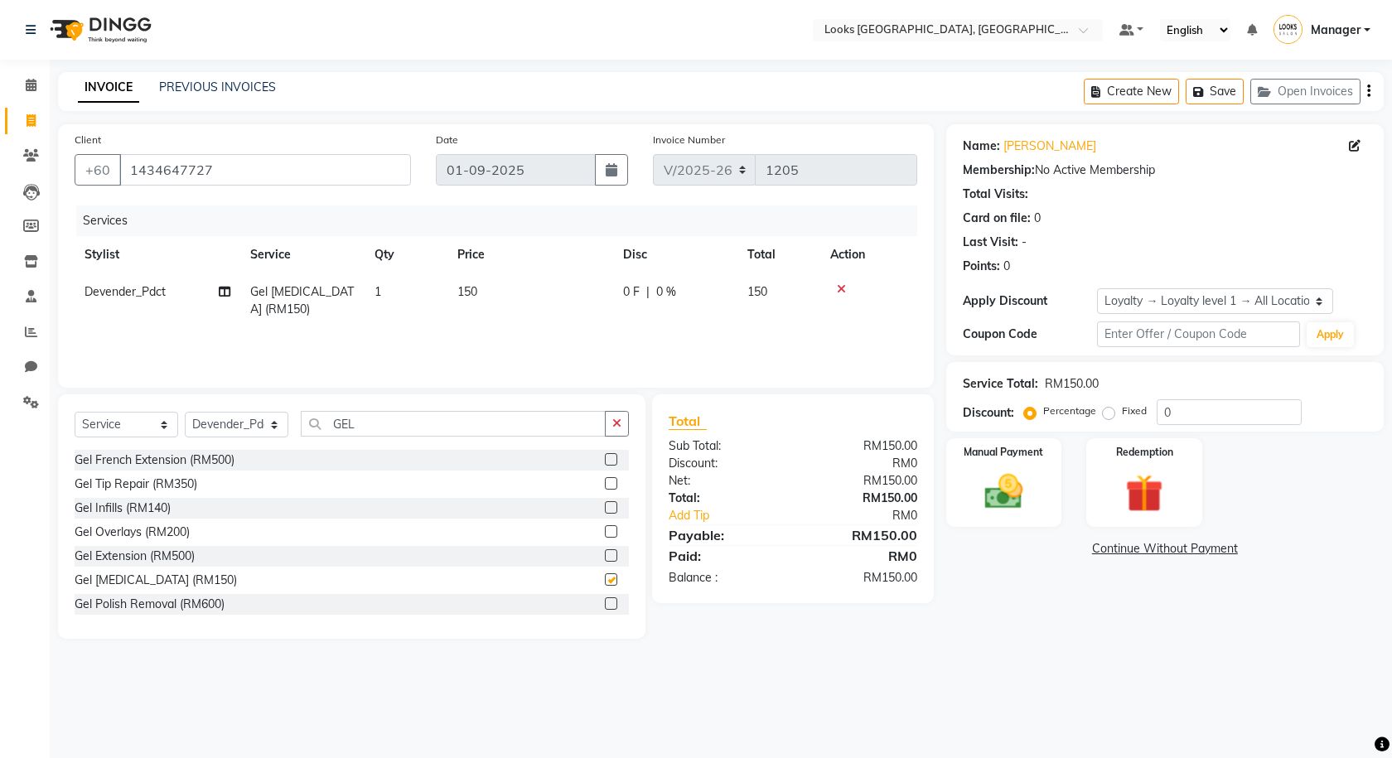
checkbox input "false"
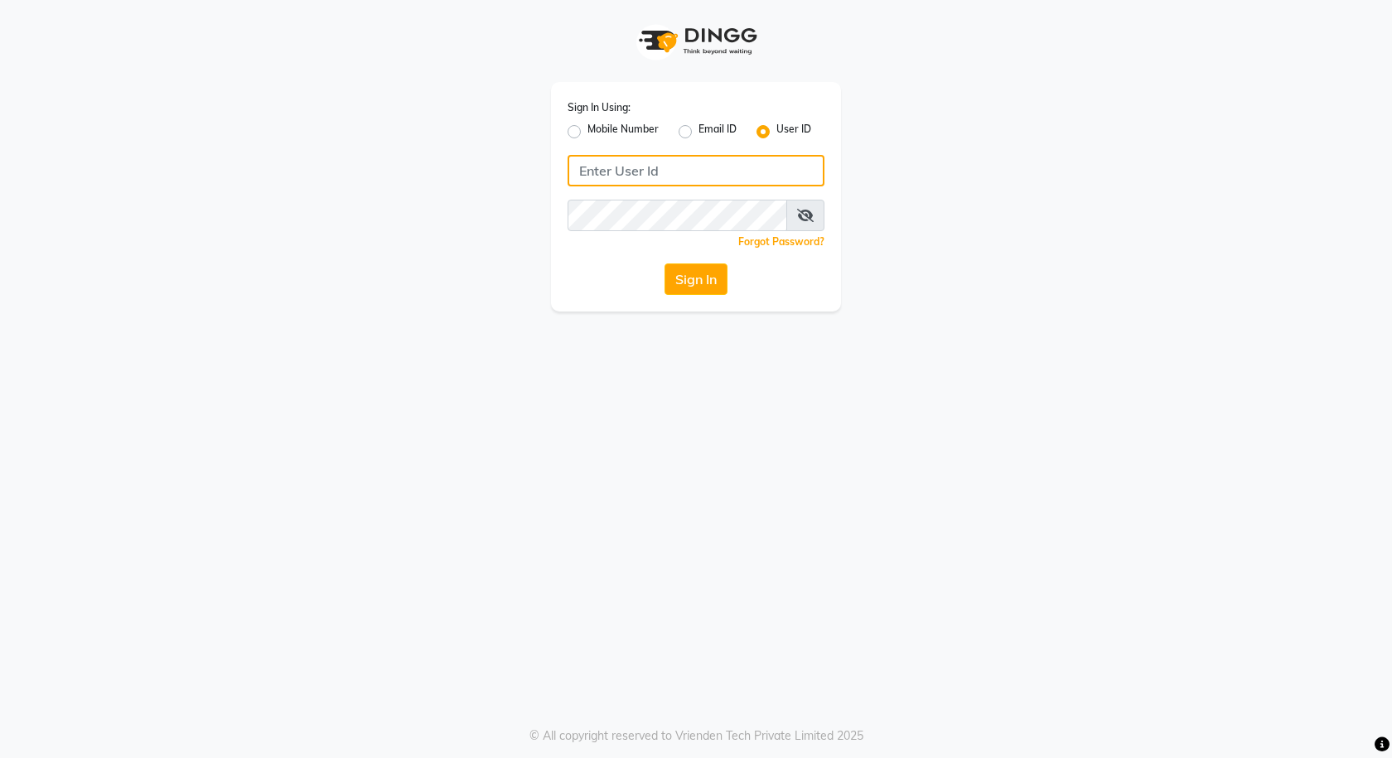
type input "e3591-01"
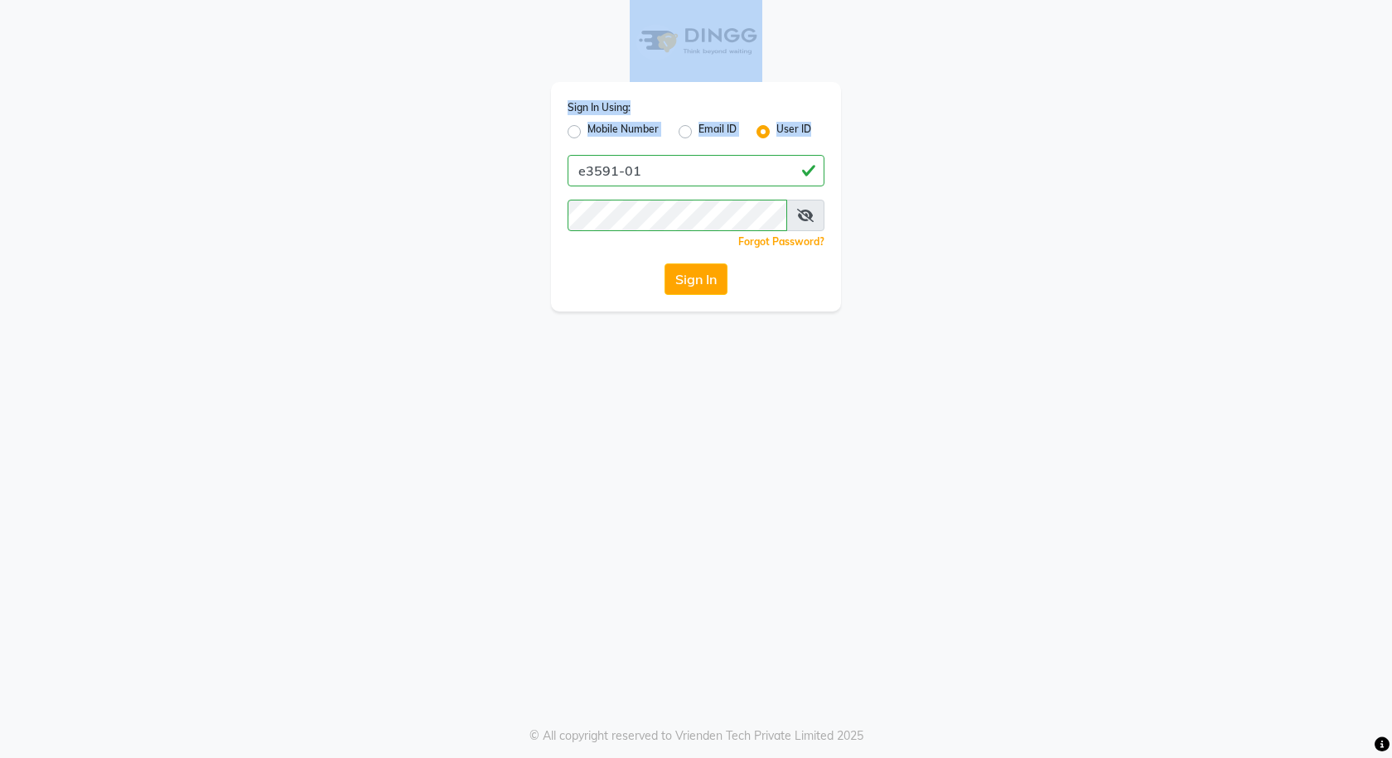
drag, startPoint x: 815, startPoint y: 37, endPoint x: 747, endPoint y: 250, distance: 223.5
click at [798, 177] on div "Sign In Using: Mobile Number Email ID User ID e3591-01 Remember me Forgot Passw…" at bounding box center [696, 156] width 315 height 312
click at [700, 278] on button "Sign In" at bounding box center [695, 278] width 63 height 31
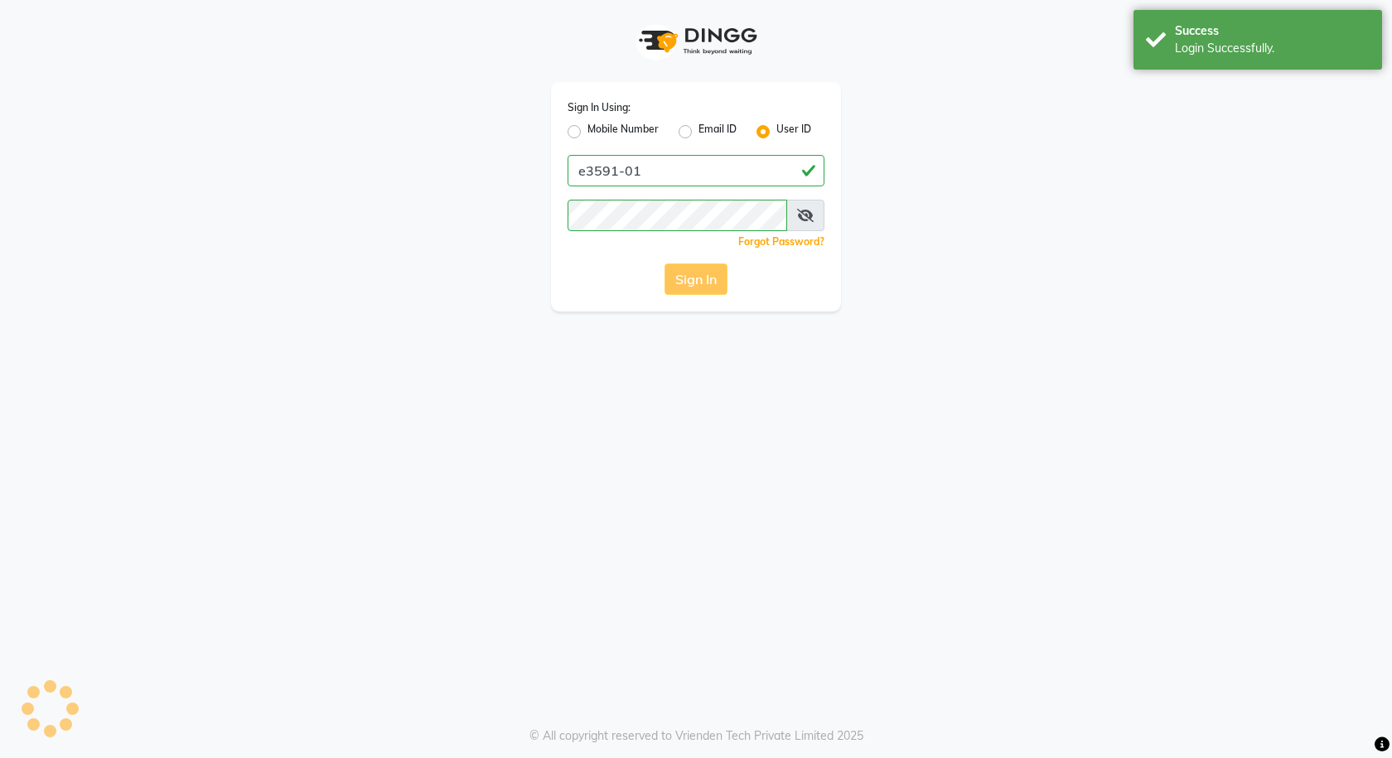
click at [700, 281] on div "Sign In" at bounding box center [696, 278] width 257 height 31
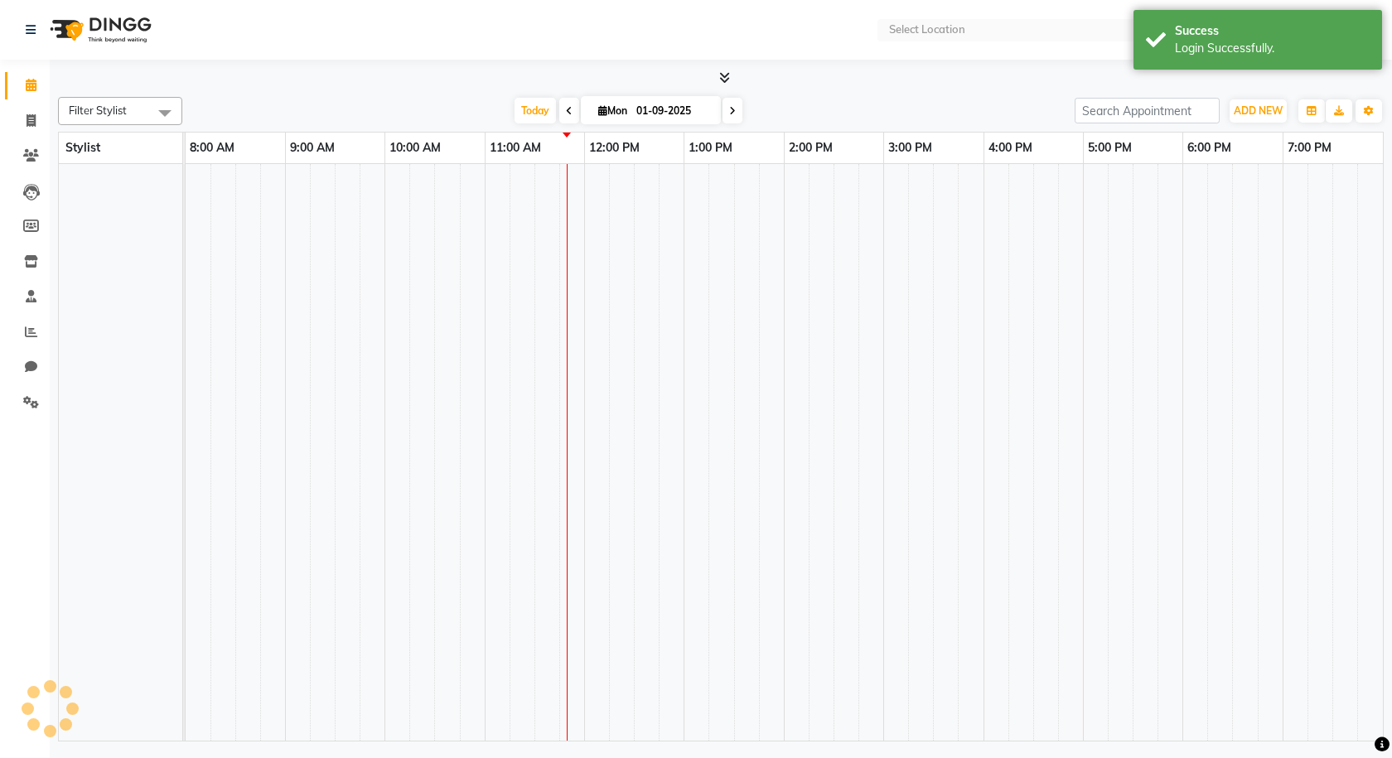
select select "en"
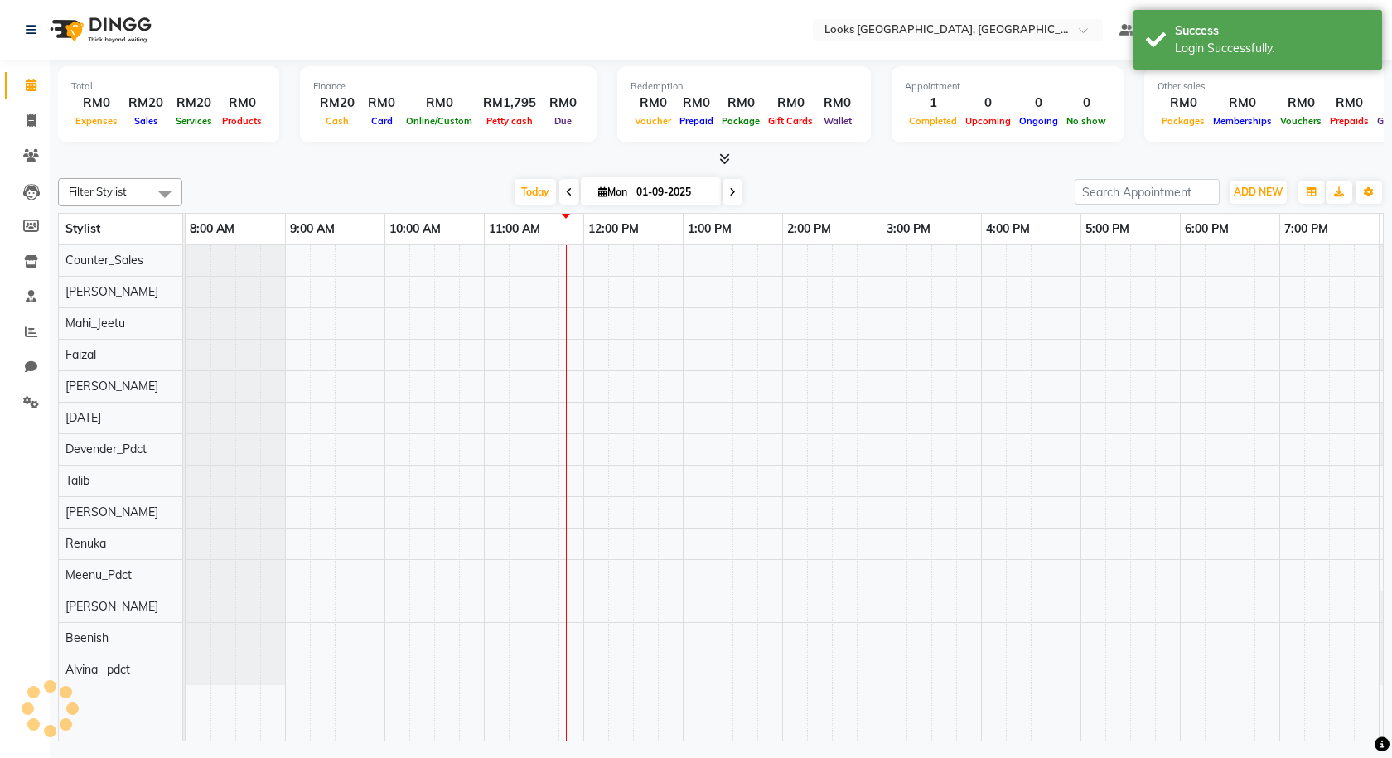
scroll to position [0, 95]
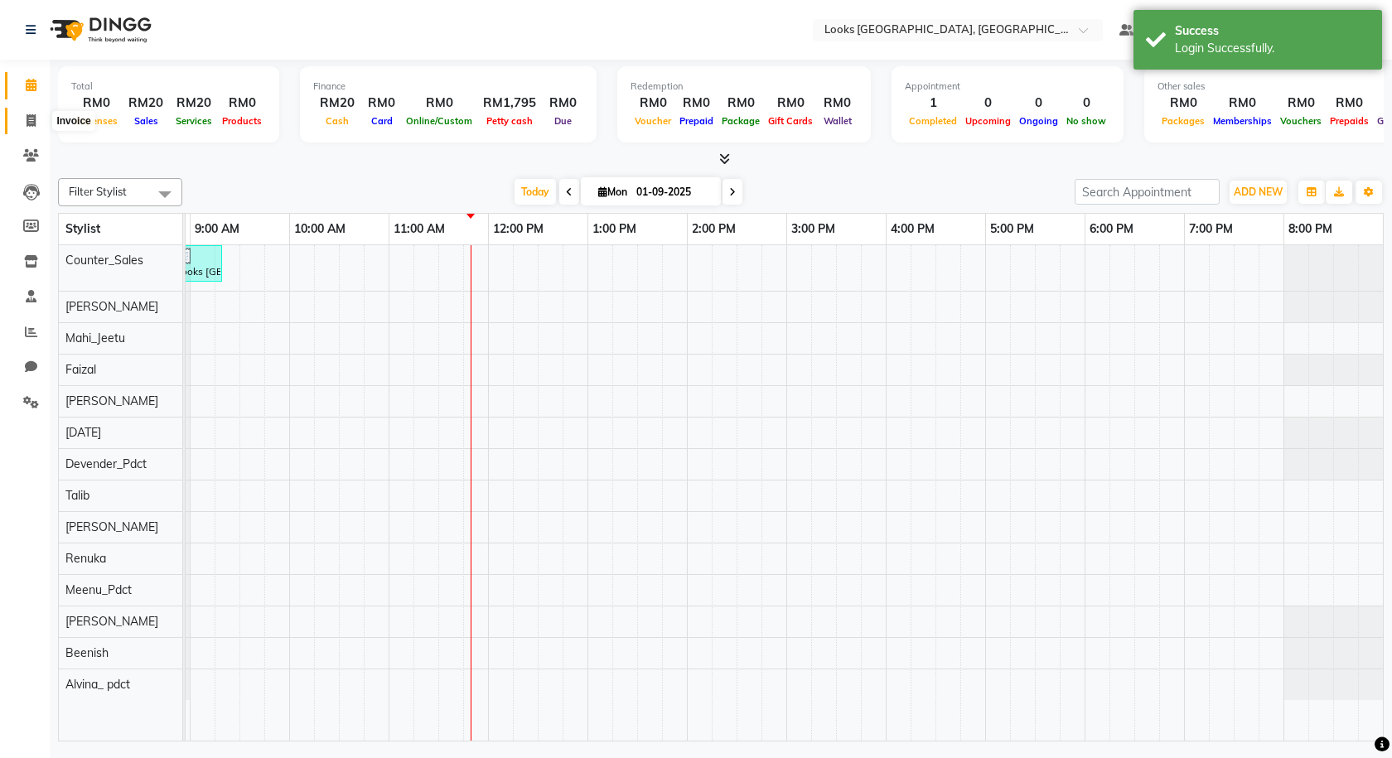
click at [27, 118] on icon at bounding box center [31, 120] width 9 height 12
select select "8109"
select select "service"
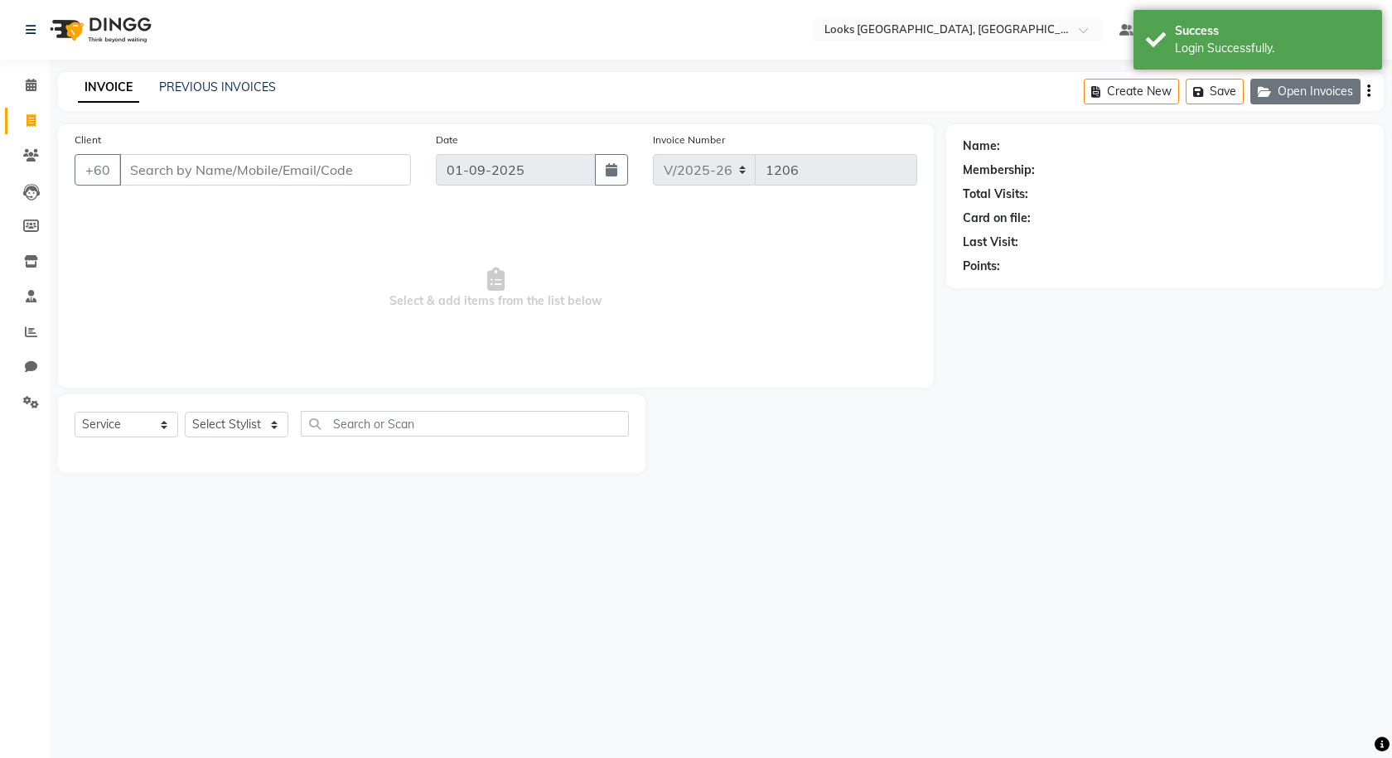
click at [1308, 94] on button "Open Invoices" at bounding box center [1305, 92] width 110 height 26
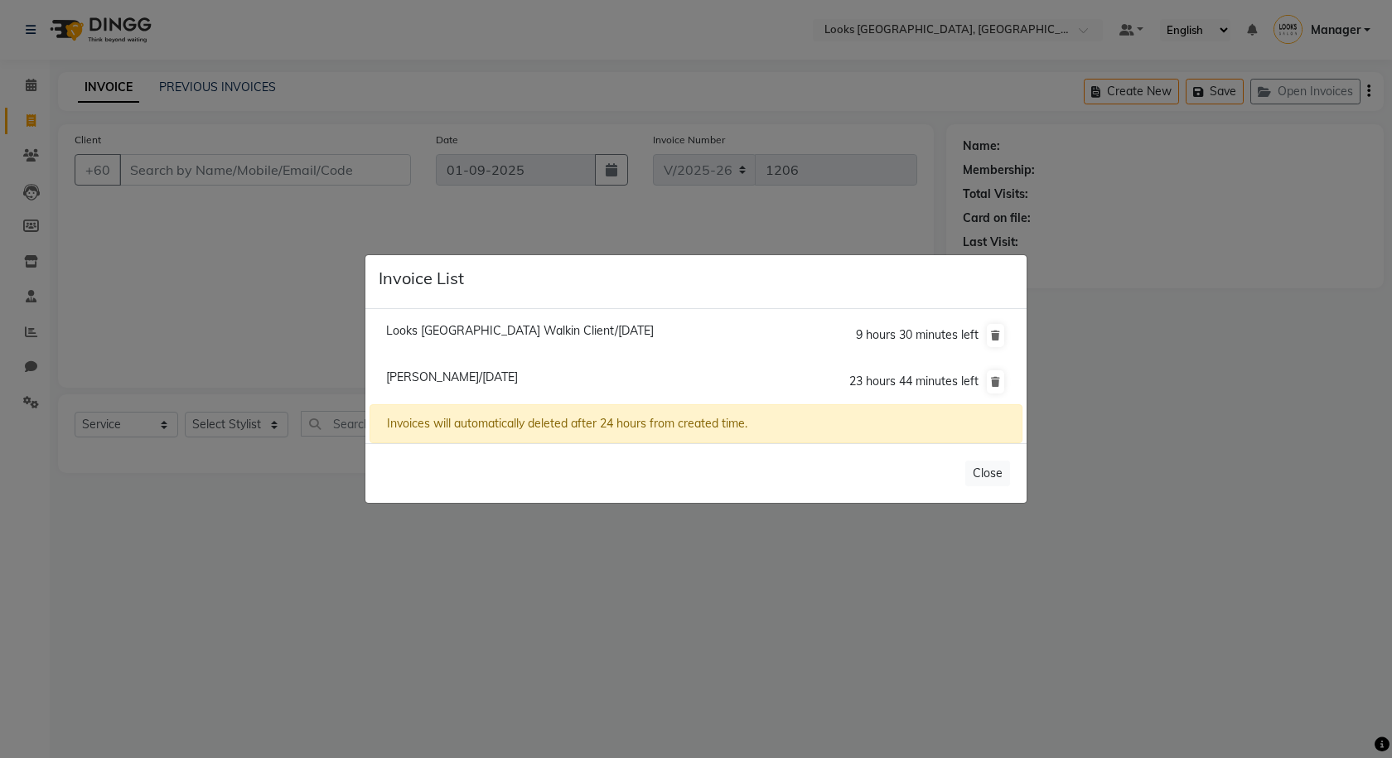
click at [488, 374] on span "Sari Nagaoka/01 September 2025" at bounding box center [452, 377] width 132 height 15
type input "10378172"
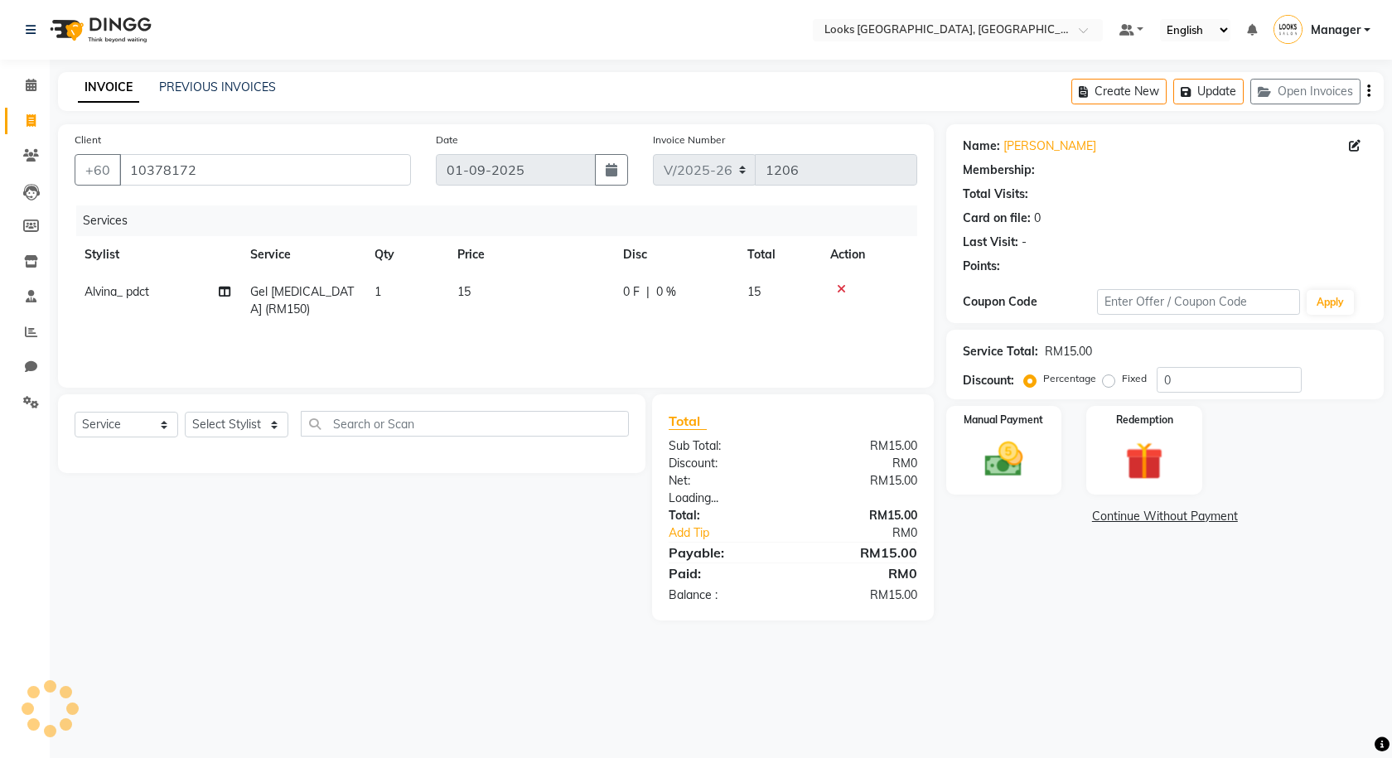
select select "1: Object"
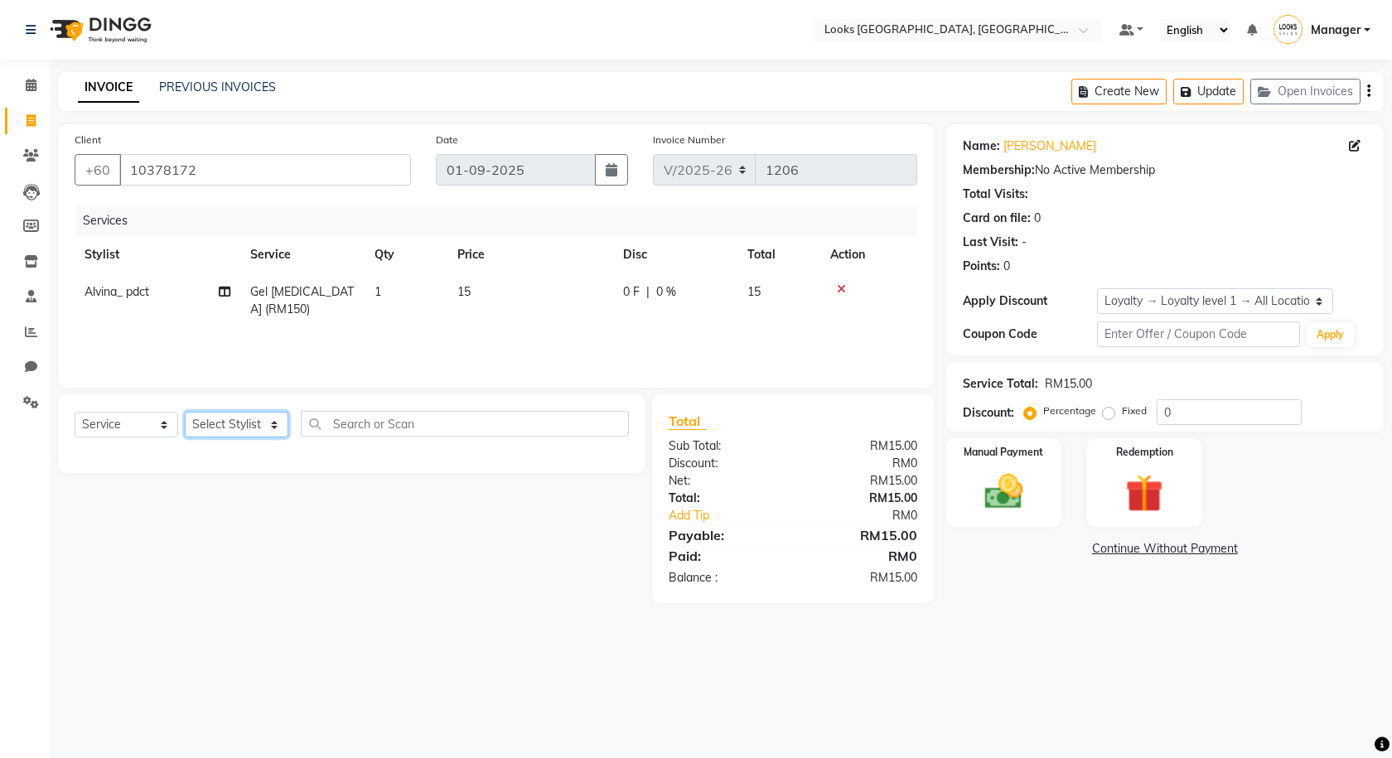
click at [265, 426] on select "Select Stylist Alvina_ pdct Awaiz_Mgr Beenish Counter_Sales [PERSON_NAME] Deven…" at bounding box center [237, 425] width 104 height 26
select select "89279"
click at [185, 412] on select "Select Stylist Alvina_ pdct Awaiz_Mgr Beenish Counter_Sales [PERSON_NAME] Deven…" at bounding box center [237, 425] width 104 height 26
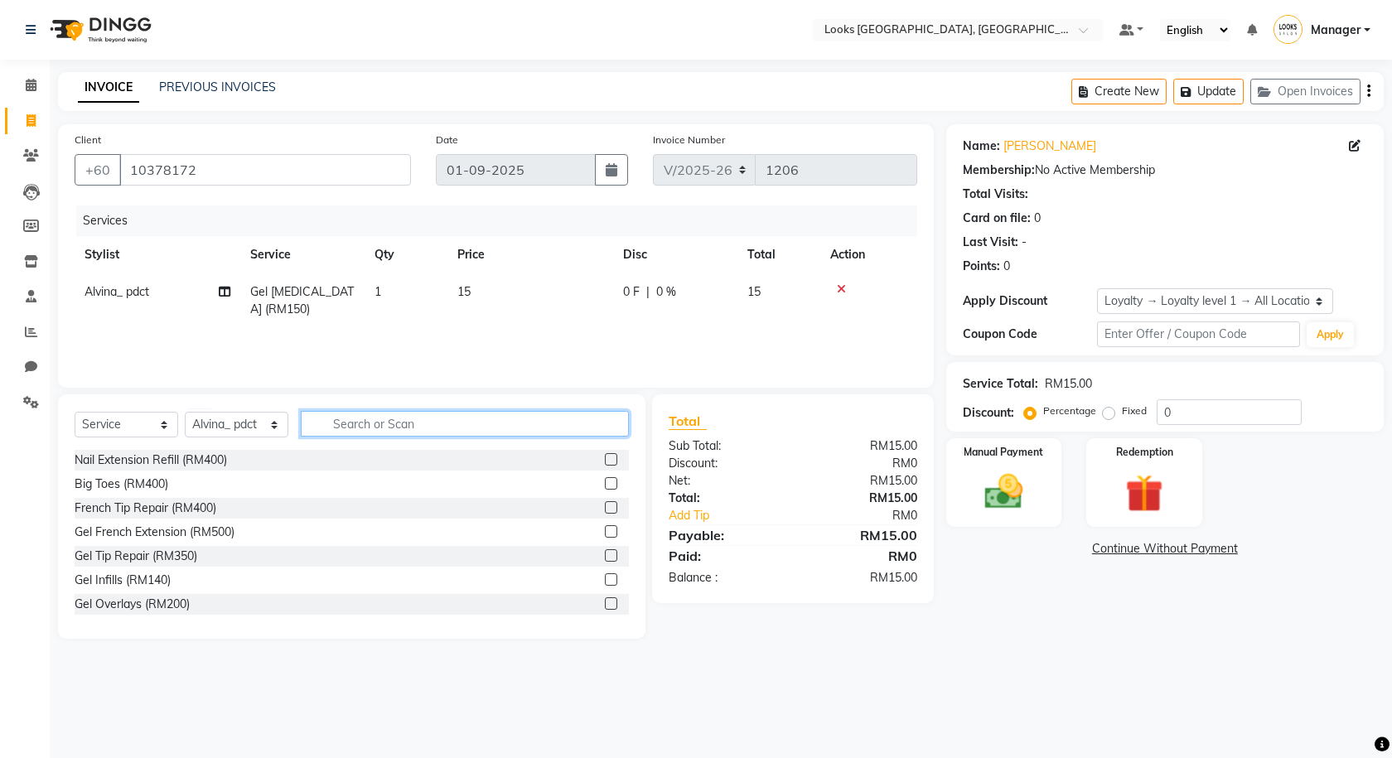
click at [349, 430] on input "text" at bounding box center [465, 424] width 328 height 26
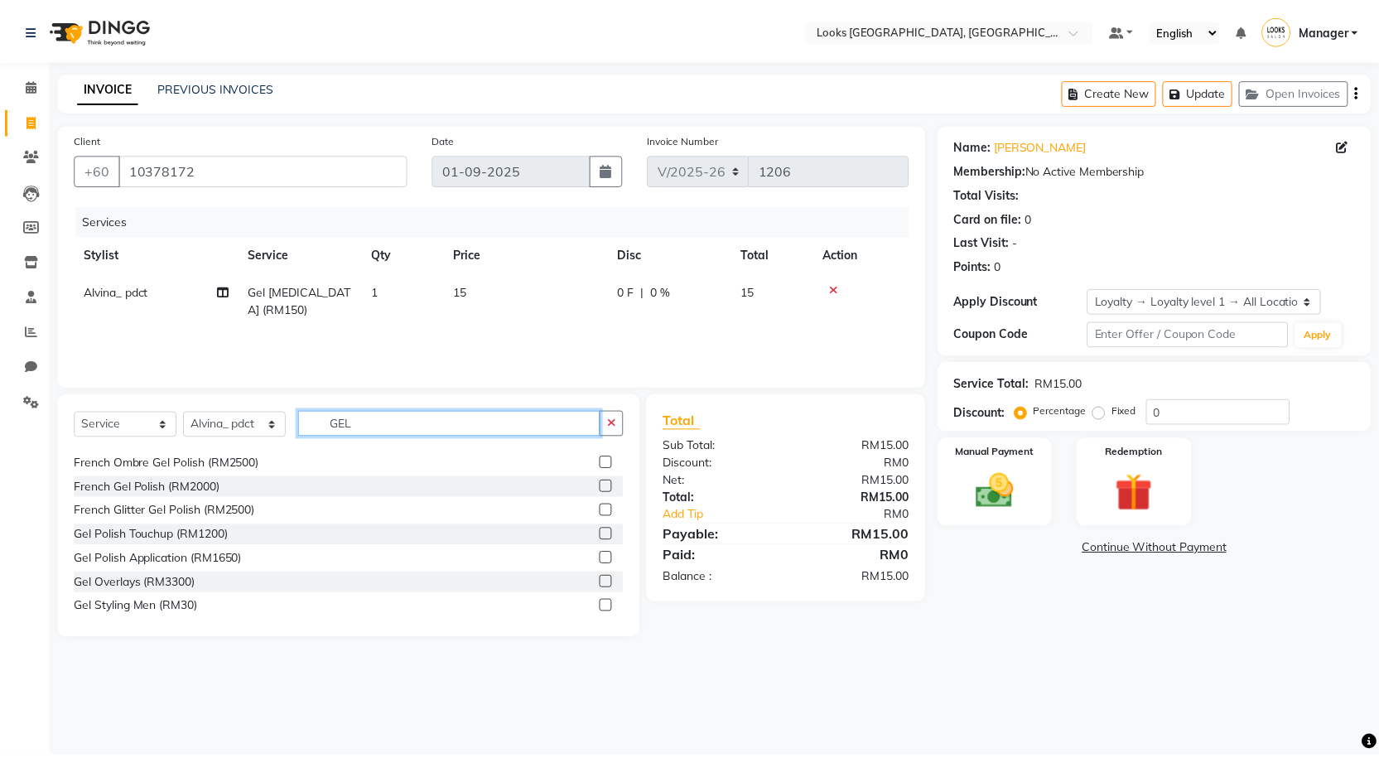
scroll to position [166, 0]
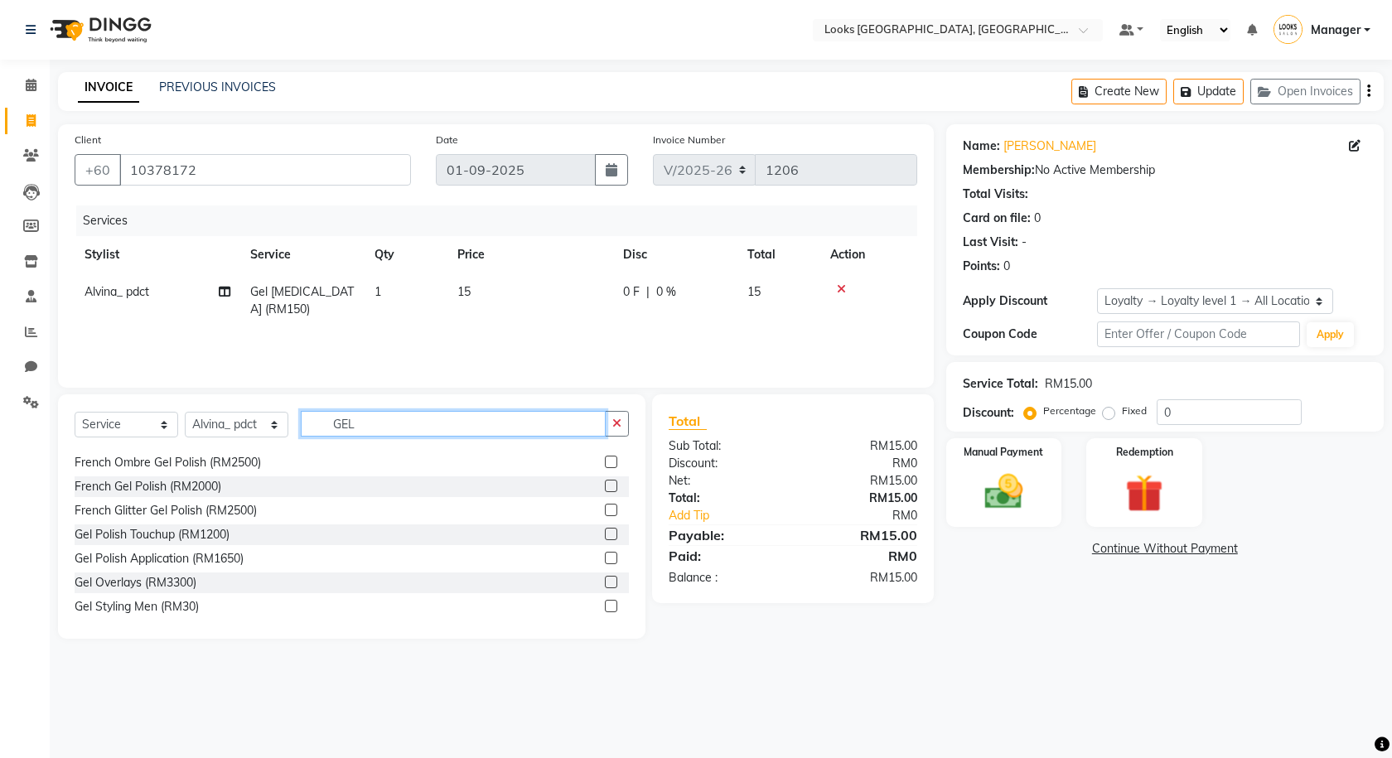
type input "GEL"
click at [605, 559] on label at bounding box center [611, 558] width 12 height 12
click at [605, 559] on input "checkbox" at bounding box center [610, 558] width 11 height 11
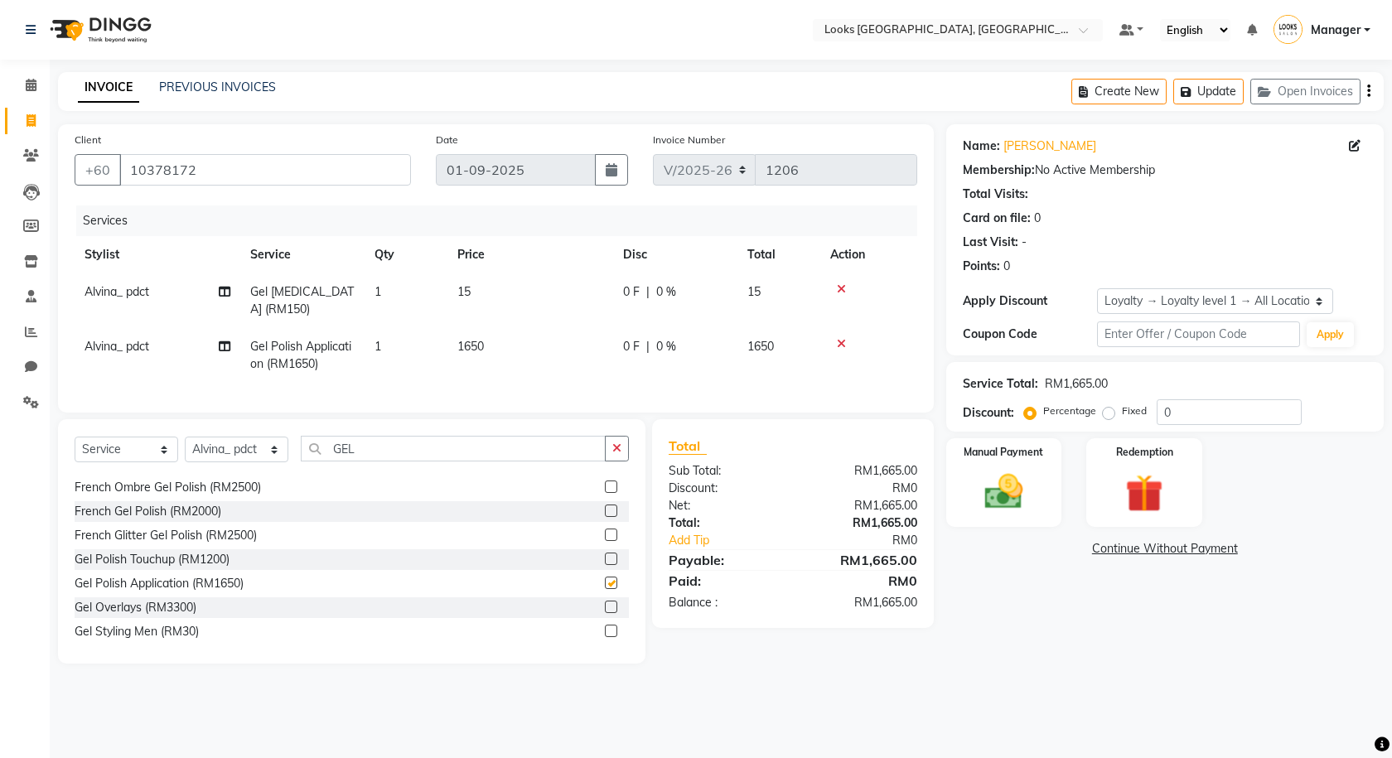
checkbox input "false"
drag, startPoint x: 494, startPoint y: 350, endPoint x: 508, endPoint y: 346, distance: 14.7
click at [497, 345] on td "1650" at bounding box center [530, 355] width 166 height 55
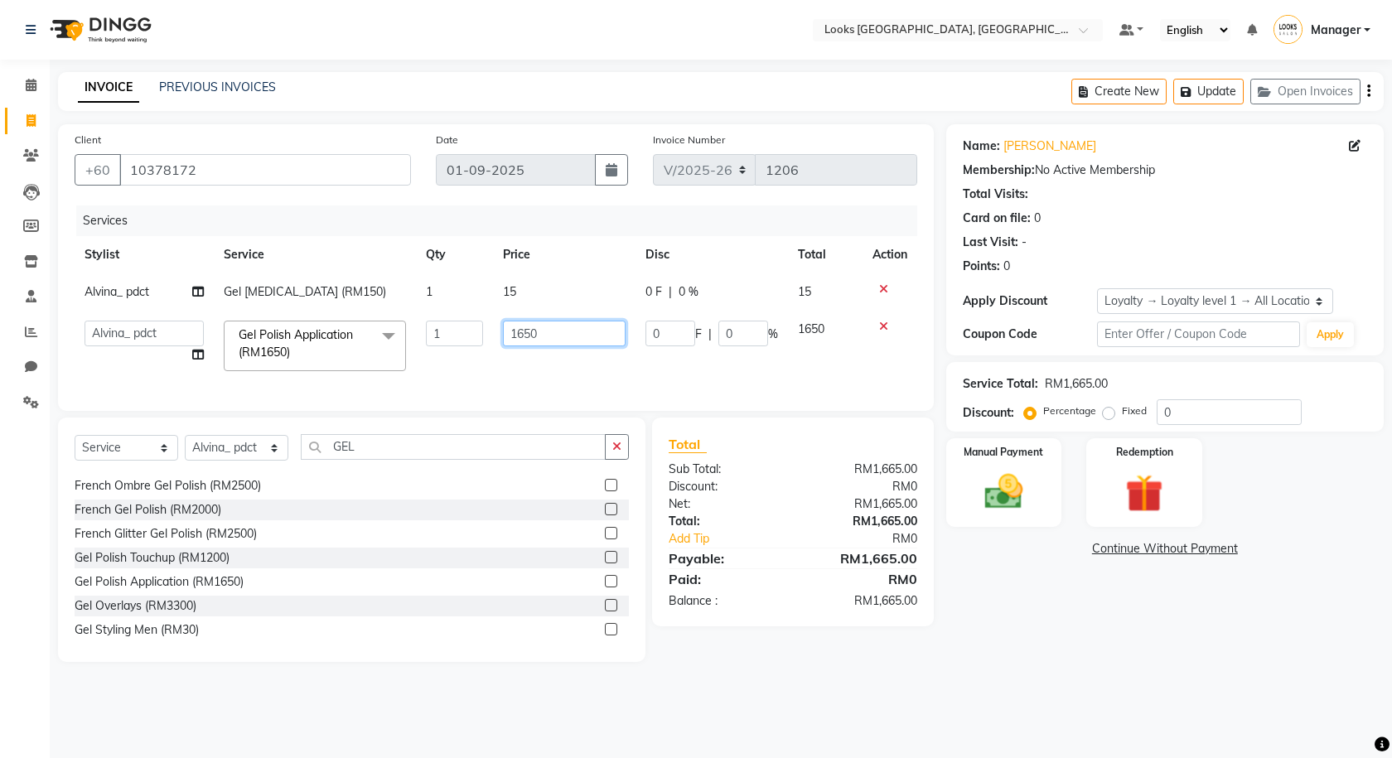
click at [550, 339] on input "1650" at bounding box center [564, 334] width 123 height 26
type input "1"
type input "49"
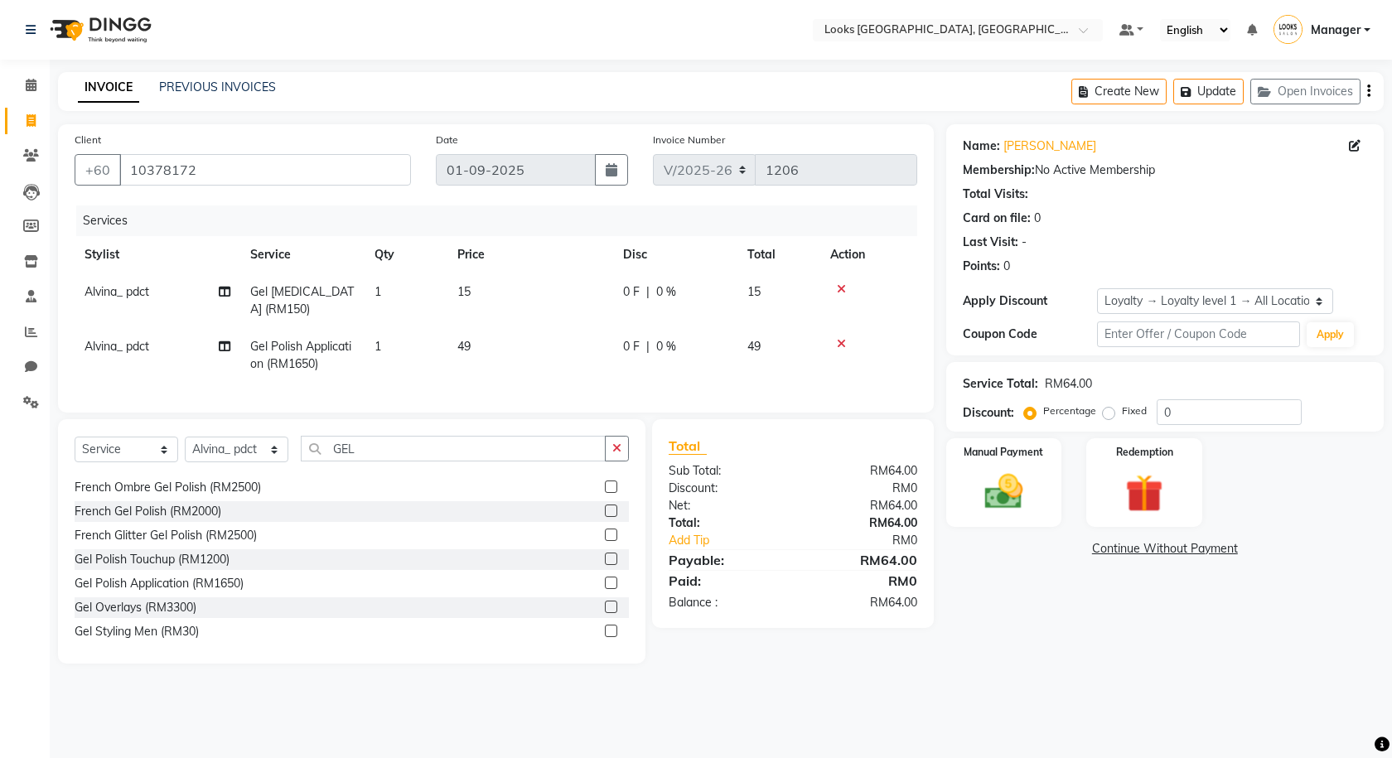
click at [582, 374] on td "49" at bounding box center [530, 355] width 166 height 55
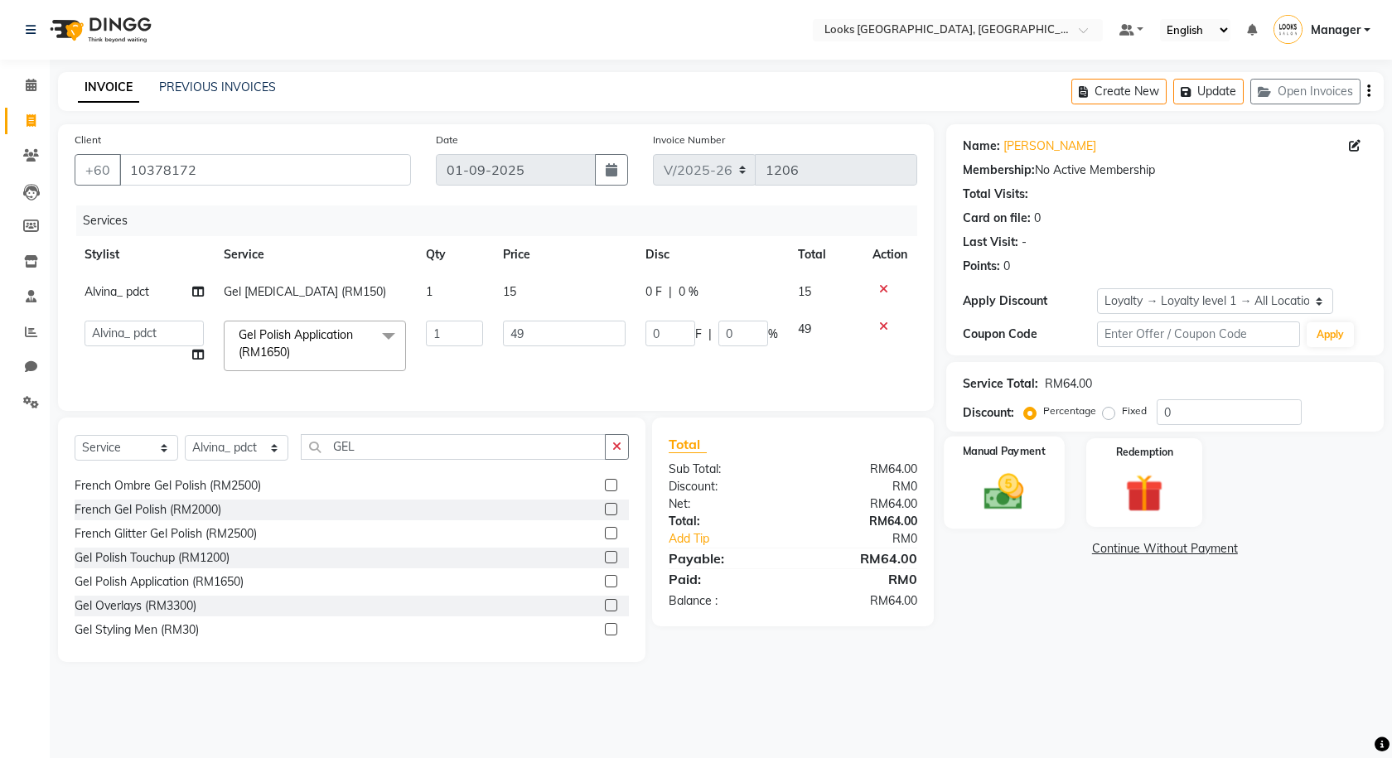
click at [1003, 503] on img at bounding box center [1004, 492] width 65 height 46
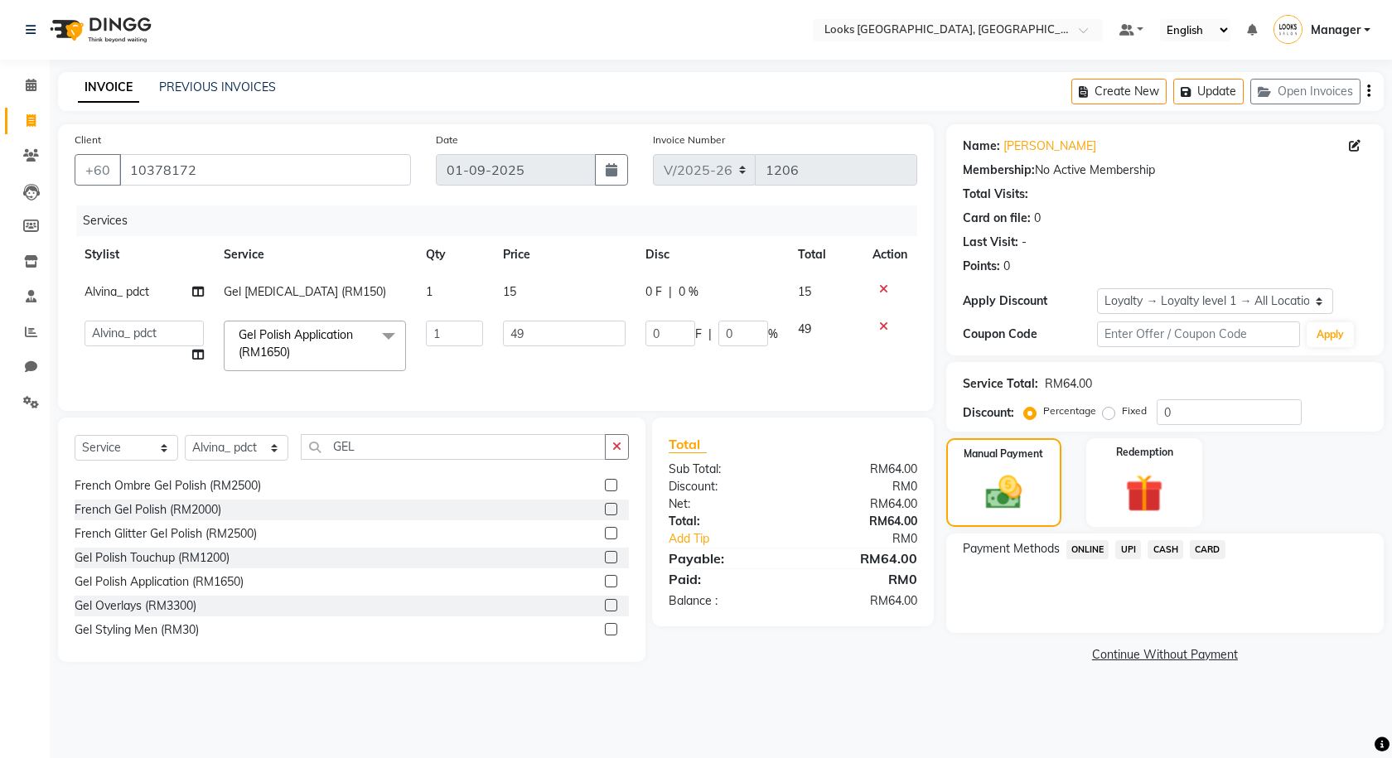
click at [1213, 552] on span "CARD" at bounding box center [1208, 549] width 36 height 19
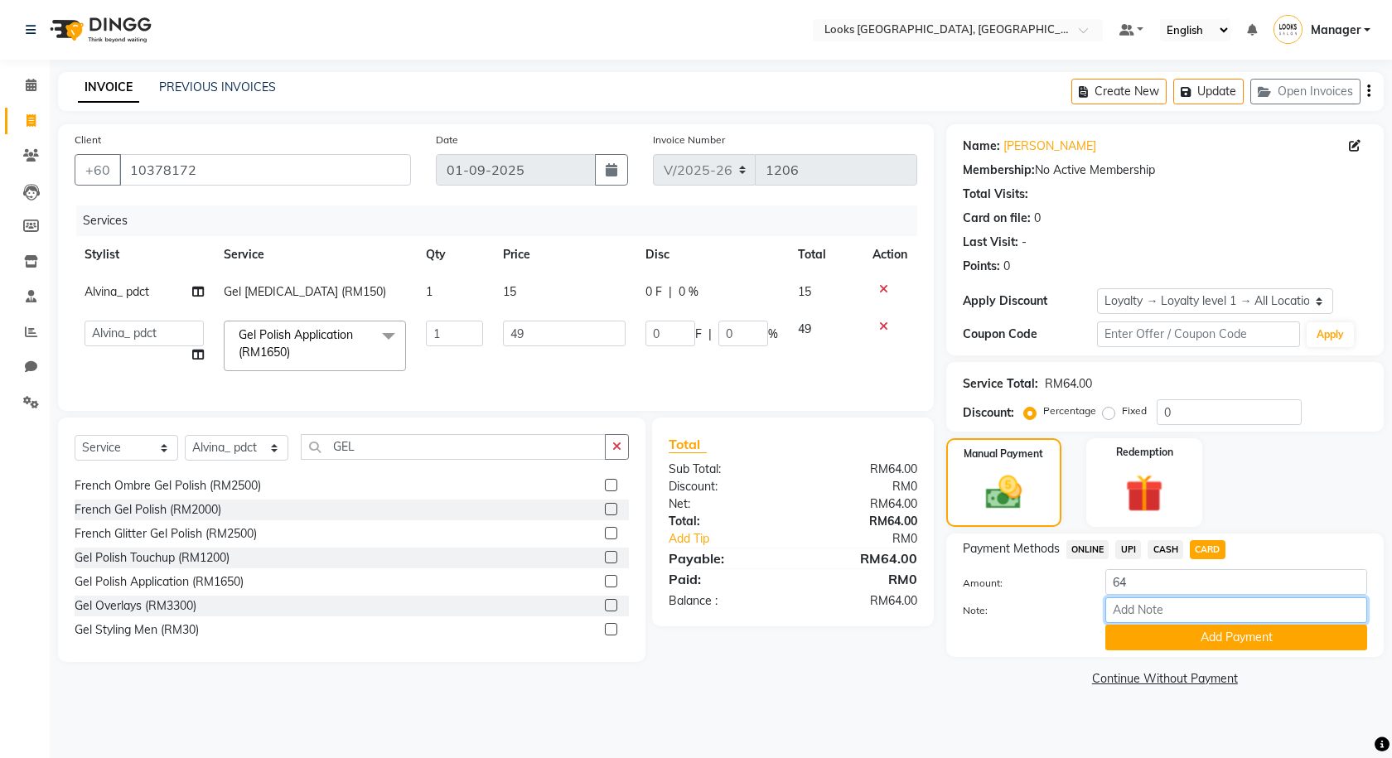
click at [1149, 605] on input "Note:" at bounding box center [1236, 610] width 262 height 26
type input "2227"
click at [1138, 632] on button "Add Payment" at bounding box center [1236, 638] width 262 height 26
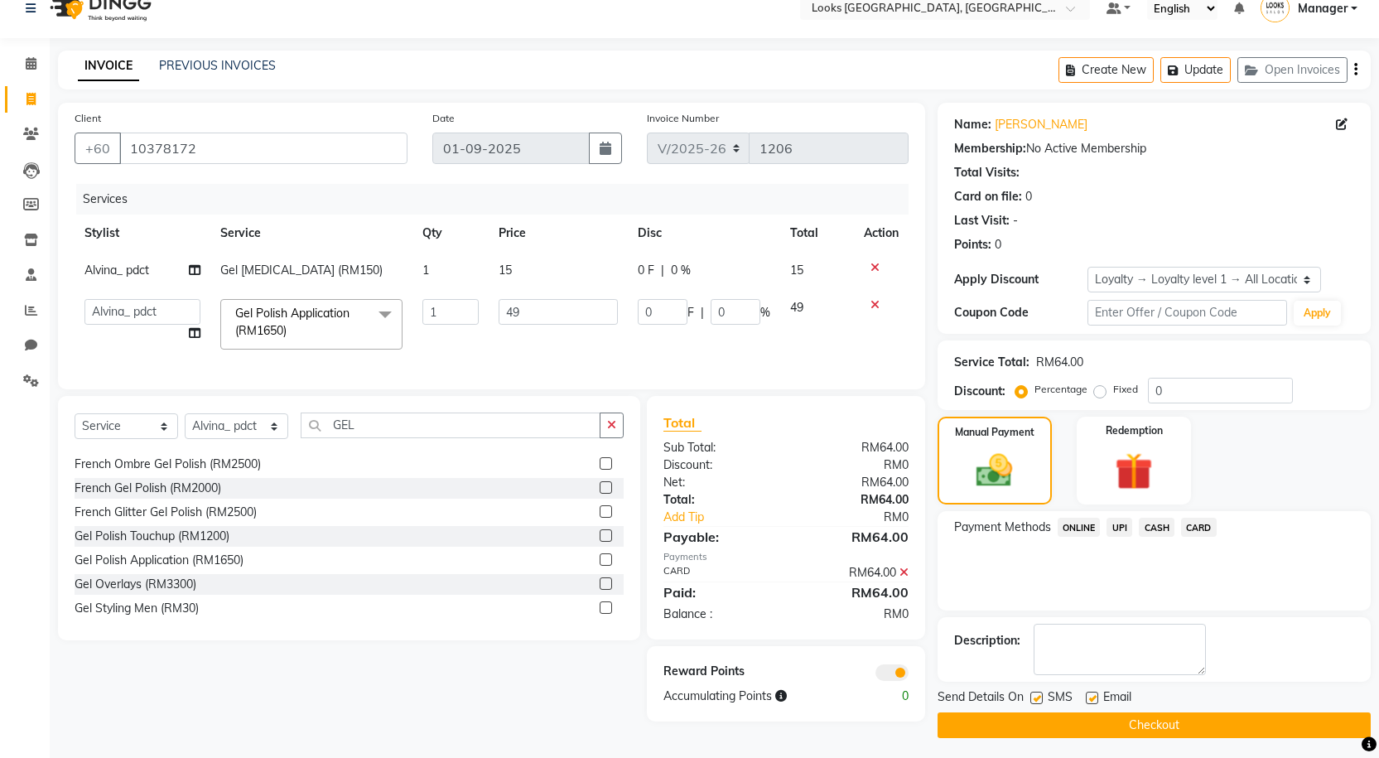
scroll to position [27, 0]
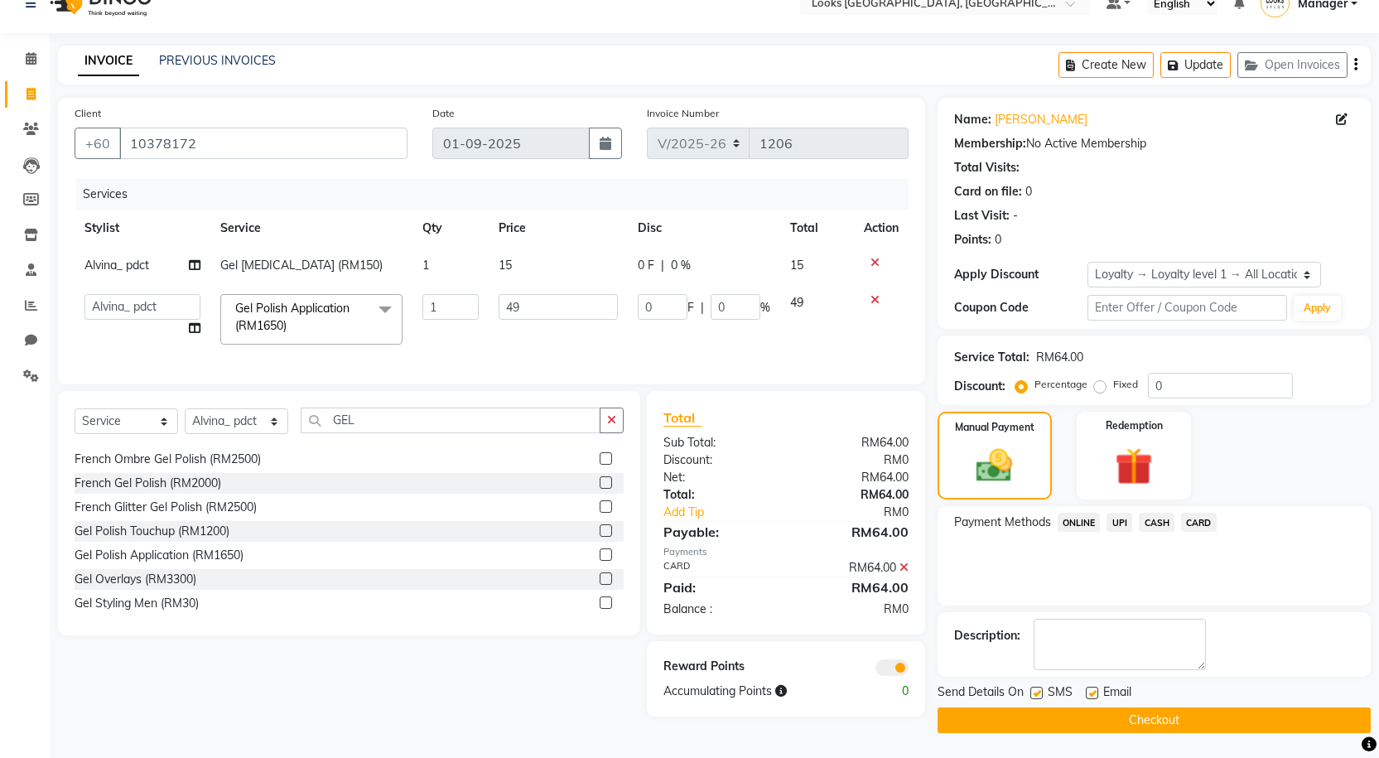
click at [984, 715] on button "Checkout" at bounding box center [1154, 721] width 433 height 26
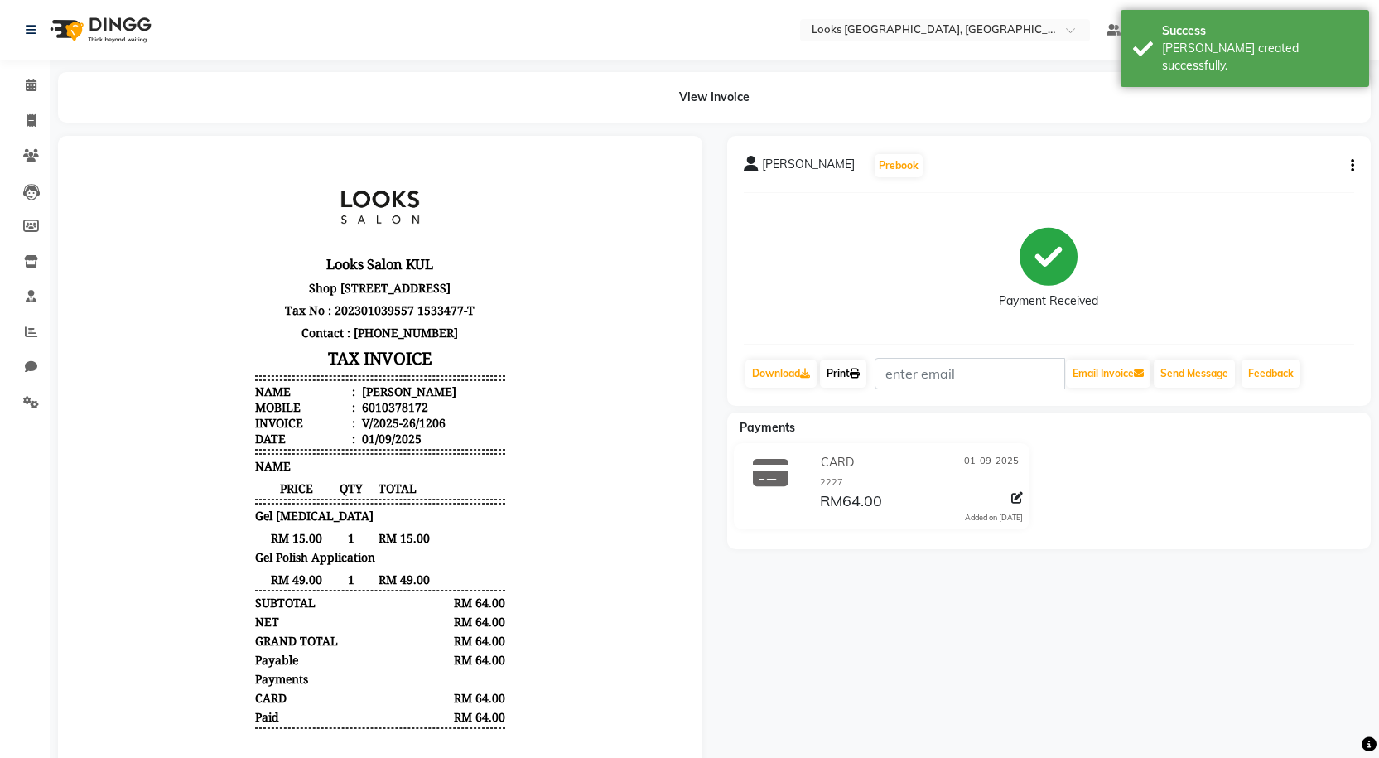
click at [858, 372] on icon at bounding box center [855, 374] width 10 height 10
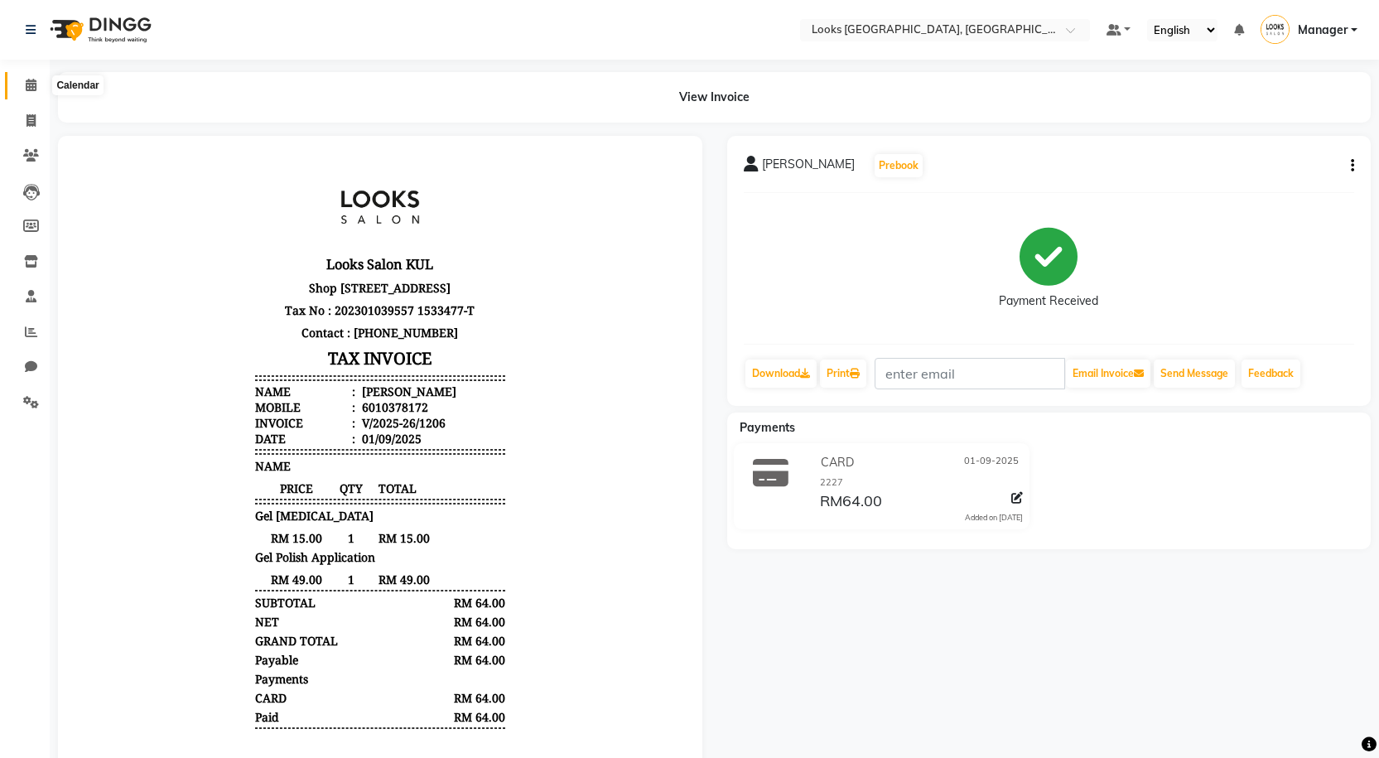
click at [35, 81] on icon at bounding box center [31, 85] width 11 height 12
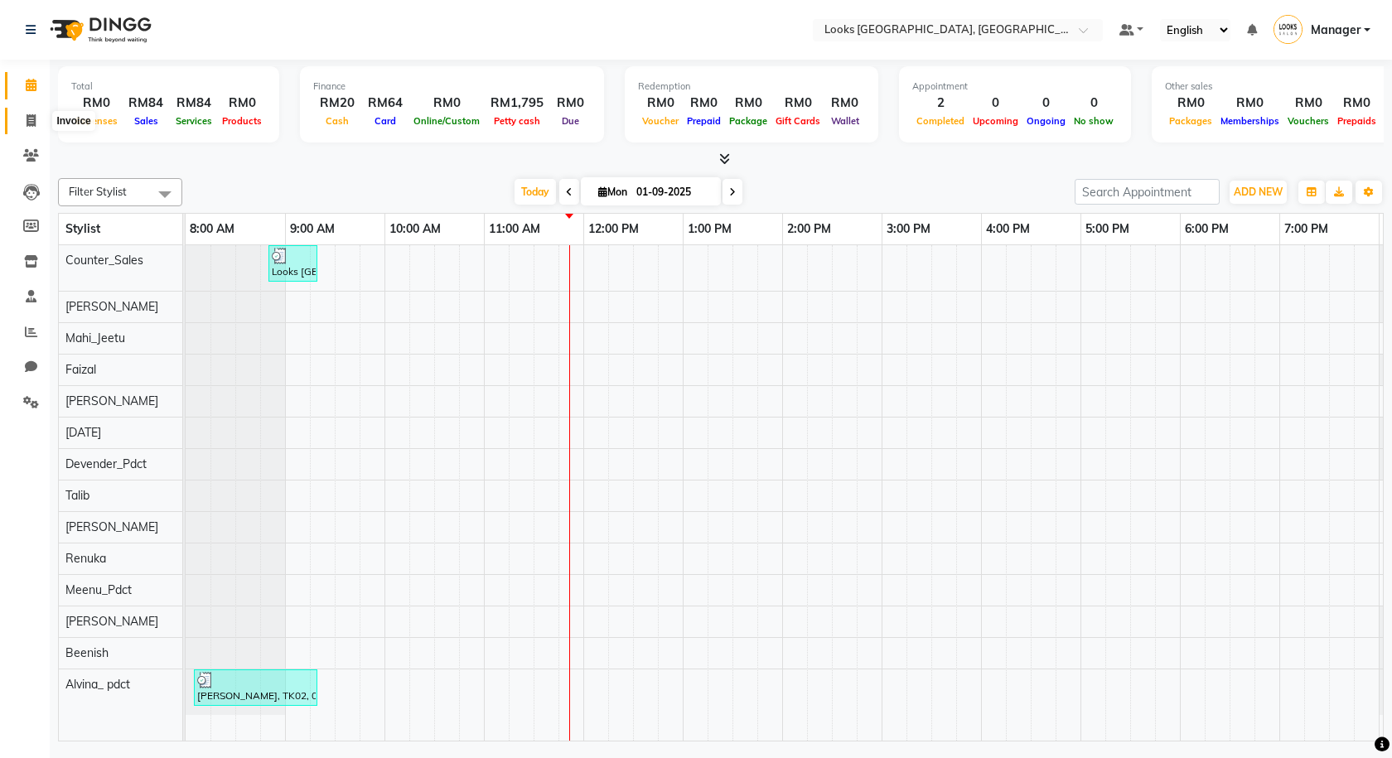
click at [24, 119] on span at bounding box center [31, 121] width 29 height 19
select select "service"
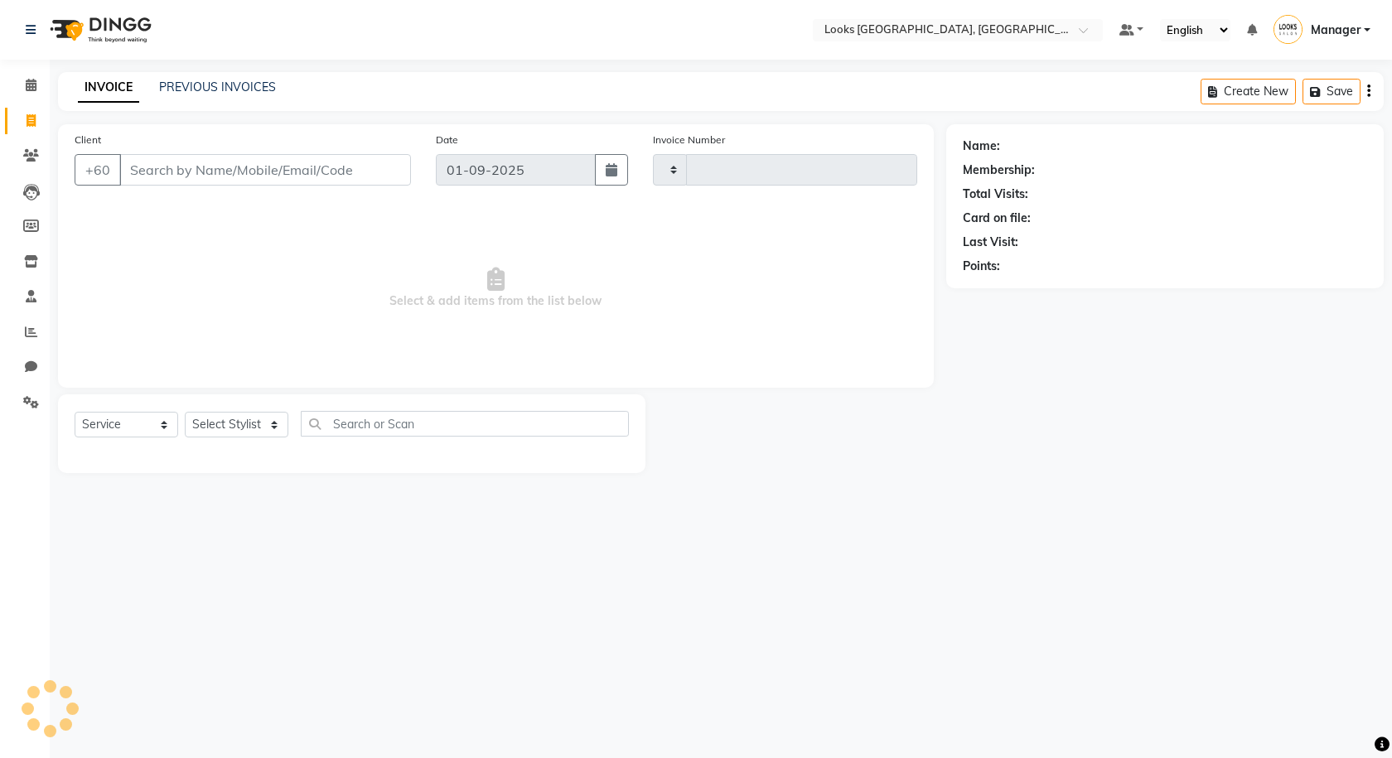
type input "1207"
select select "8109"
click at [162, 165] on input "Client" at bounding box center [265, 169] width 292 height 31
click at [207, 166] on input "Client" at bounding box center [265, 169] width 292 height 31
click at [39, 85] on span at bounding box center [31, 85] width 29 height 19
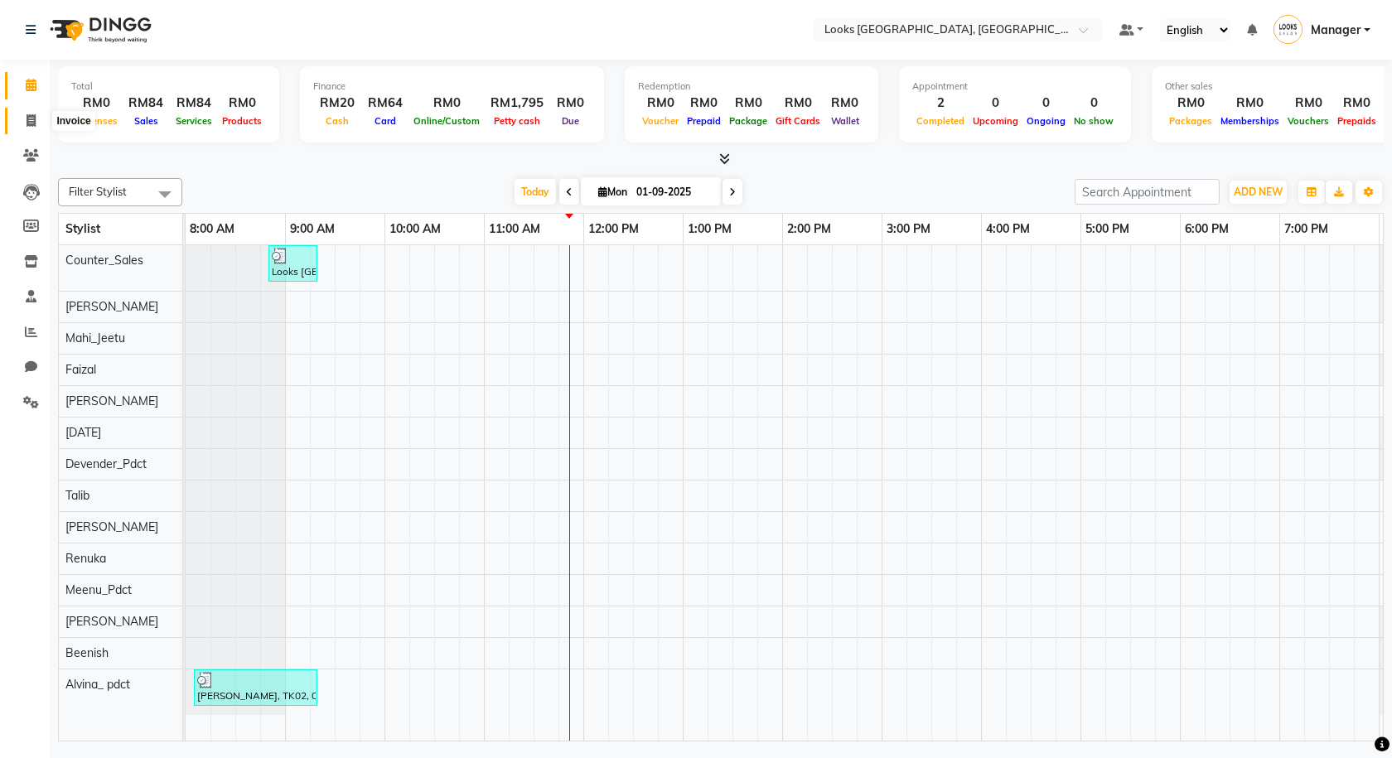
click at [32, 120] on icon at bounding box center [31, 120] width 9 height 12
select select "service"
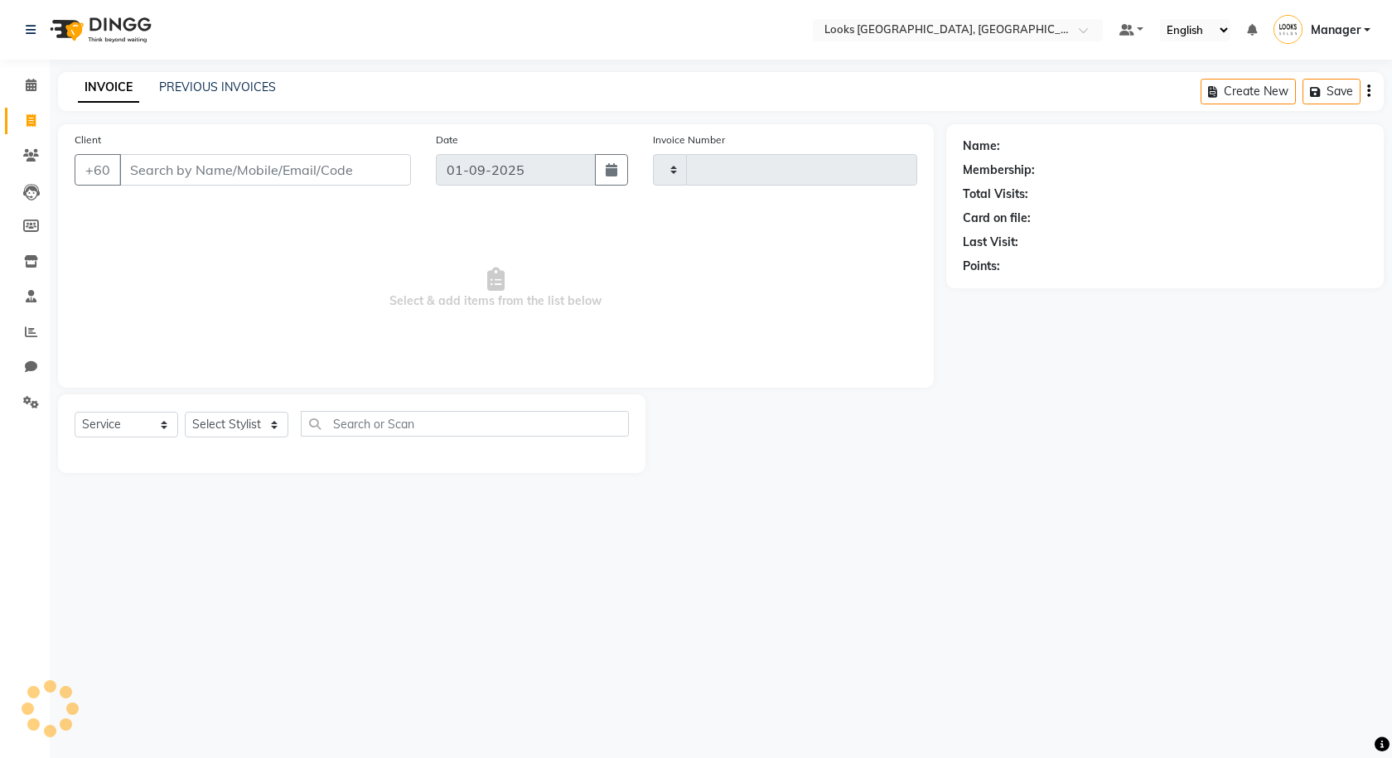
type input "1207"
select select "8109"
click at [208, 83] on link "PREVIOUS INVOICES" at bounding box center [217, 87] width 117 height 15
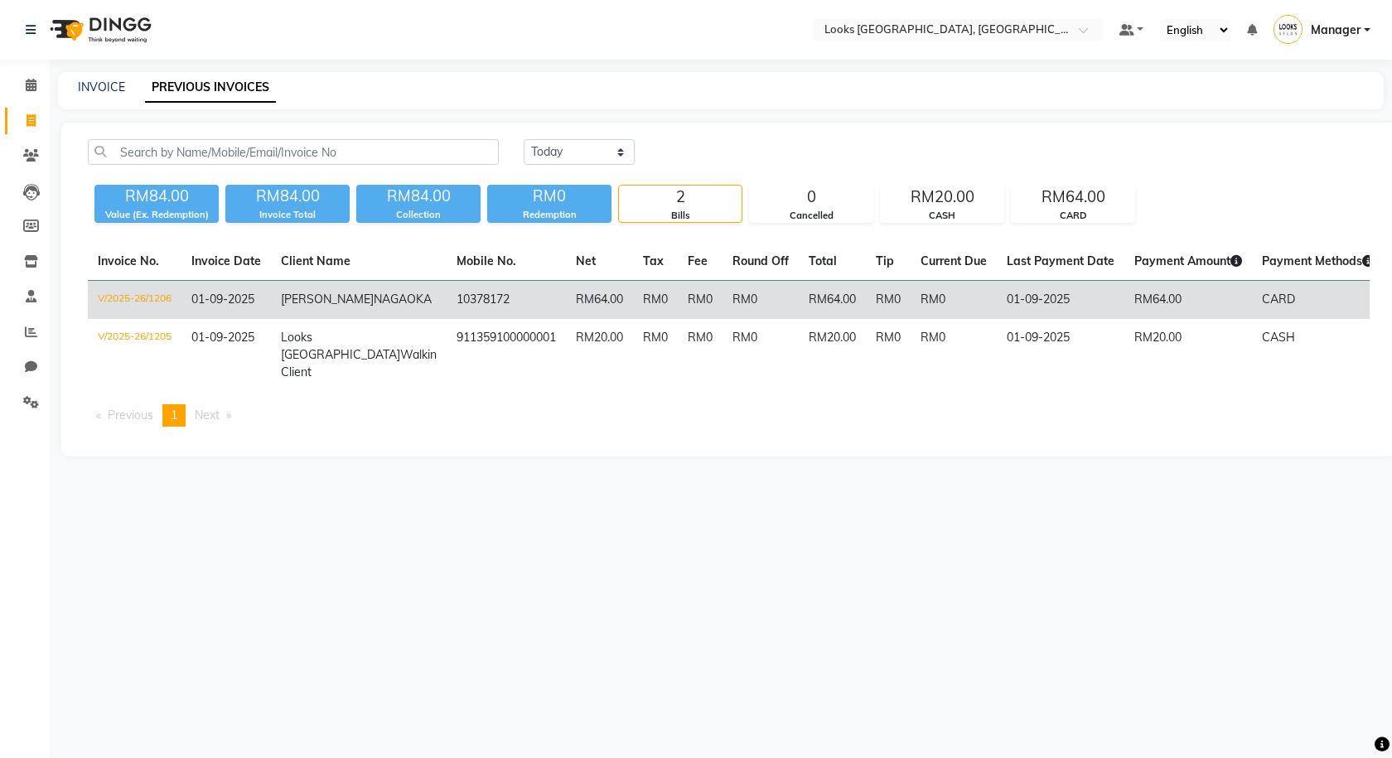
click at [319, 305] on td "Sari NAGAOKA" at bounding box center [359, 300] width 176 height 39
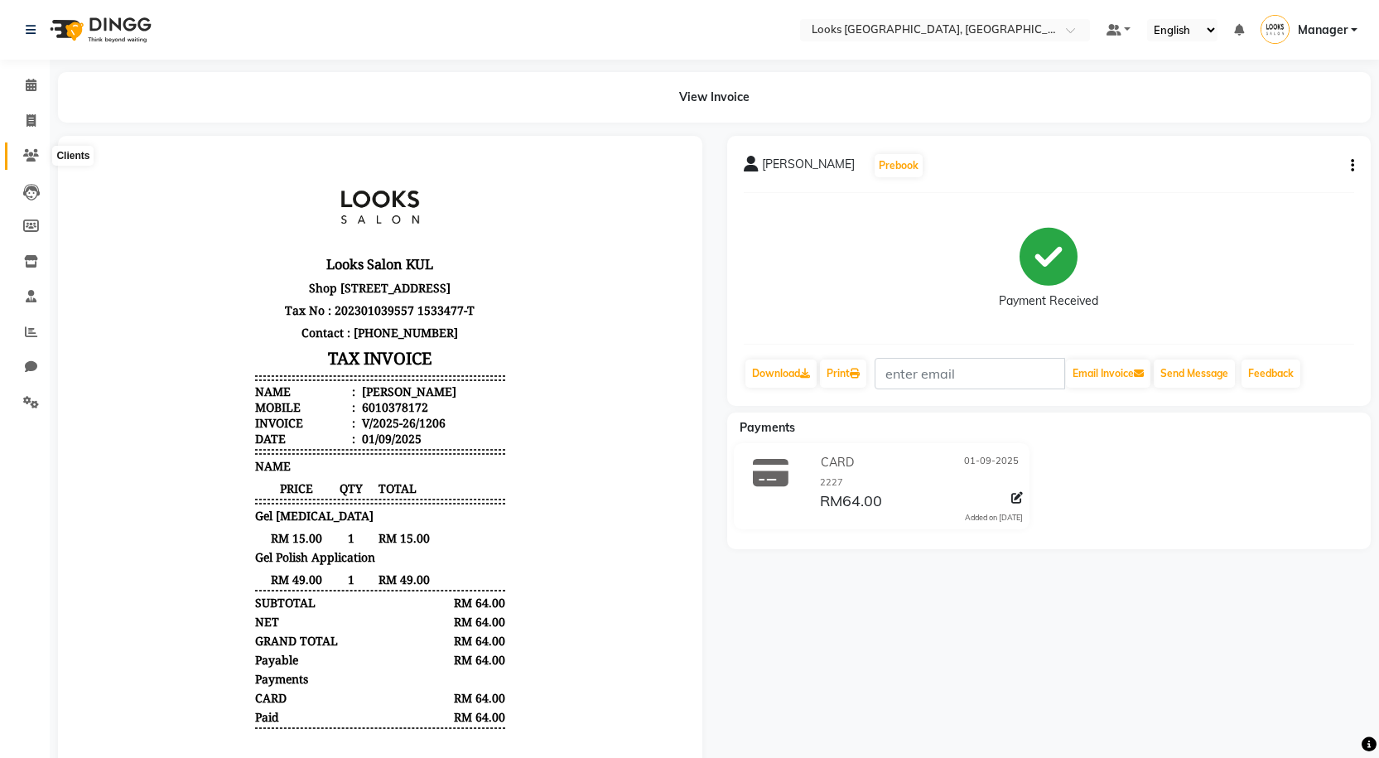
click at [36, 150] on icon at bounding box center [31, 155] width 16 height 12
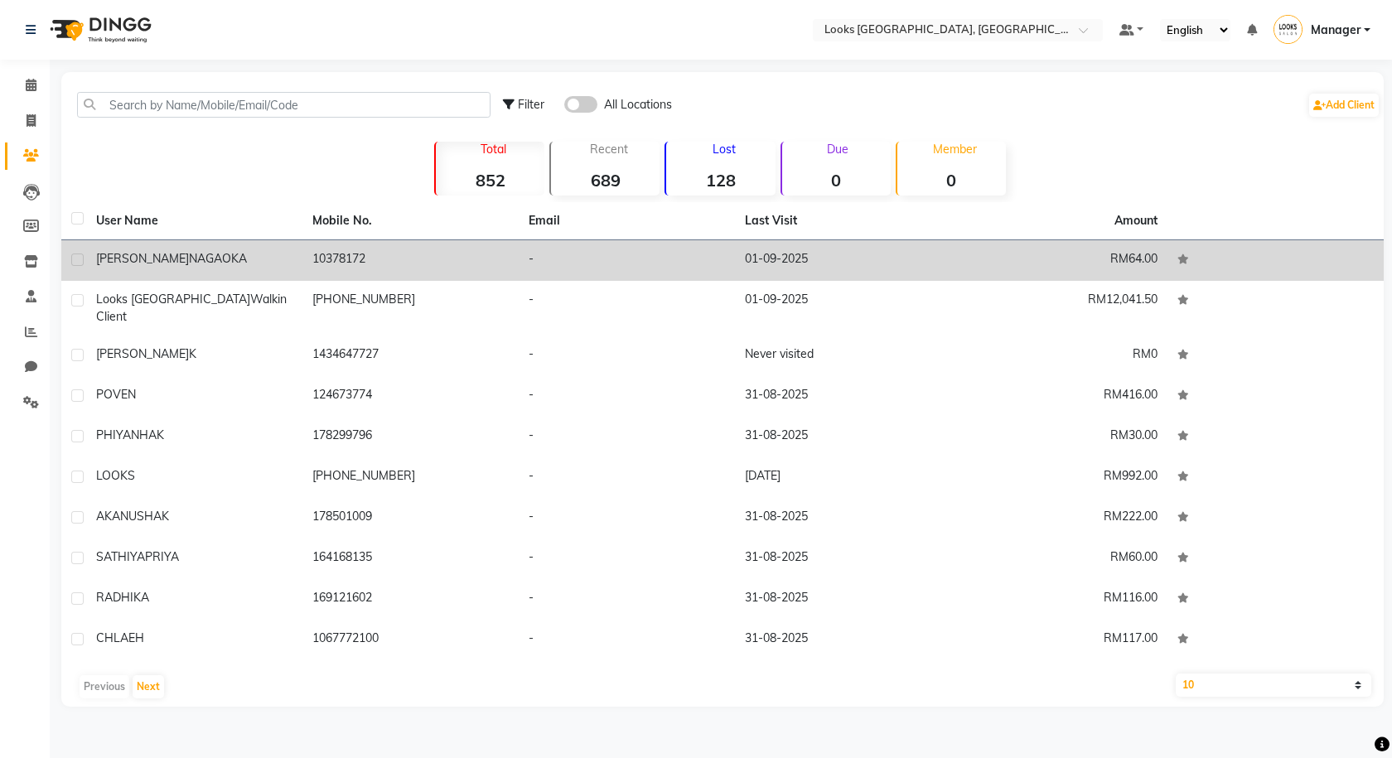
click at [319, 255] on td "10378172" at bounding box center [410, 260] width 216 height 41
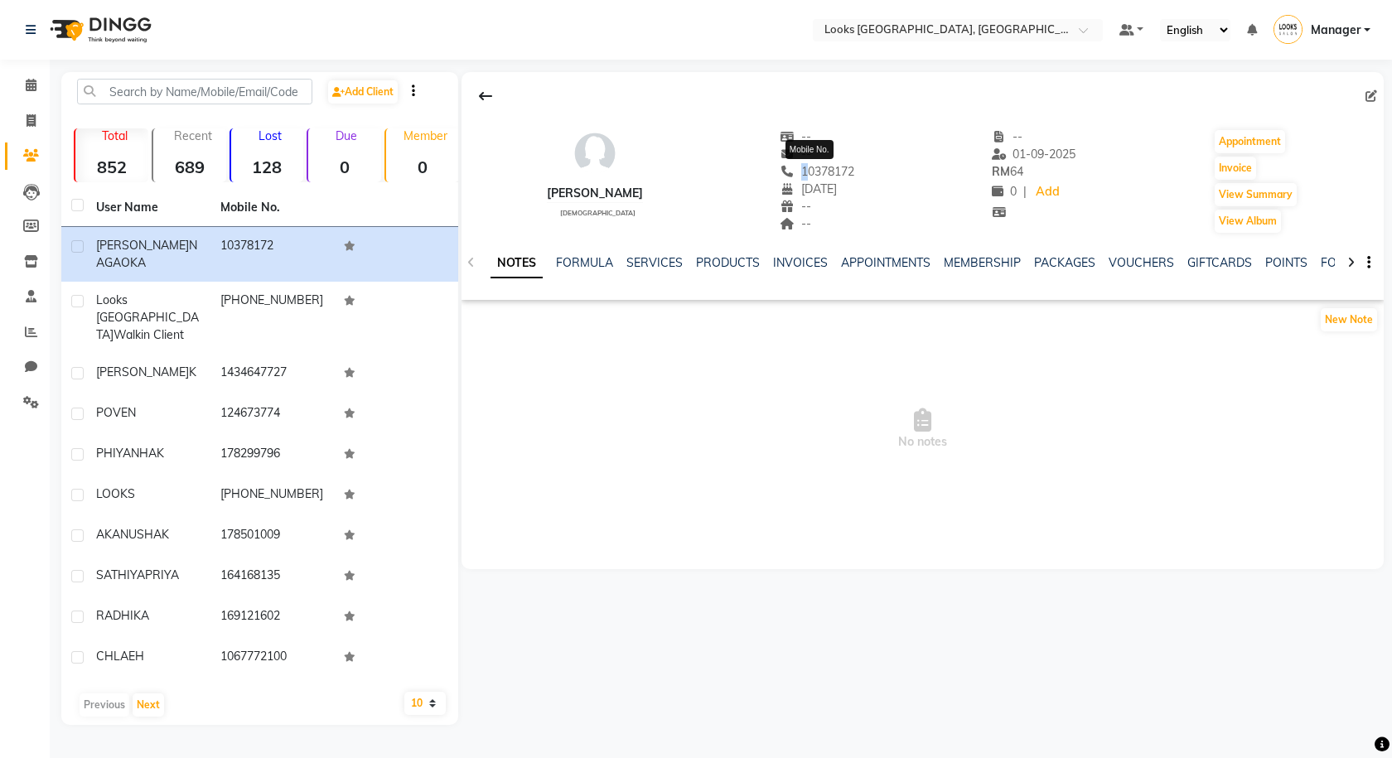
click at [795, 172] on span "10378172" at bounding box center [817, 171] width 75 height 15
drag, startPoint x: 793, startPoint y: 173, endPoint x: 853, endPoint y: 176, distance: 59.7
click at [853, 176] on div "10378172" at bounding box center [817, 171] width 75 height 17
copy span "10378172"
click at [50, 81] on main "Add Client Total 852 Recent 689 Lost 128 Due 0 Member 0 User Name Mobile No. [P…" at bounding box center [721, 411] width 1342 height 678
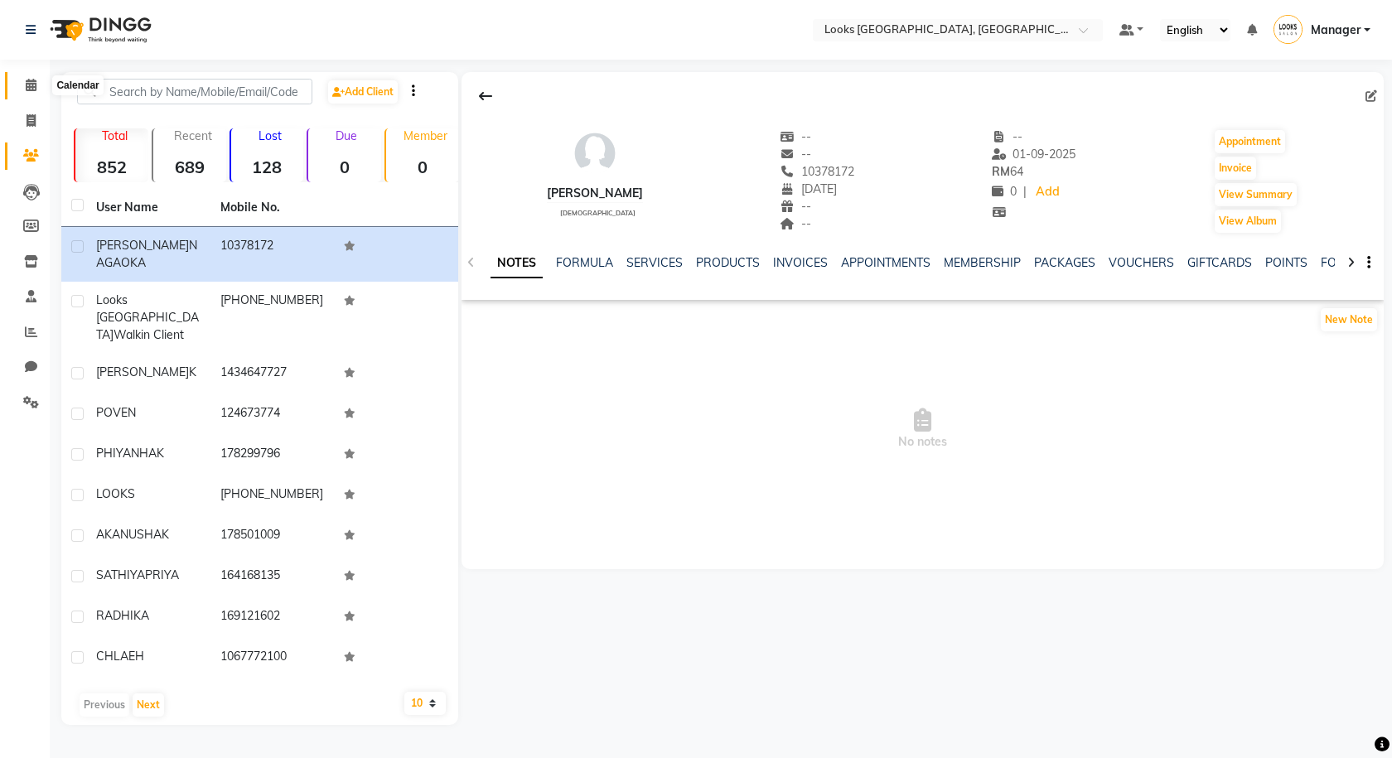
click at [36, 87] on icon at bounding box center [31, 85] width 11 height 12
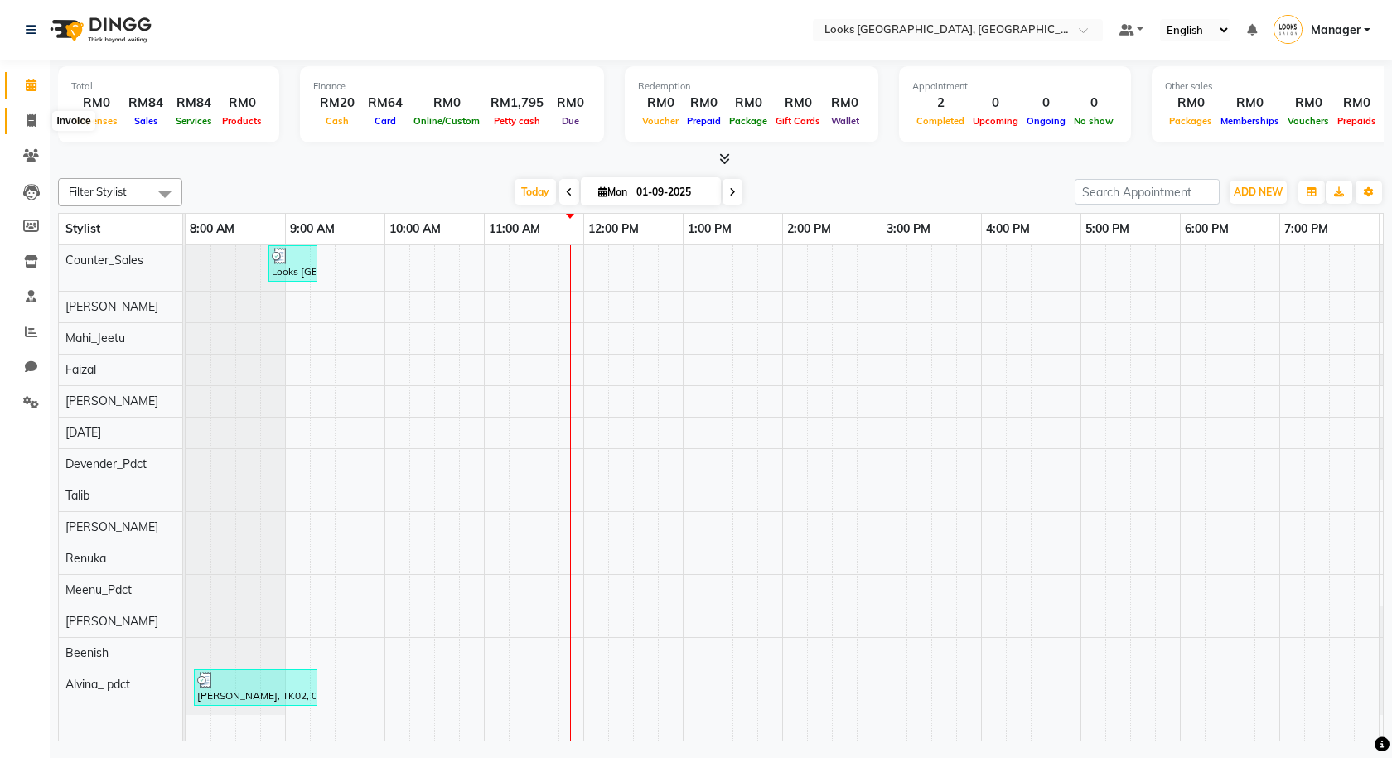
click at [33, 118] on icon at bounding box center [31, 120] width 9 height 12
select select "service"
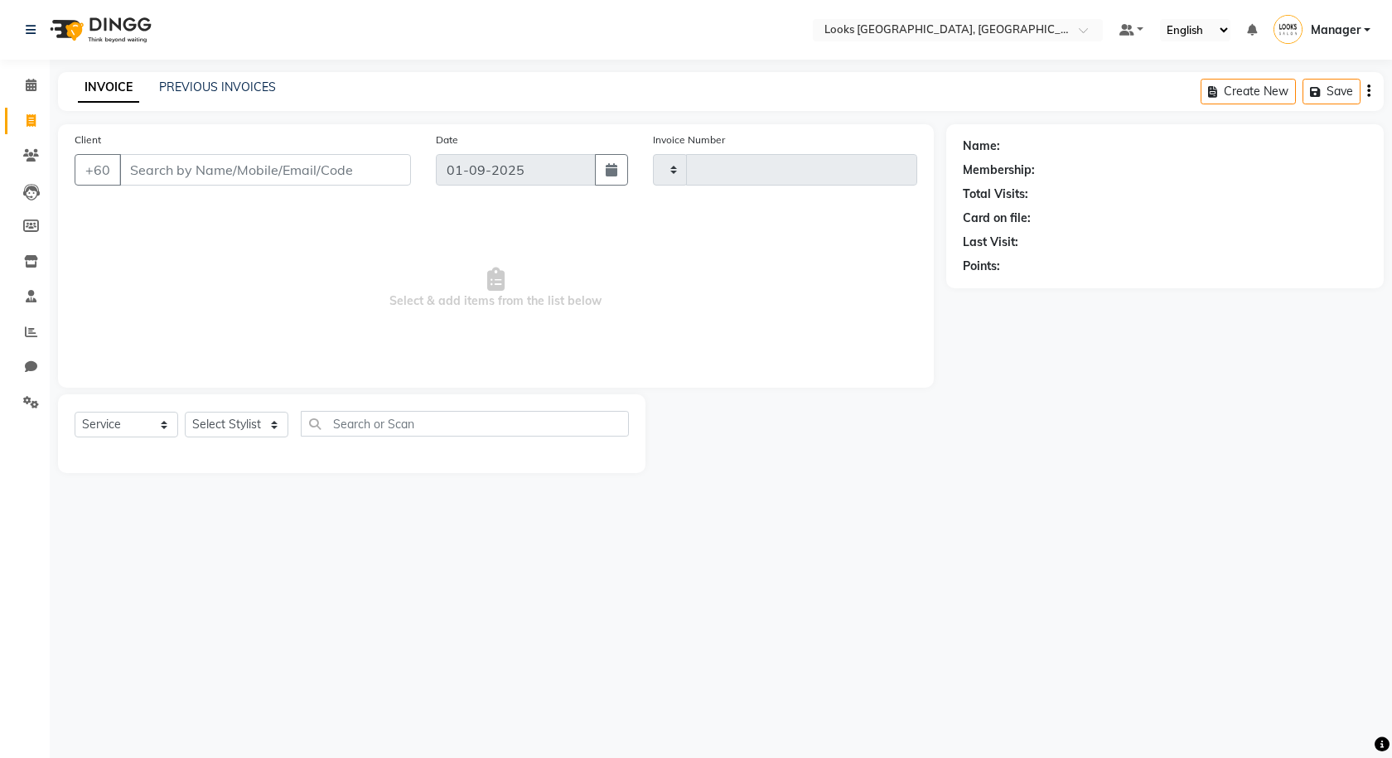
type input "1207"
select select "8109"
click at [259, 173] on input "Client" at bounding box center [265, 169] width 292 height 31
type input "10378172"
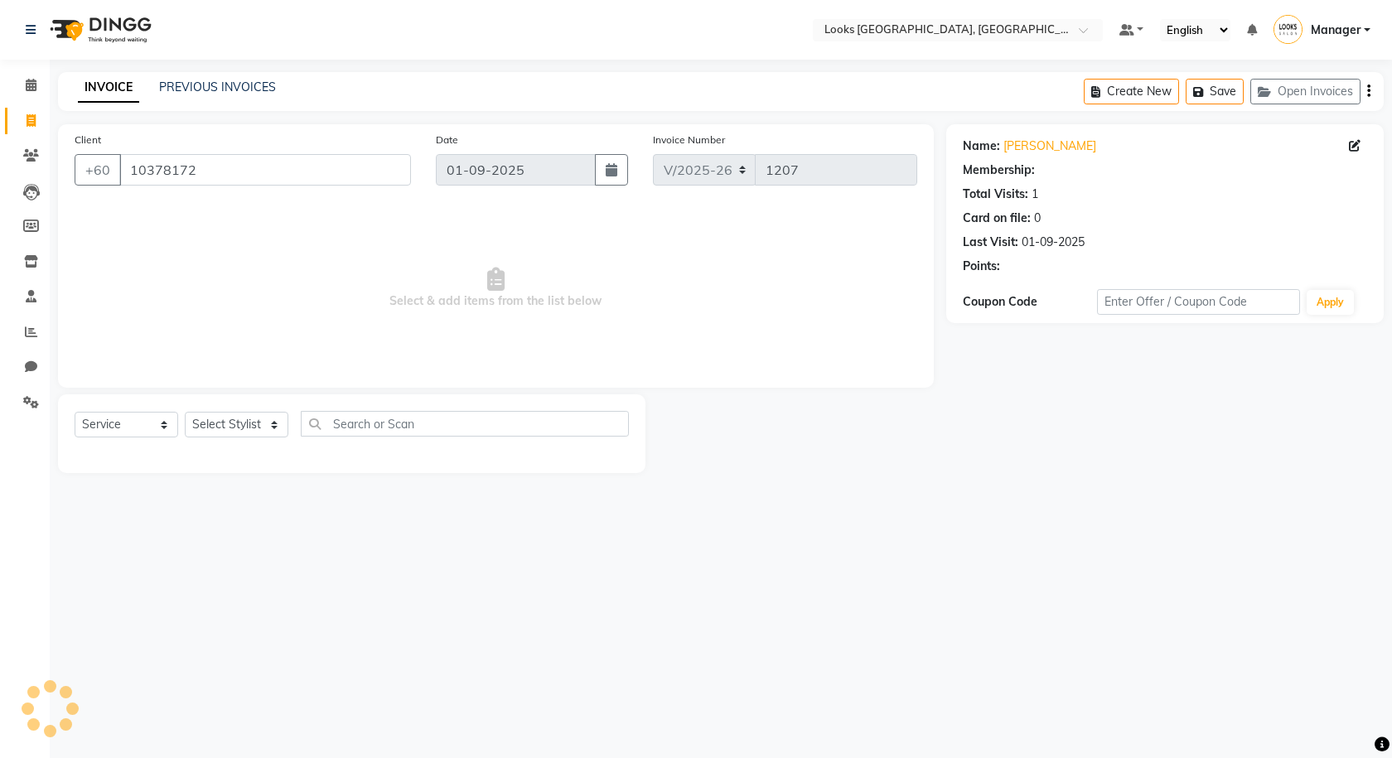
select select "1: Object"
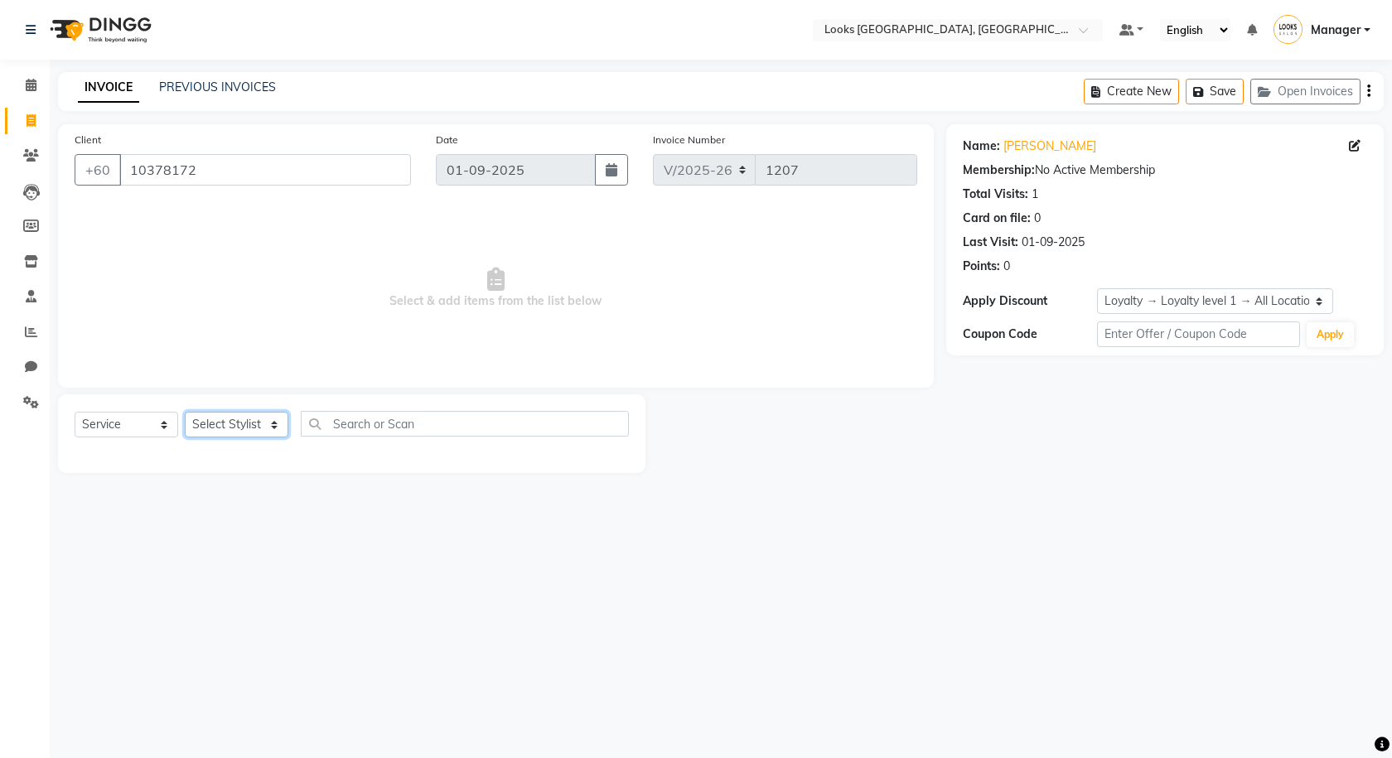
click at [229, 427] on select "Select Stylist Alvina_ pdct Awaiz_Mgr Beenish Counter_Sales [PERSON_NAME] Deven…" at bounding box center [237, 425] width 104 height 26
select select "75536"
click at [185, 412] on select "Select Stylist Alvina_ pdct Awaiz_Mgr Beenish Counter_Sales [PERSON_NAME] Deven…" at bounding box center [237, 425] width 104 height 26
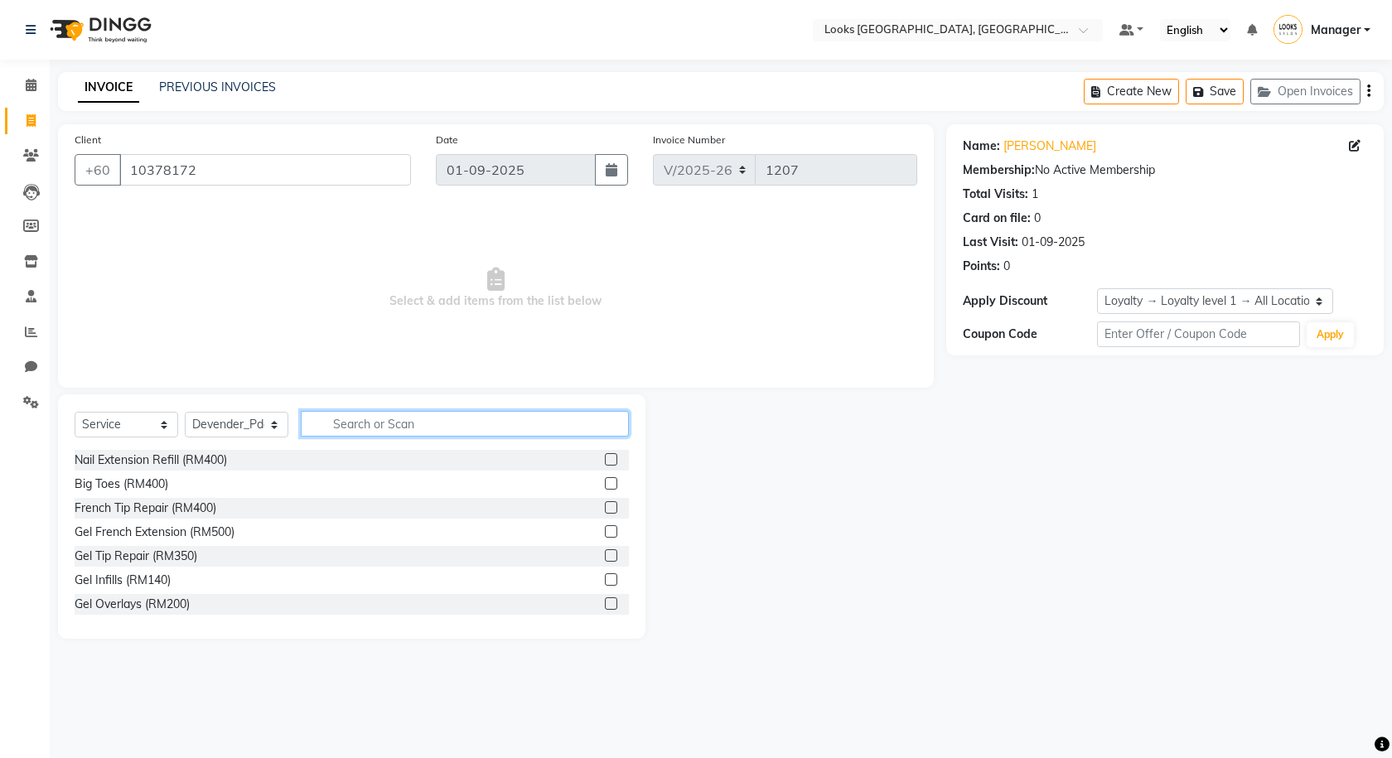
click at [345, 423] on input "text" at bounding box center [465, 424] width 328 height 26
type input "GEL"
click at [605, 577] on label at bounding box center [611, 579] width 12 height 12
click at [605, 577] on input "checkbox" at bounding box center [610, 580] width 11 height 11
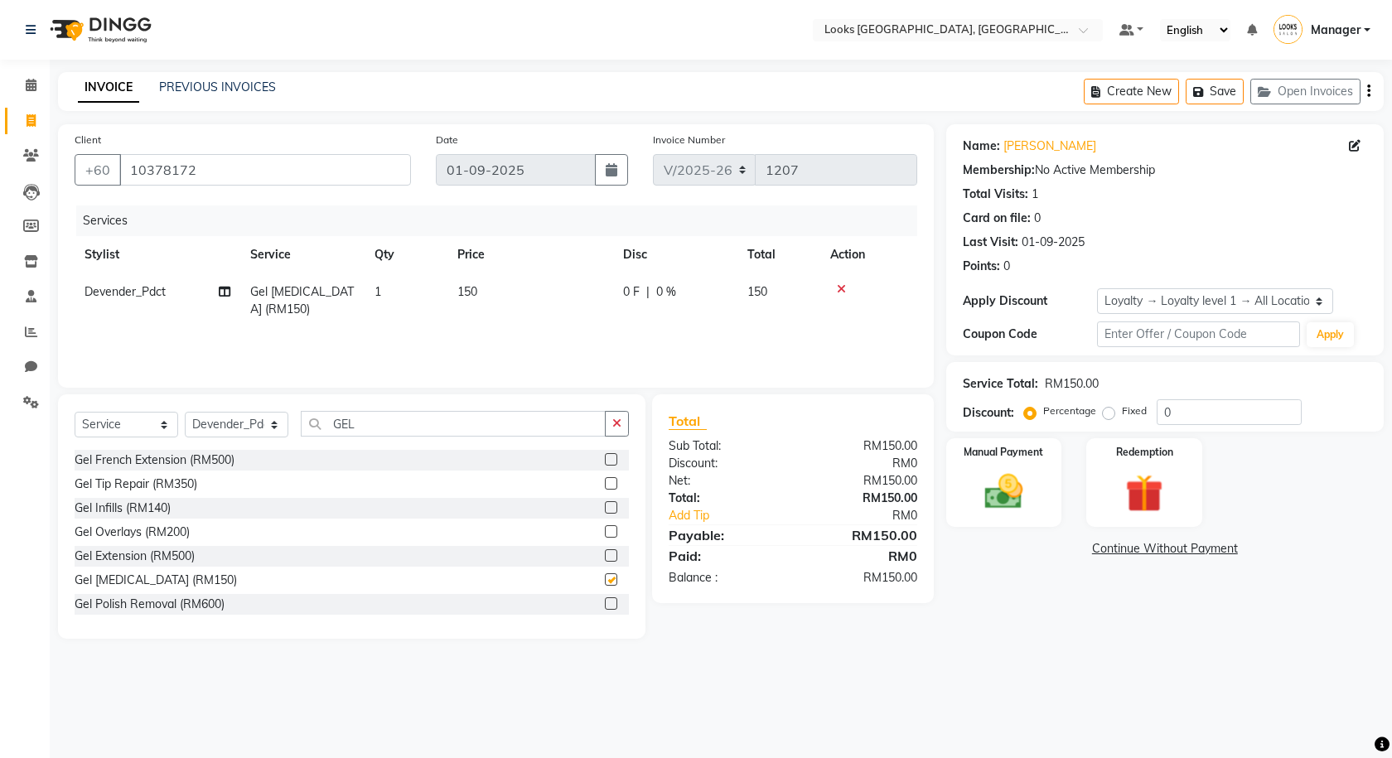
checkbox input "false"
click at [378, 429] on input "GEL" at bounding box center [453, 424] width 305 height 26
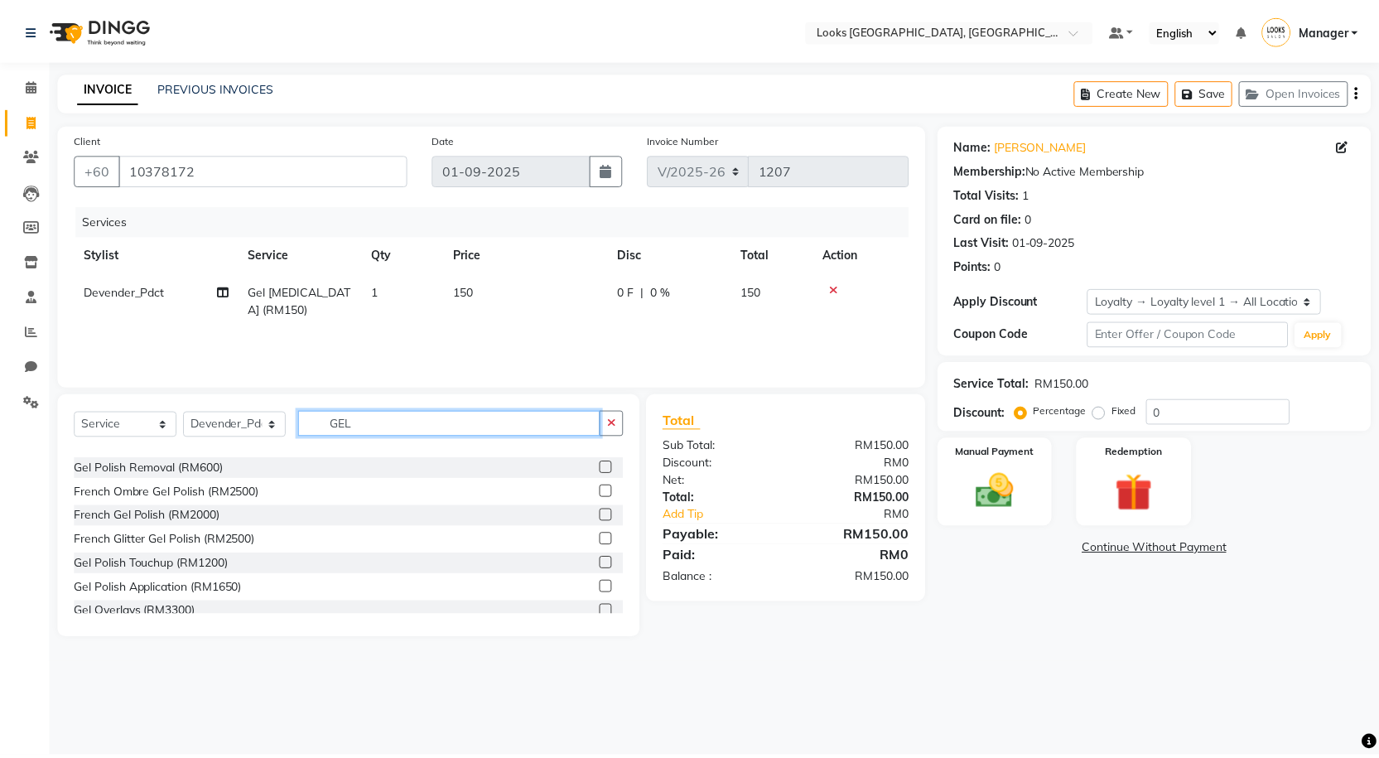
scroll to position [166, 0]
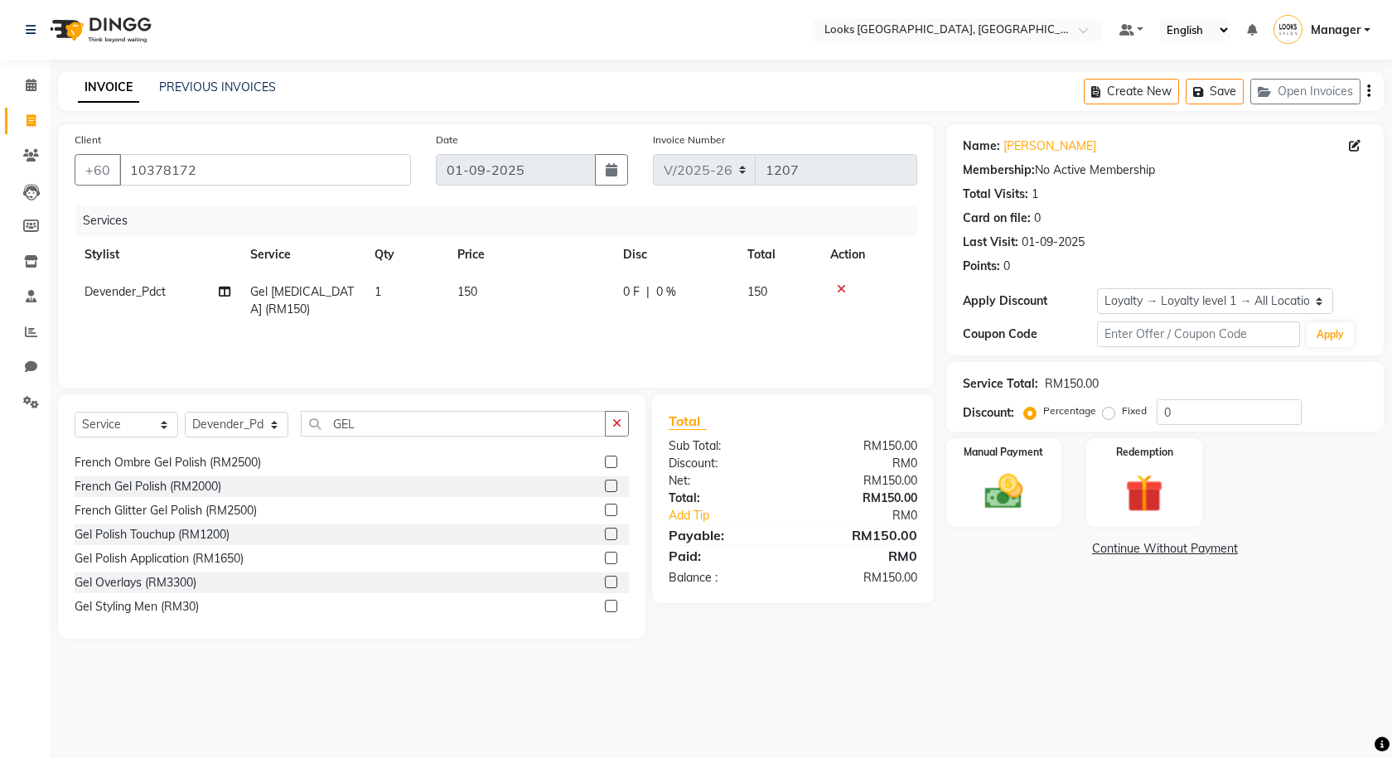
click at [605, 553] on label at bounding box center [611, 558] width 12 height 12
click at [605, 553] on input "checkbox" at bounding box center [610, 558] width 11 height 11
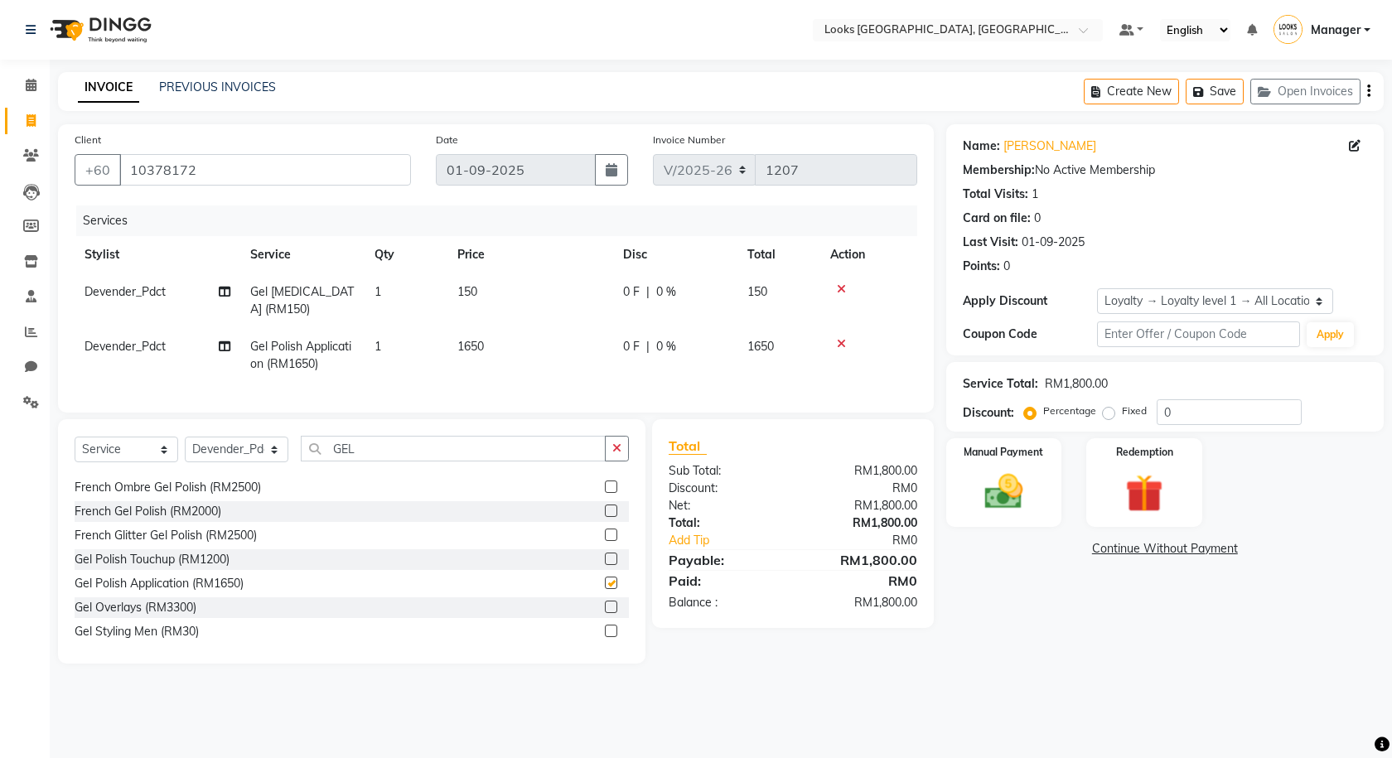
checkbox input "false"
click at [508, 341] on td "1650" at bounding box center [530, 355] width 166 height 55
select select "75536"
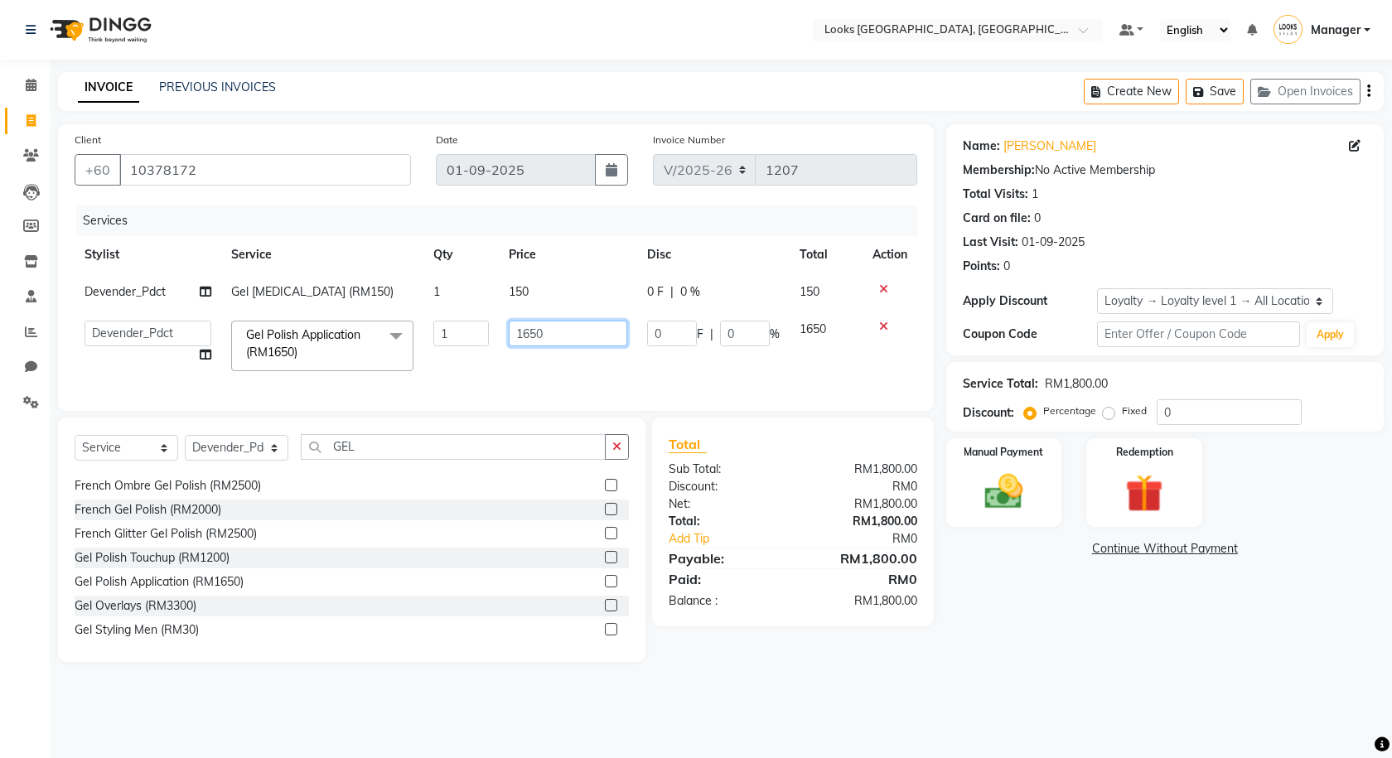
click at [587, 333] on input "1650" at bounding box center [568, 334] width 118 height 26
type input "1"
type input "49"
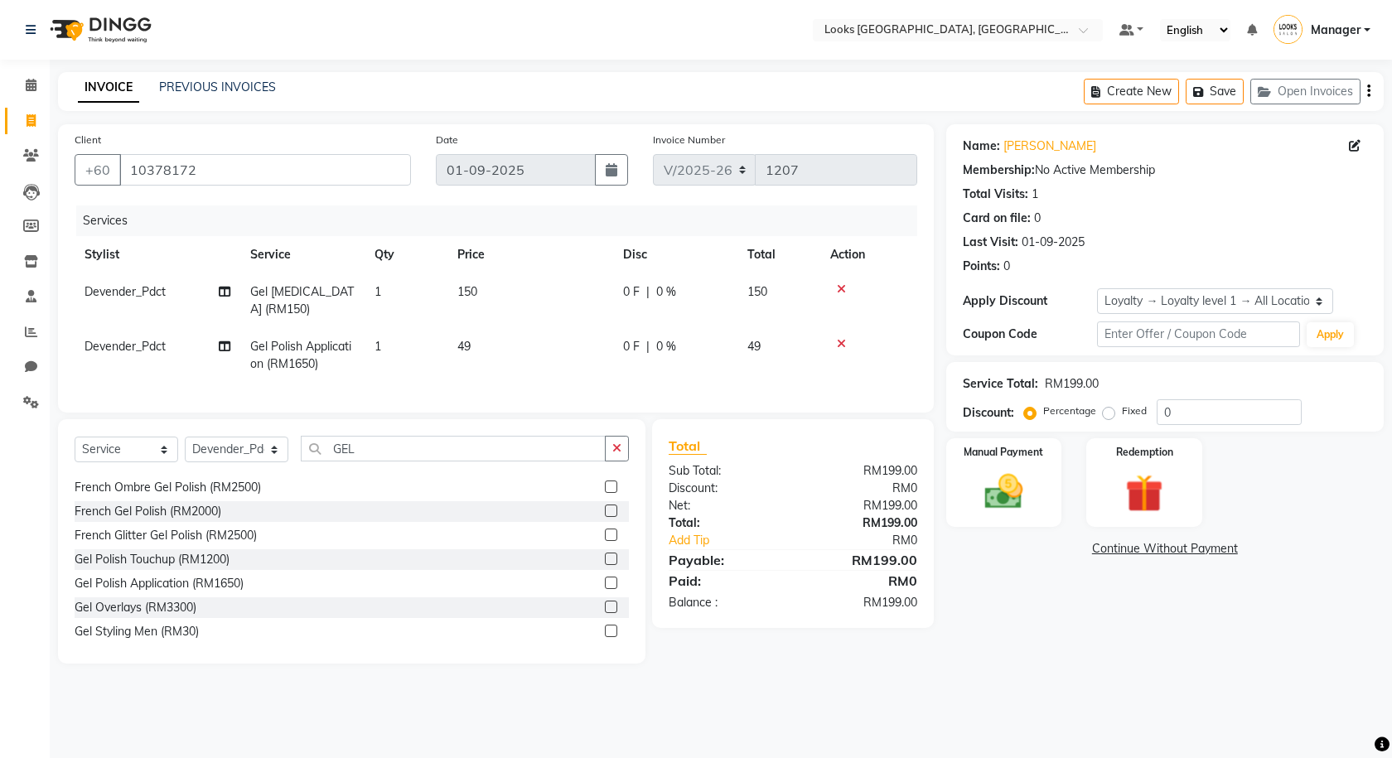
click at [534, 285] on td "150" at bounding box center [530, 300] width 166 height 55
select select "75536"
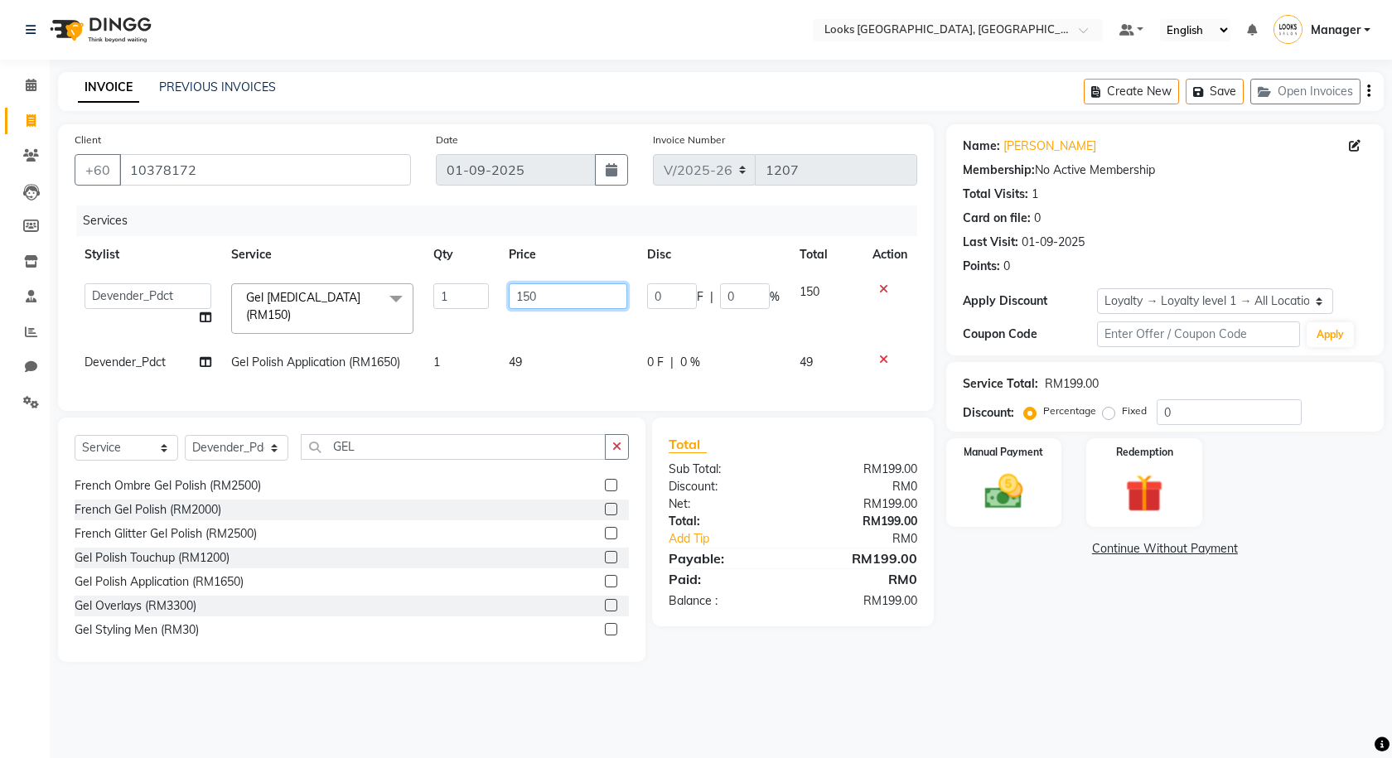
click at [553, 291] on input "150" at bounding box center [568, 296] width 118 height 26
type input "15"
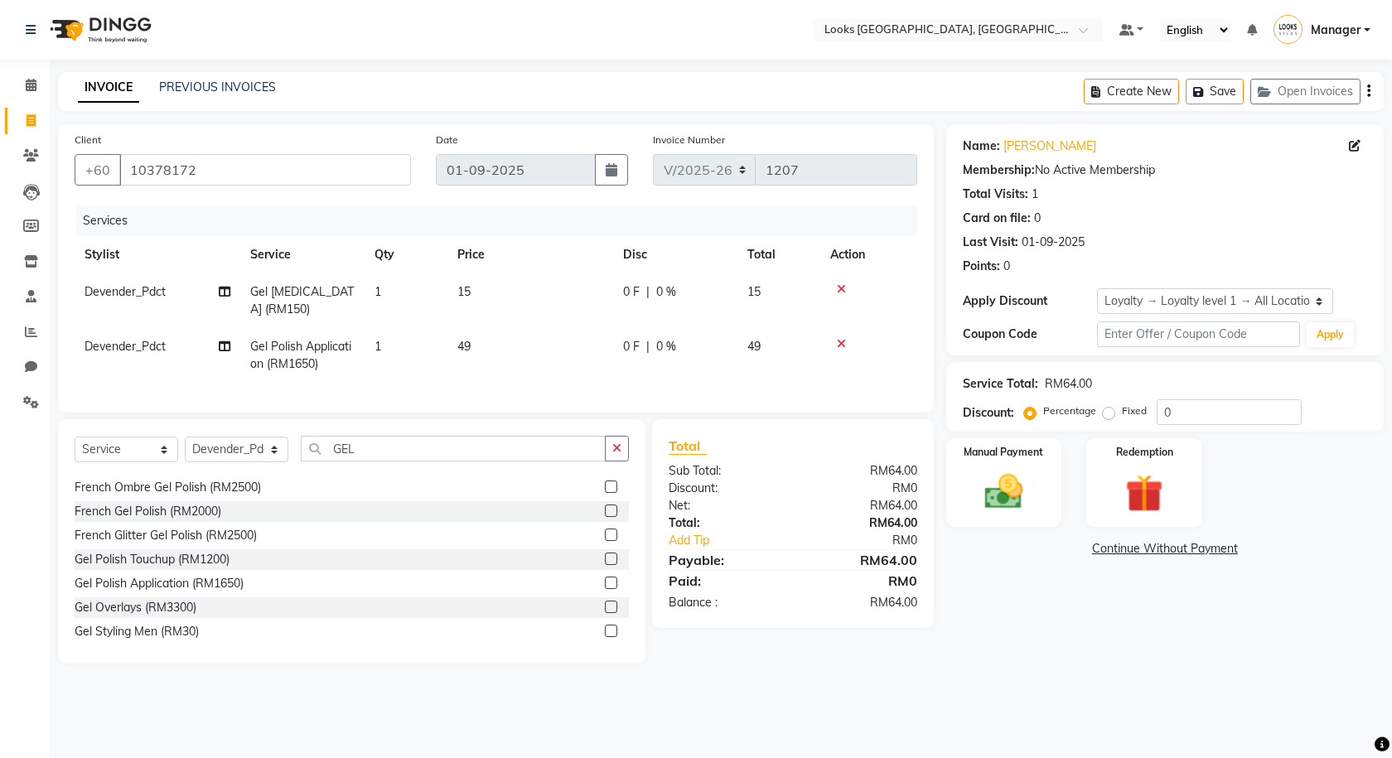
click at [737, 330] on tbody "Devender_Pdct Gel [MEDICAL_DATA] (RM150) 1 15 0 F | 0 % 15 Devender_Pdct Gel Po…" at bounding box center [496, 327] width 843 height 109
click at [998, 495] on img at bounding box center [1004, 492] width 65 height 46
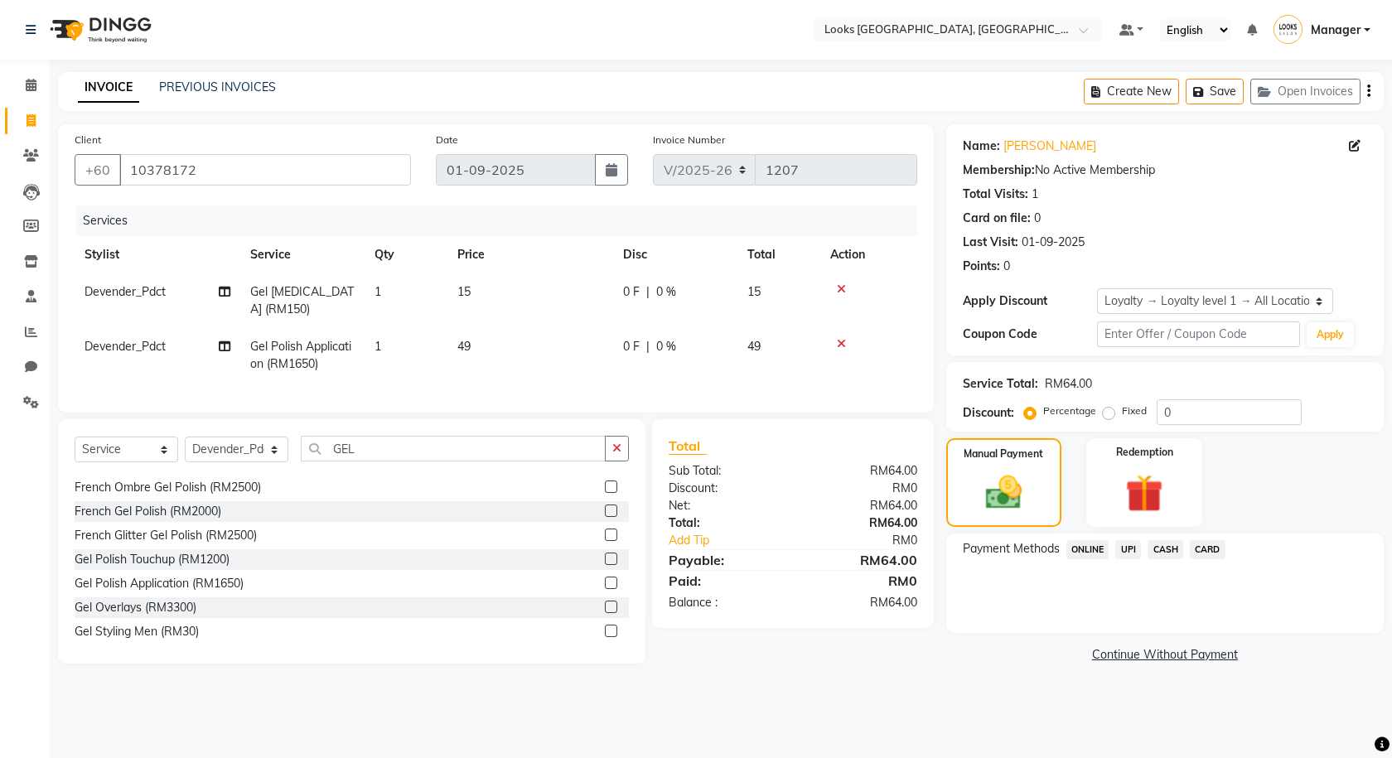
click at [1205, 548] on span "CARD" at bounding box center [1208, 549] width 36 height 19
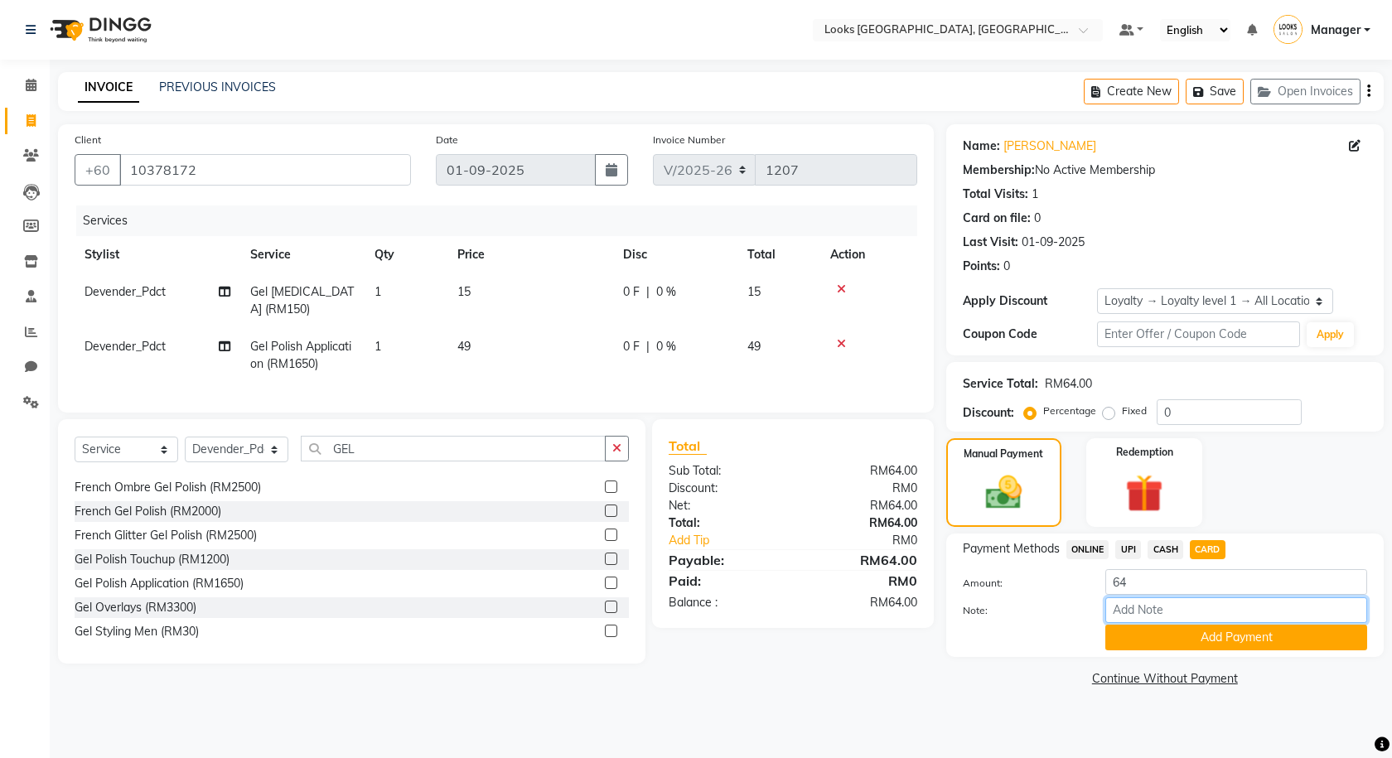
click at [1162, 613] on input "Note:" at bounding box center [1236, 610] width 262 height 26
click at [1157, 608] on input "Note:" at bounding box center [1236, 610] width 262 height 26
type input "5355"
click at [1165, 640] on button "Add Payment" at bounding box center [1236, 638] width 262 height 26
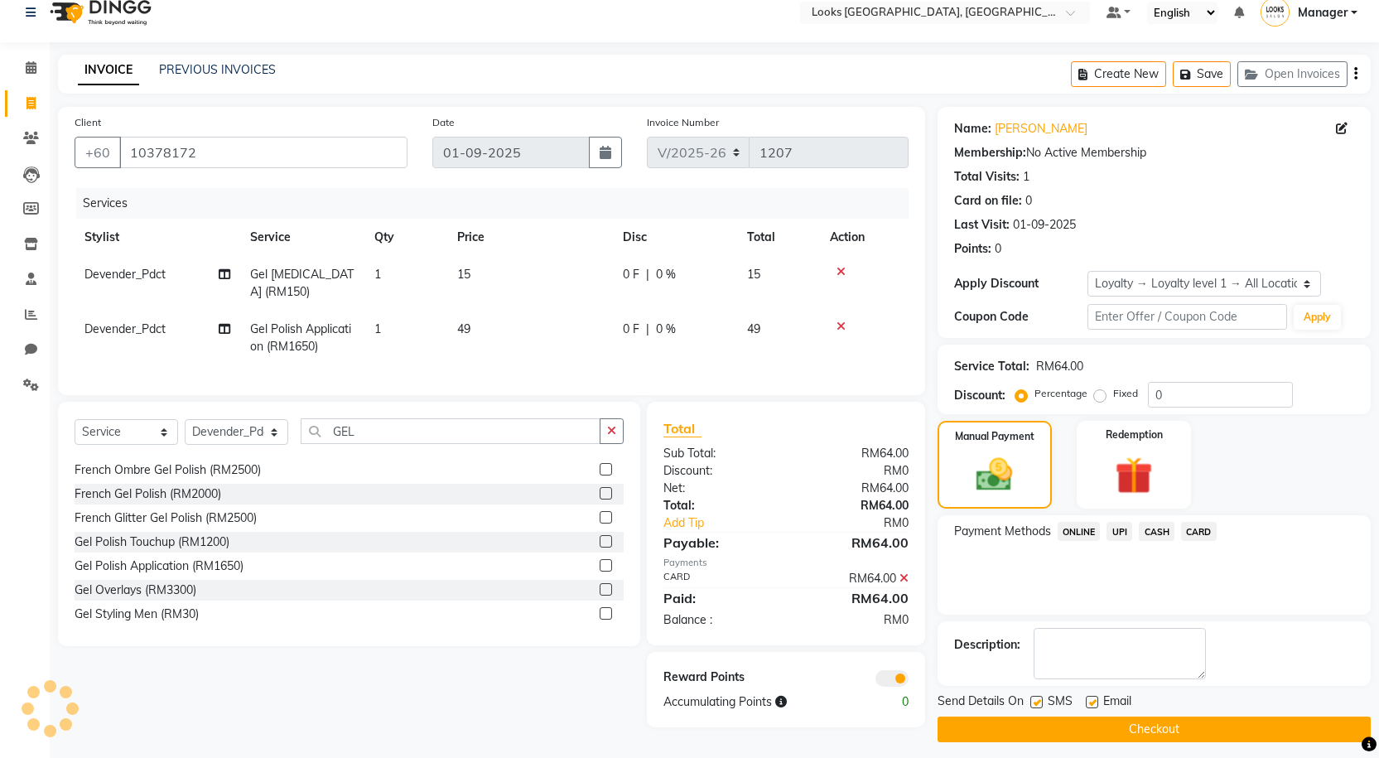
scroll to position [27, 0]
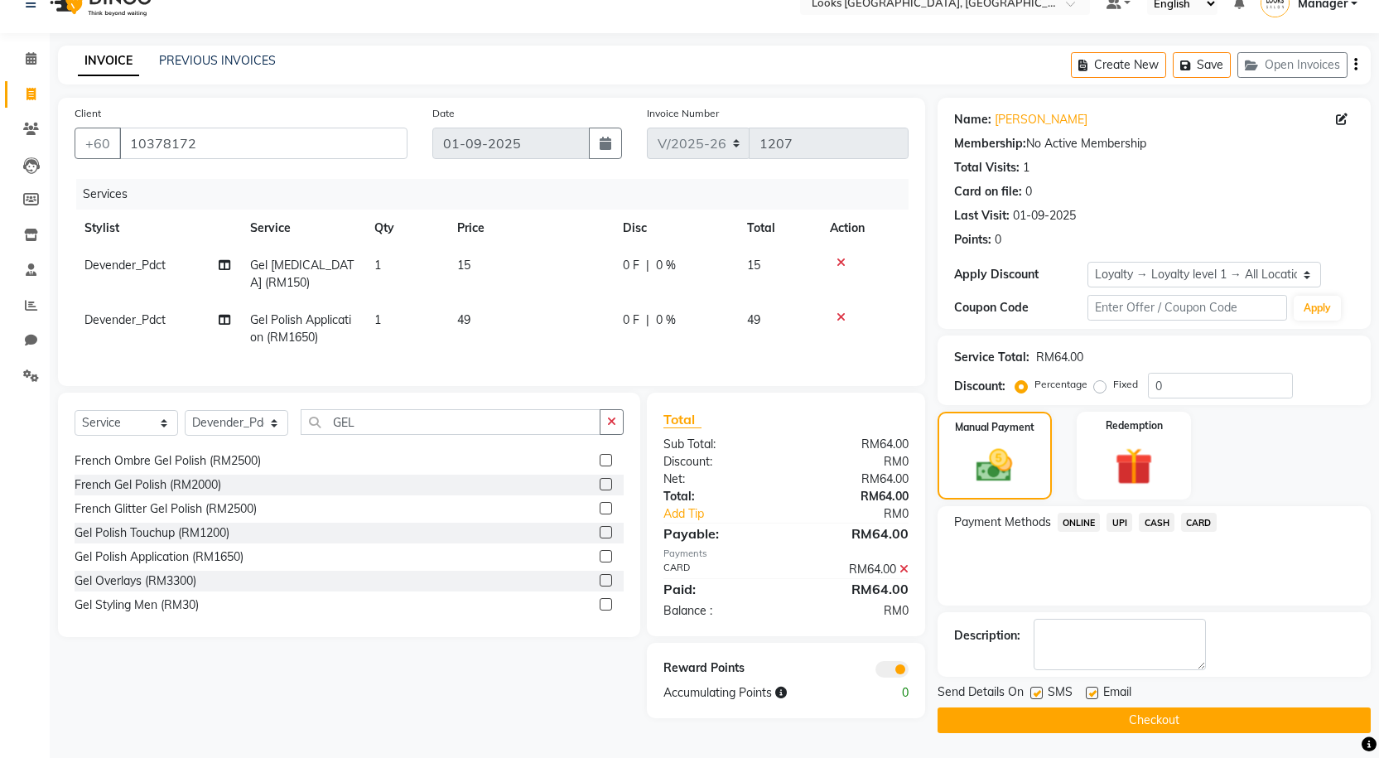
click at [895, 678] on span at bounding box center [892, 669] width 33 height 17
click at [909, 672] on input "checkbox" at bounding box center [909, 672] width 0 height 0
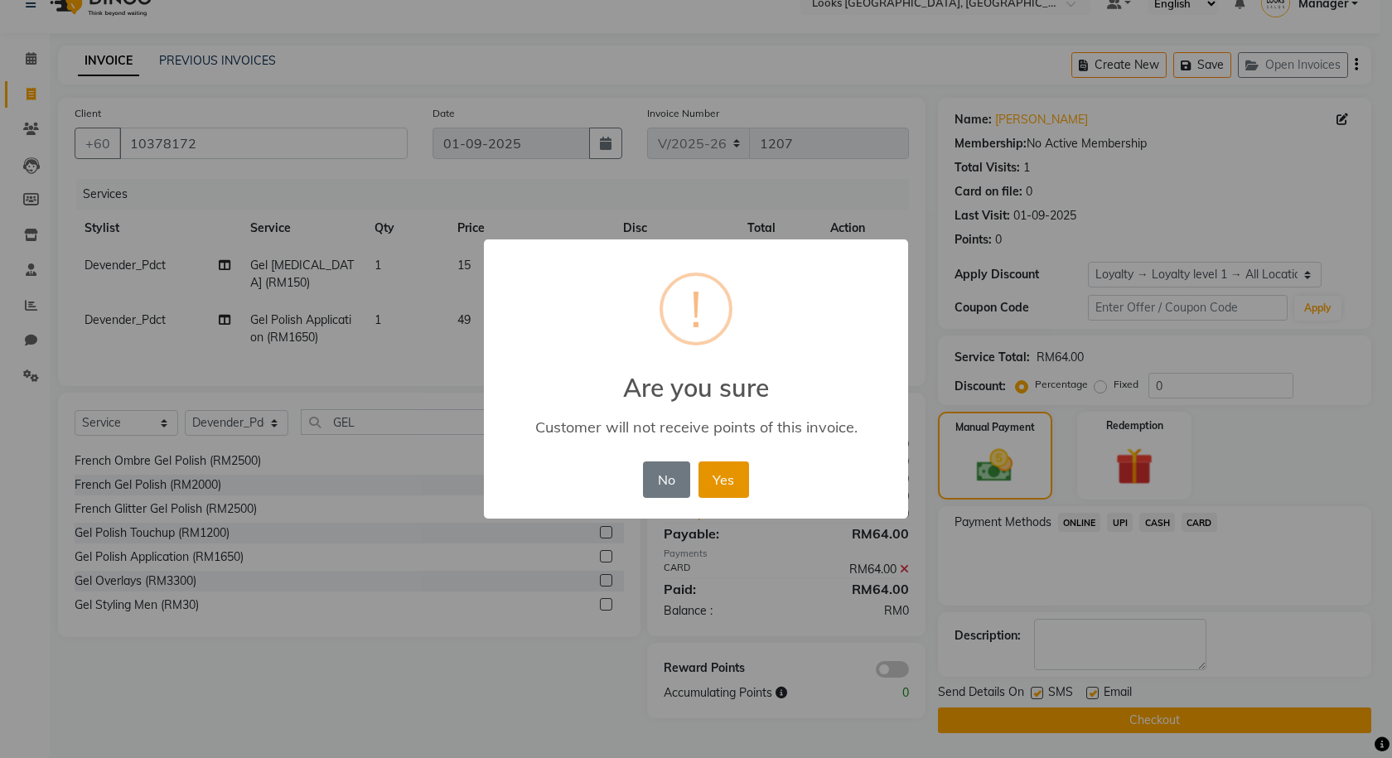
click at [731, 476] on button "Yes" at bounding box center [723, 479] width 51 height 36
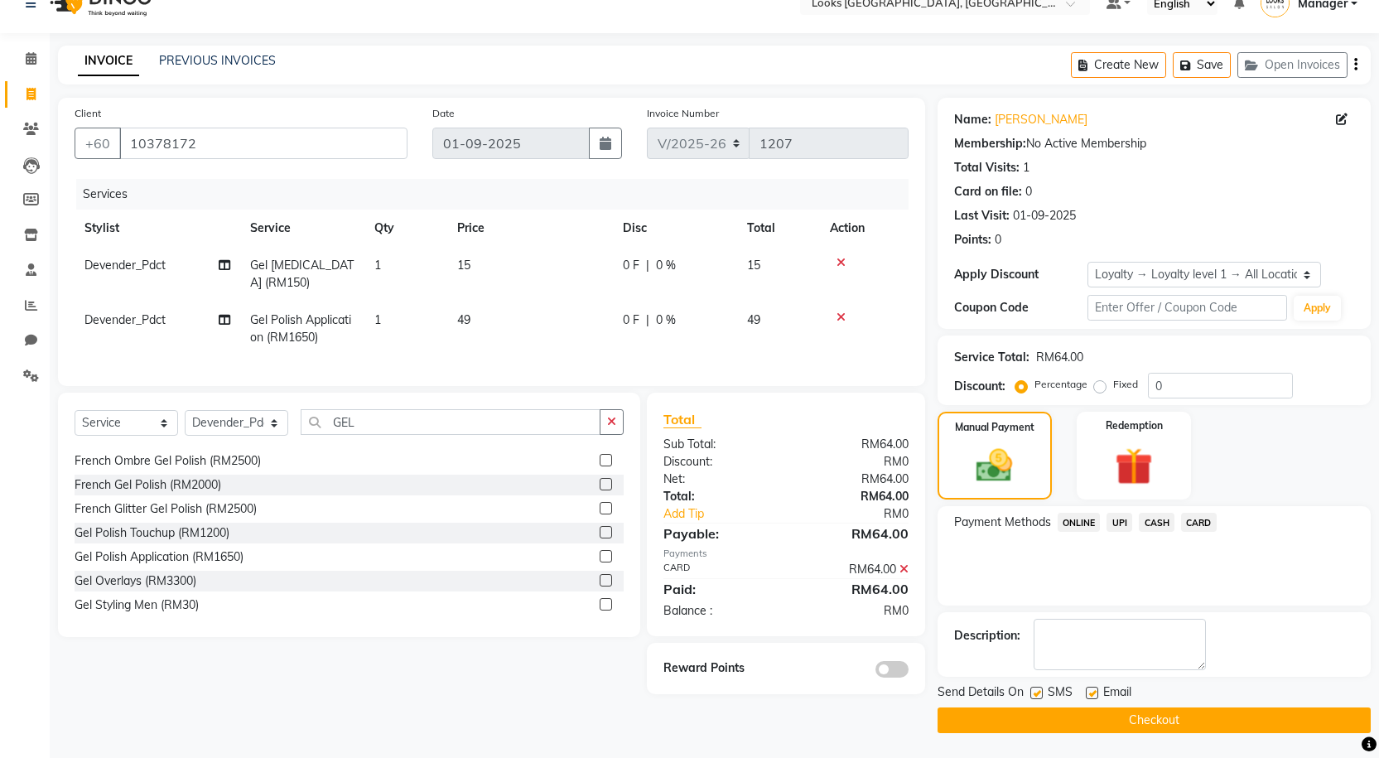
click at [1001, 724] on button "Checkout" at bounding box center [1154, 721] width 433 height 26
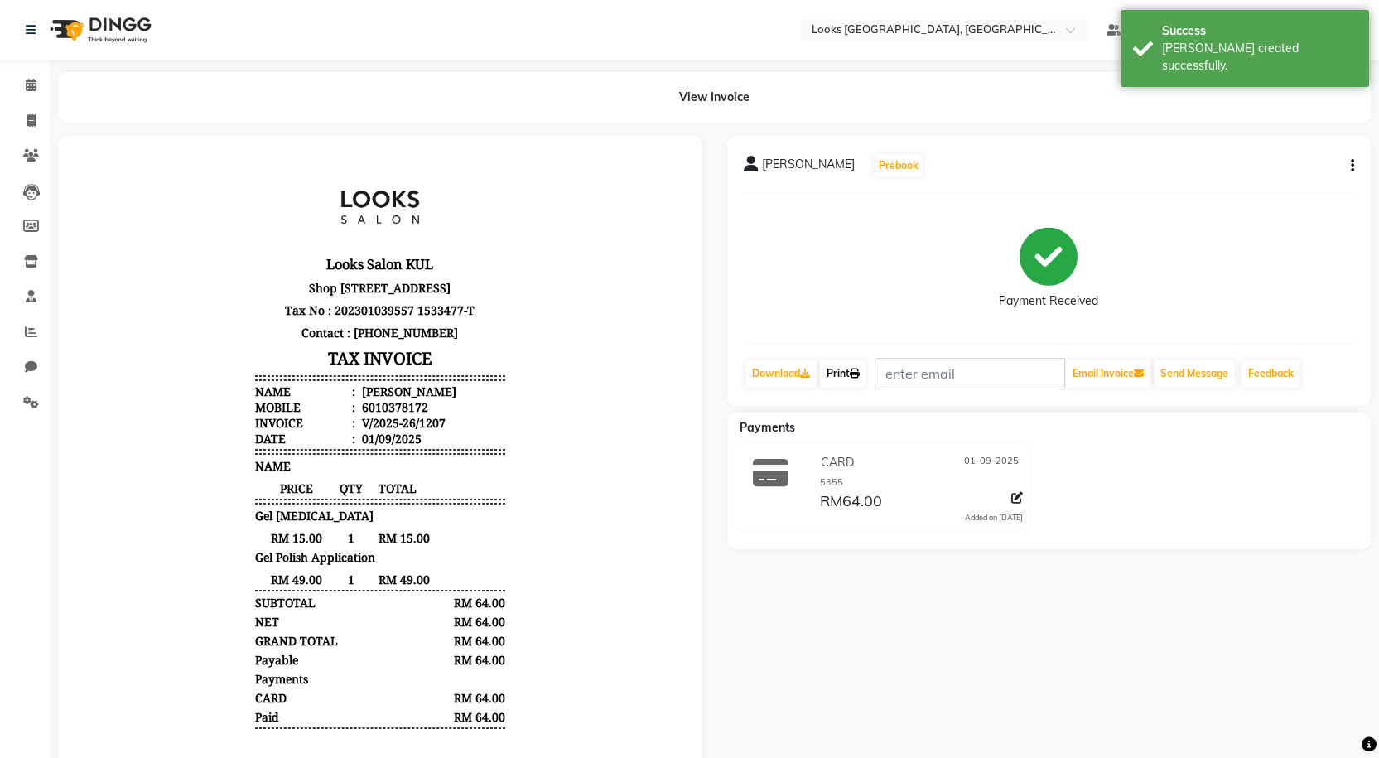
click at [843, 377] on link "Print" at bounding box center [843, 374] width 46 height 28
